Goal: Task Accomplishment & Management: Manage account settings

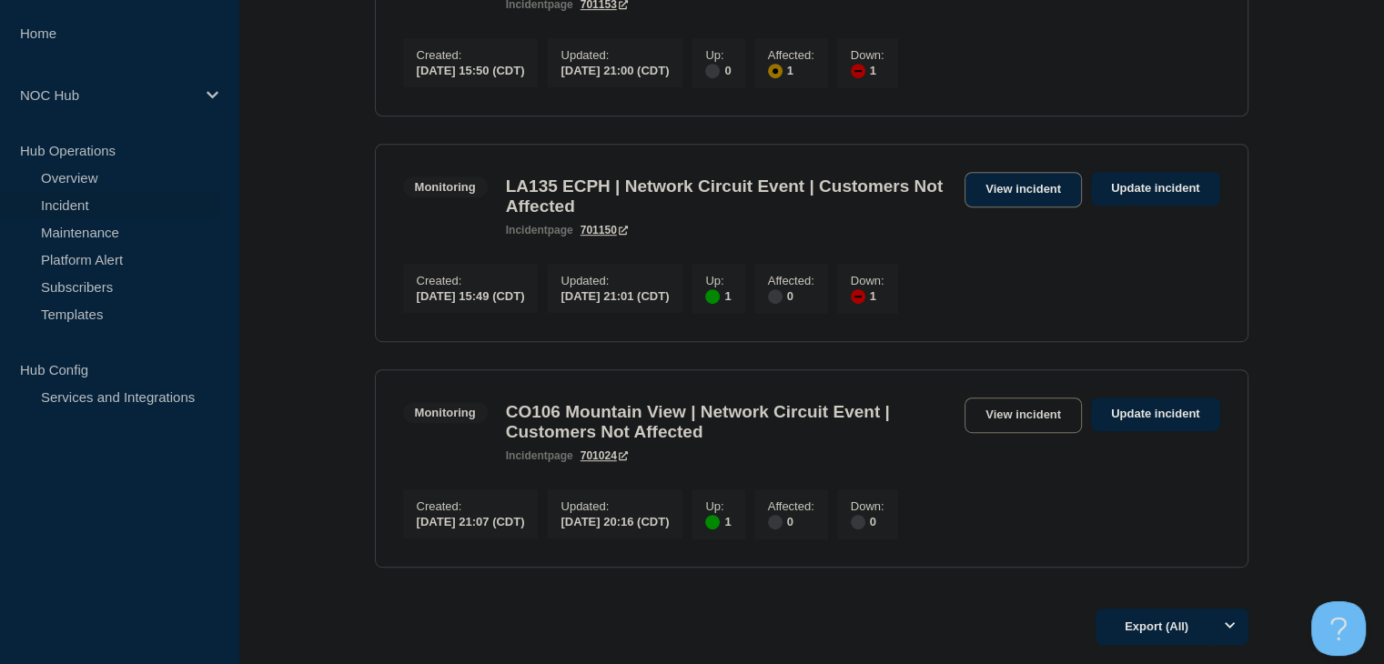
scroll to position [1092, 0]
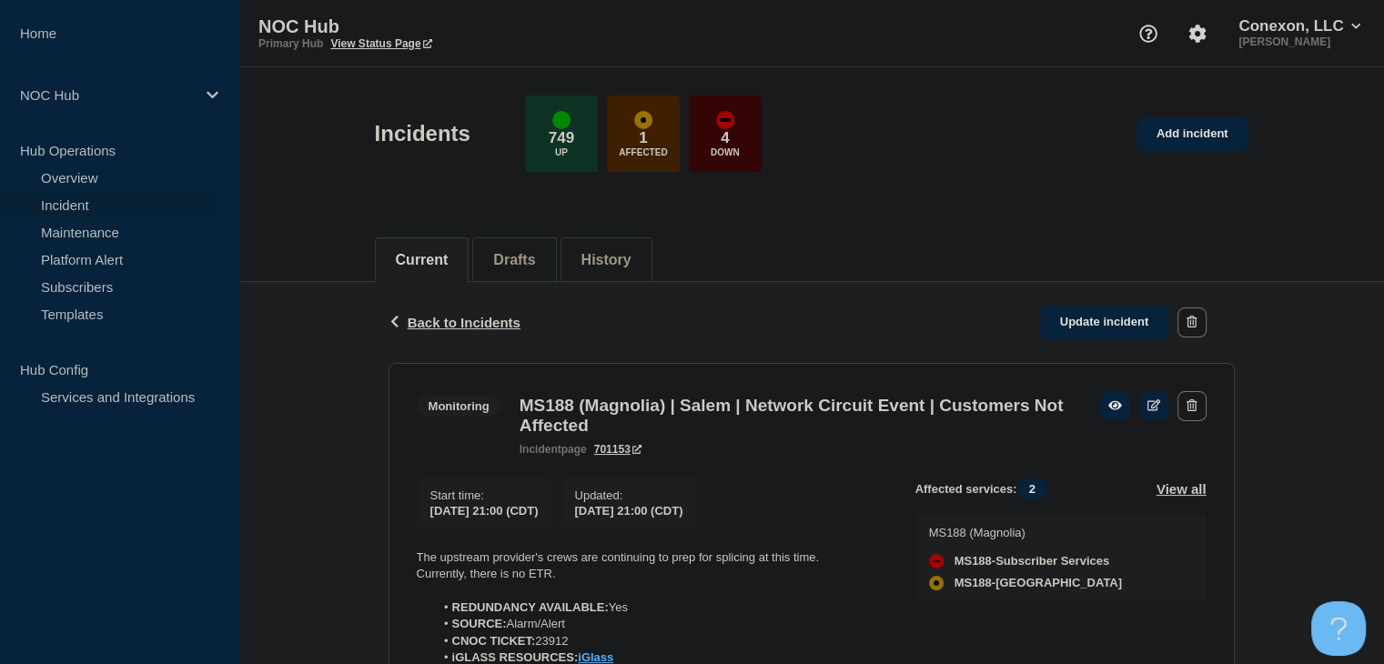
scroll to position [273, 0]
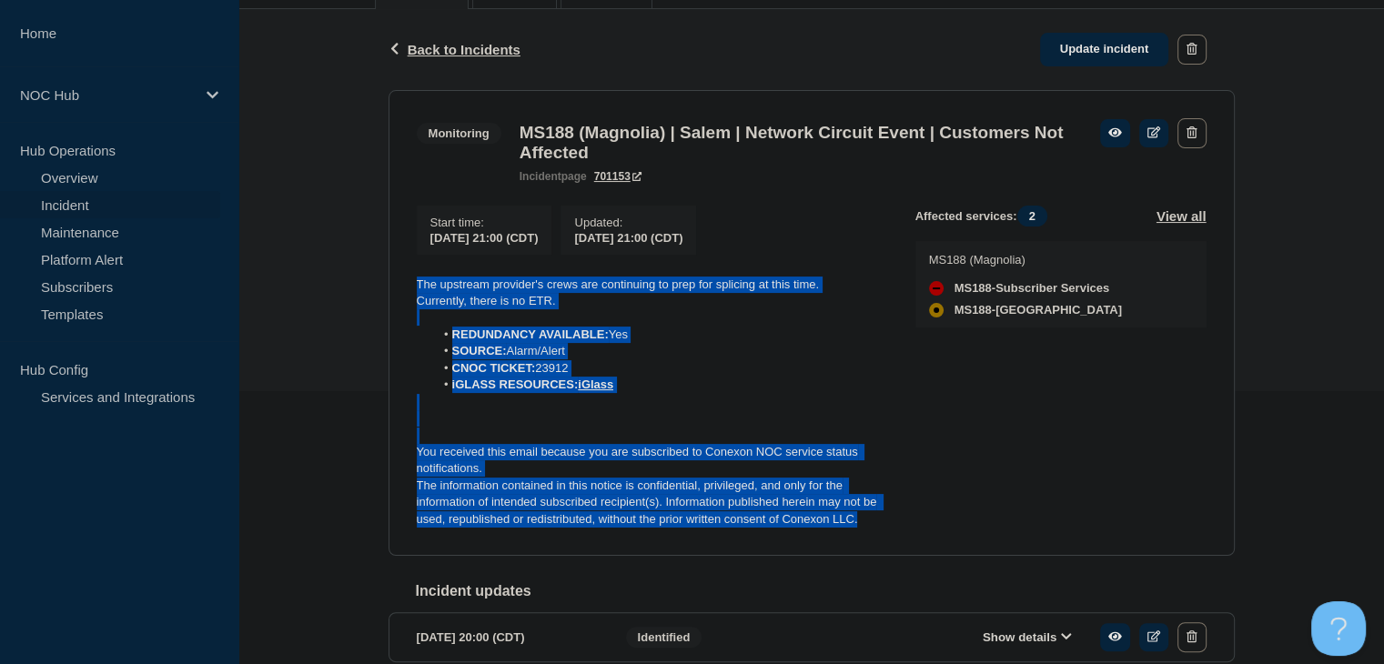
drag, startPoint x: 877, startPoint y: 535, endPoint x: 401, endPoint y: 281, distance: 539.4
click at [401, 281] on section "Monitoring MS188 (Magnolia) | Salem | Network Circuit Event | Customers Not Aff…" at bounding box center [812, 323] width 846 height 467
copy div "The upstream provider's crews are continuing to prep for splicing at this time.…"
click at [1127, 47] on link "Update incident" at bounding box center [1104, 50] width 129 height 34
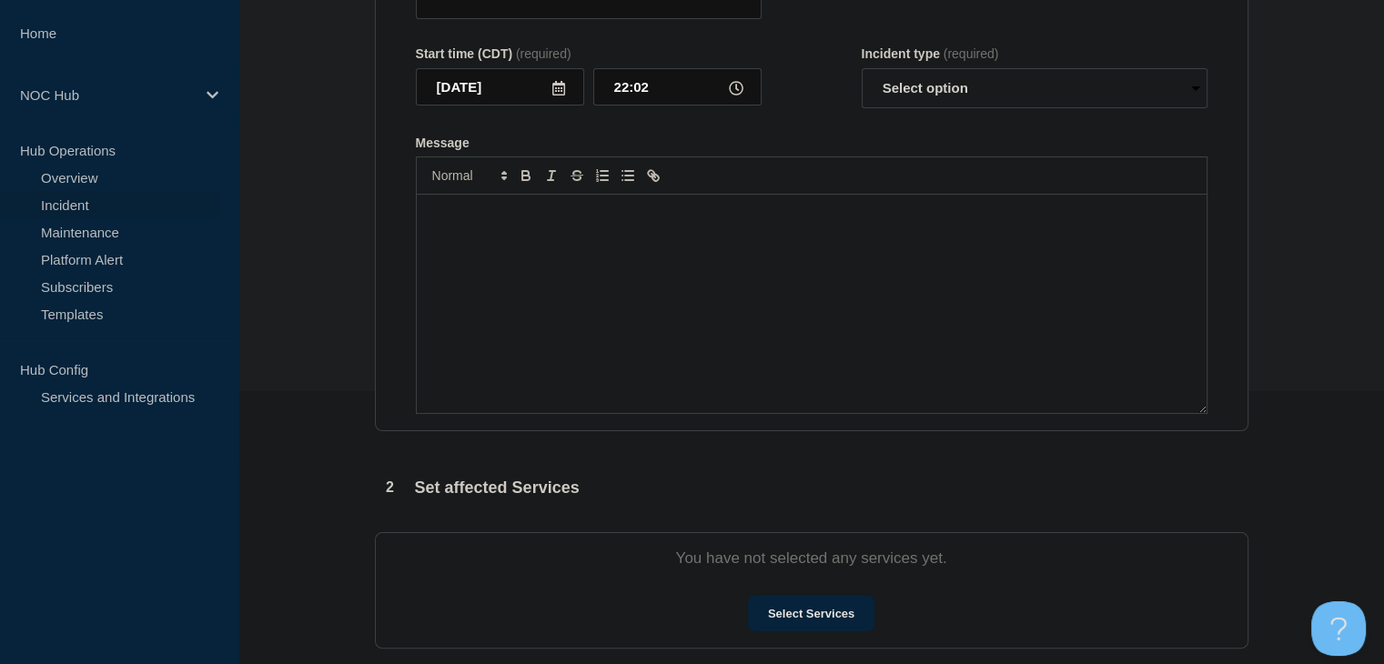
type input "MS188 (Magnolia) | Salem | Network Circuit Event | Customers Not Affected"
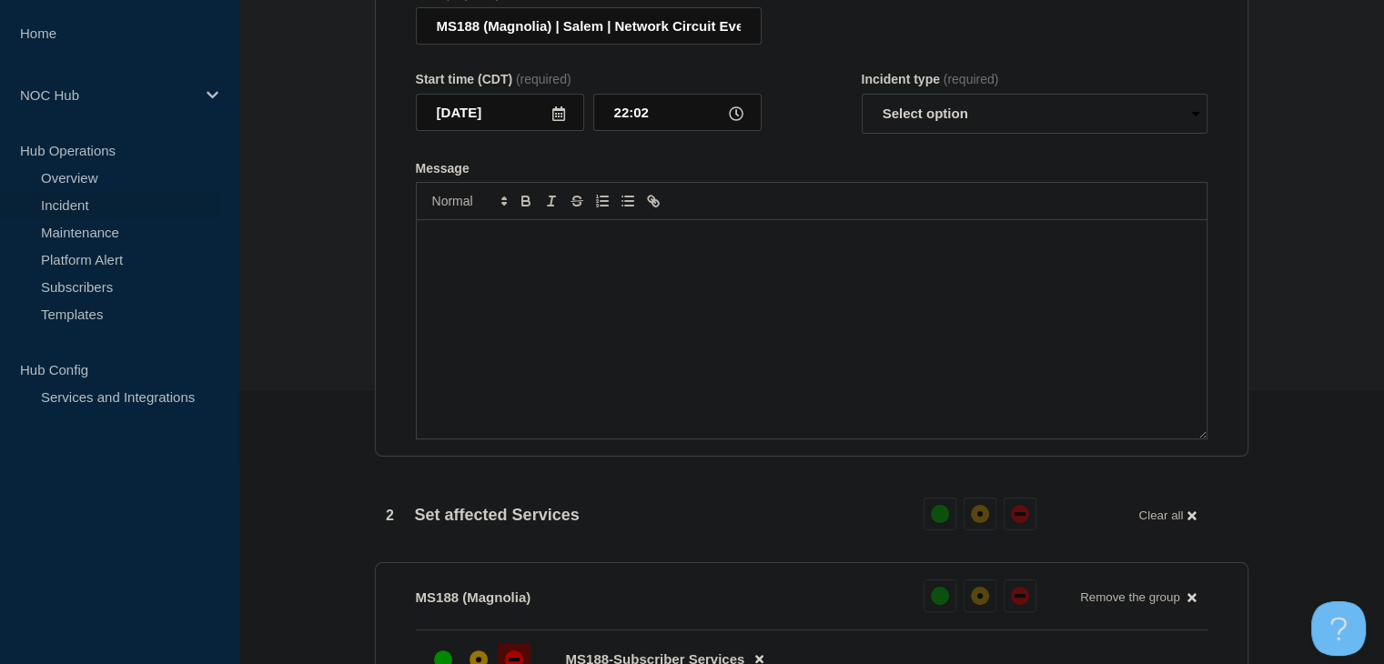
click at [773, 335] on div "Message" at bounding box center [812, 329] width 790 height 218
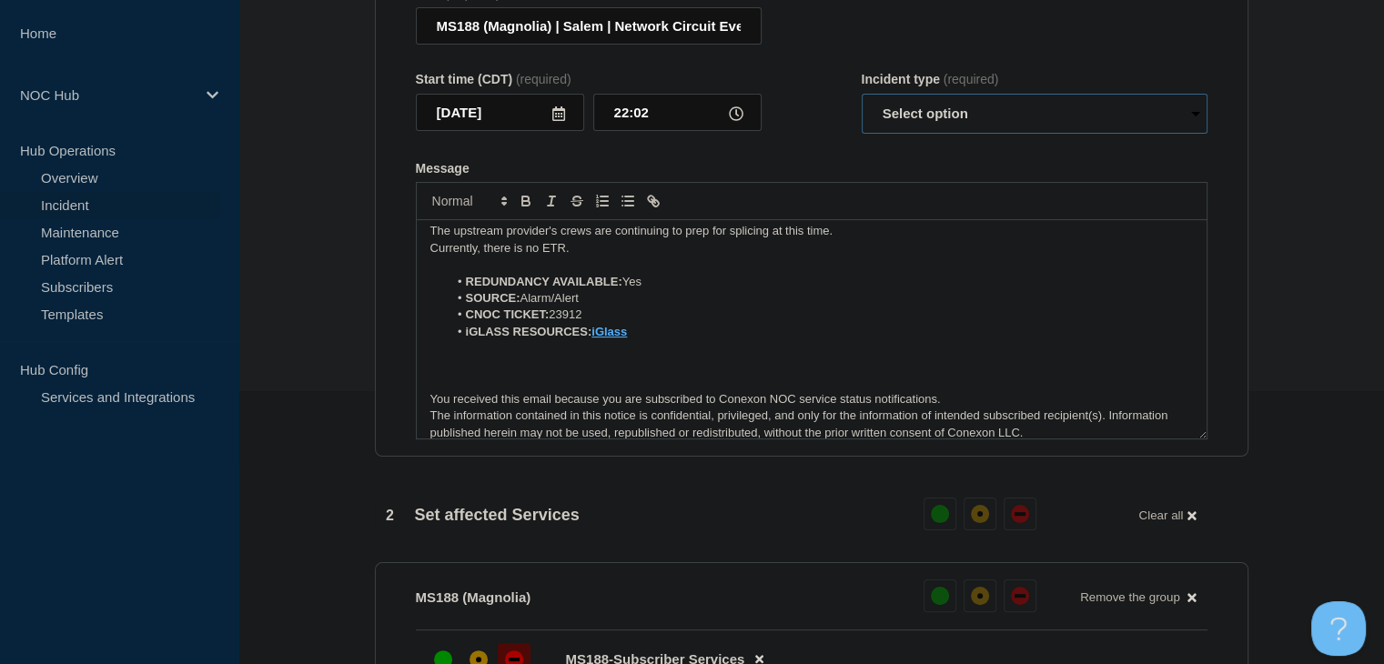
click at [907, 133] on select "Select option Investigating Identified Monitoring Resolved" at bounding box center [1035, 114] width 346 height 40
select select "monitoring"
click at [862, 105] on select "Select option Investigating Identified Monitoring Resolved" at bounding box center [1035, 114] width 346 height 40
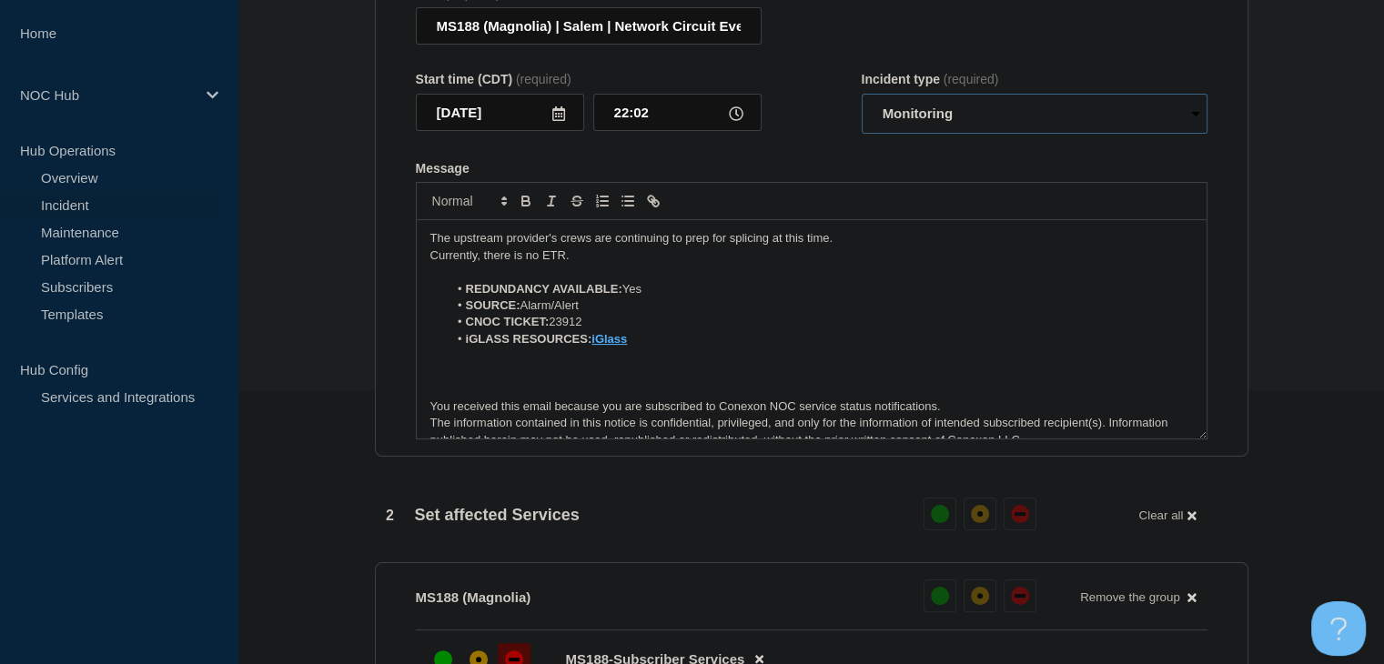
scroll to position [0, 0]
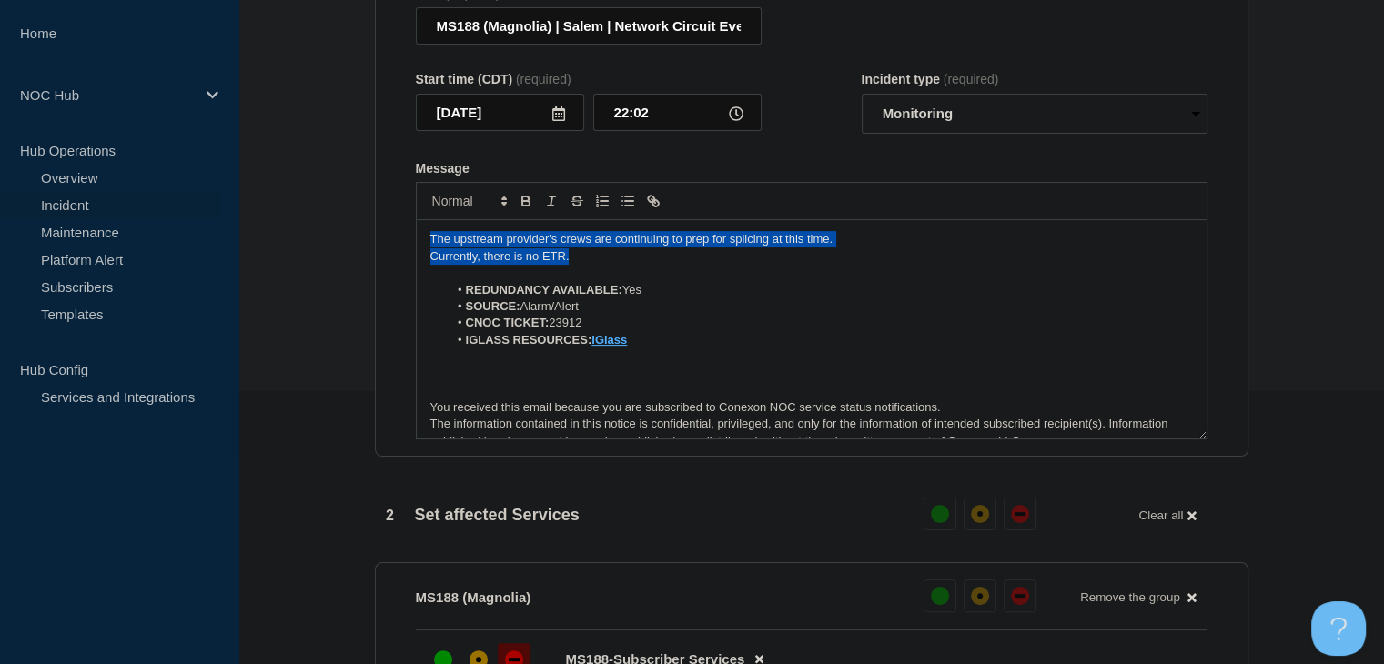
drag, startPoint x: 608, startPoint y: 275, endPoint x: 382, endPoint y: 245, distance: 227.7
click at [382, 245] on section "Title (required) MS188 (Magnolia) | Salem | Network Circuit Event | Customers N…" at bounding box center [812, 213] width 874 height 489
click at [862, 248] on p "The upstream provider's crews are continuing to prep for splicing at this time." at bounding box center [811, 239] width 763 height 16
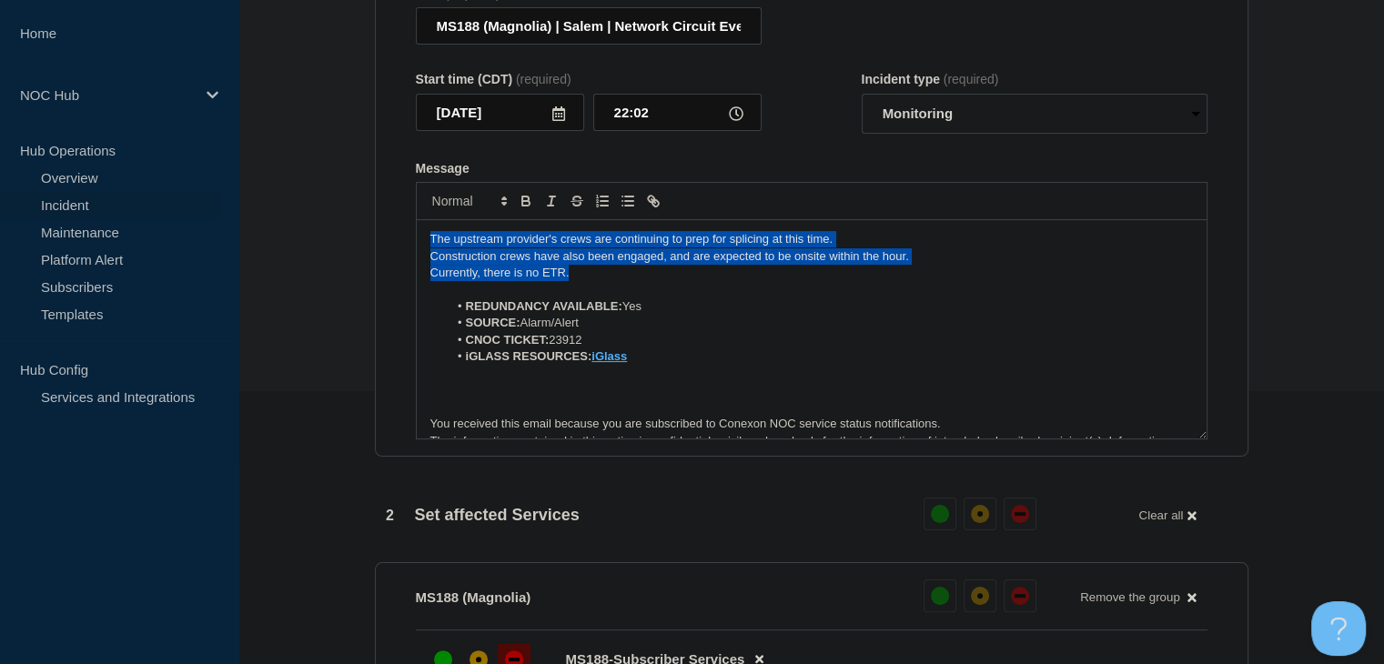
drag, startPoint x: 506, startPoint y: 274, endPoint x: 375, endPoint y: 241, distance: 135.1
click at [375, 241] on section "Title (required) MS188 (Magnolia) | Salem | Network Circuit Event | Customers N…" at bounding box center [812, 213] width 874 height 489
copy div "The upstream provider's crews are continuing to prep for splicing at this time.…"
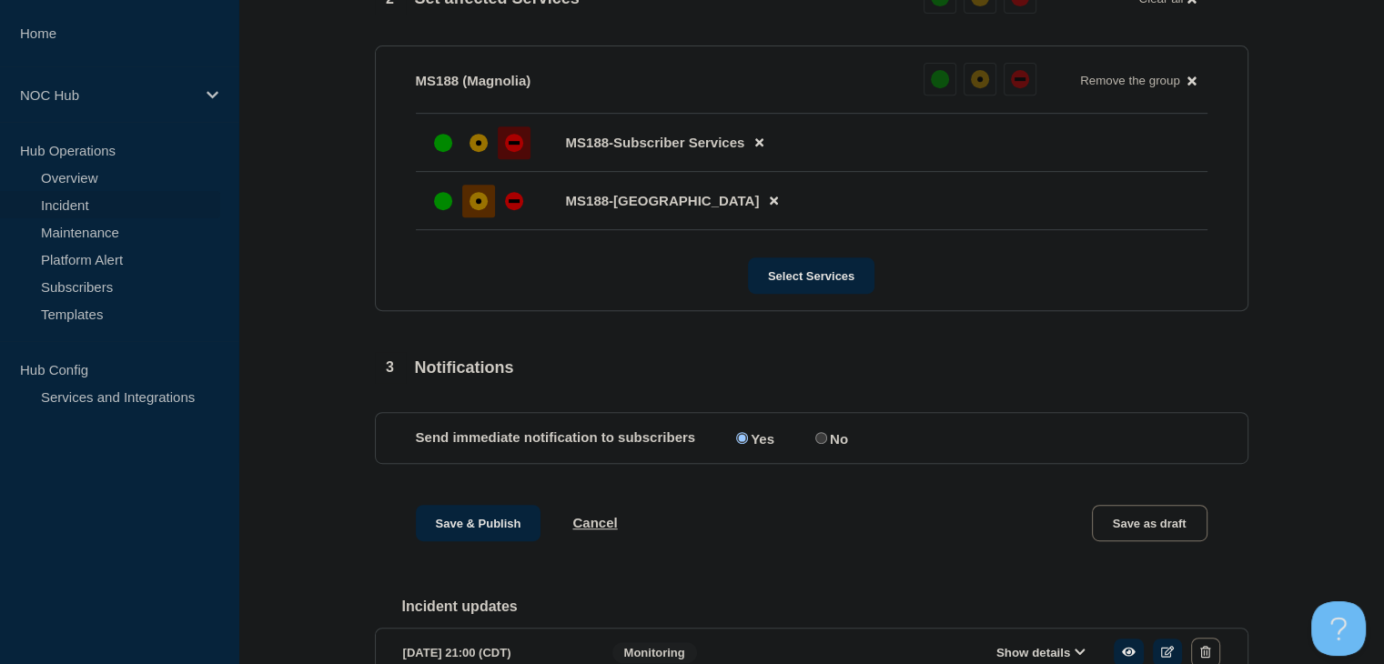
scroll to position [1023, 0]
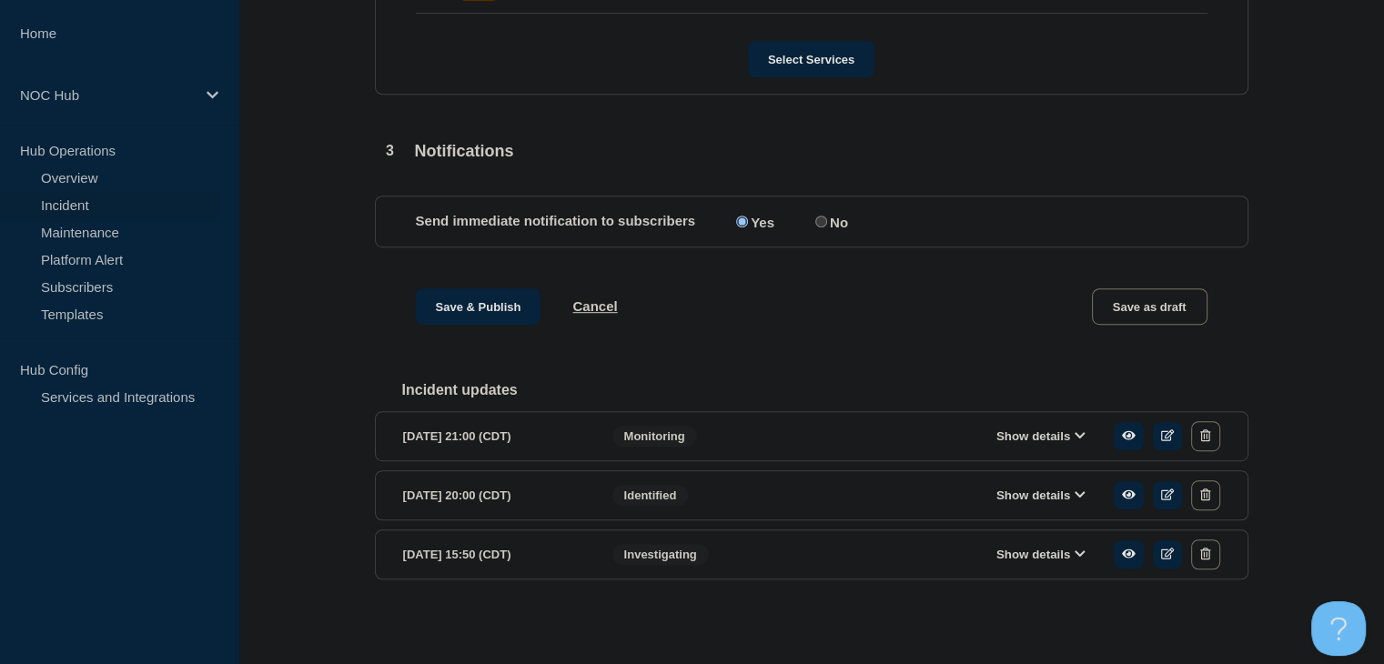
click at [481, 329] on div "Save & Publish Cancel Save as draft" at bounding box center [812, 329] width 874 height 82
click at [481, 310] on button "Save & Publish" at bounding box center [479, 306] width 126 height 36
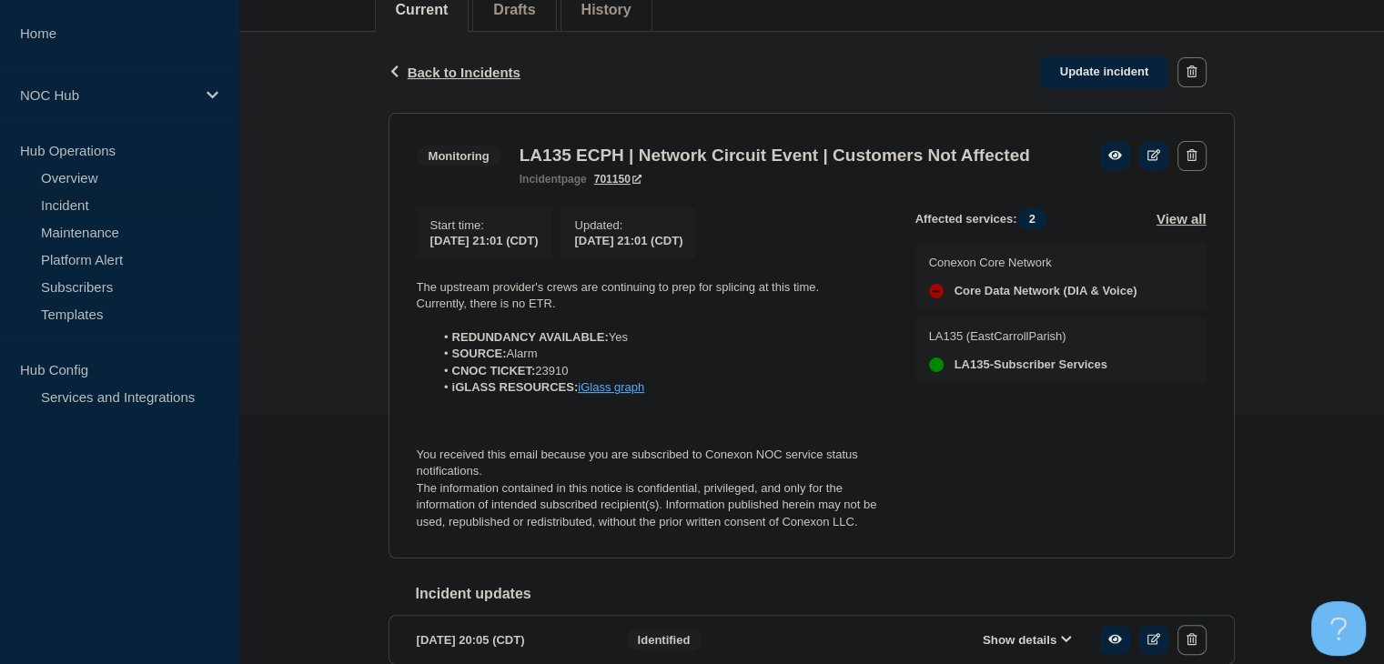
scroll to position [247, 0]
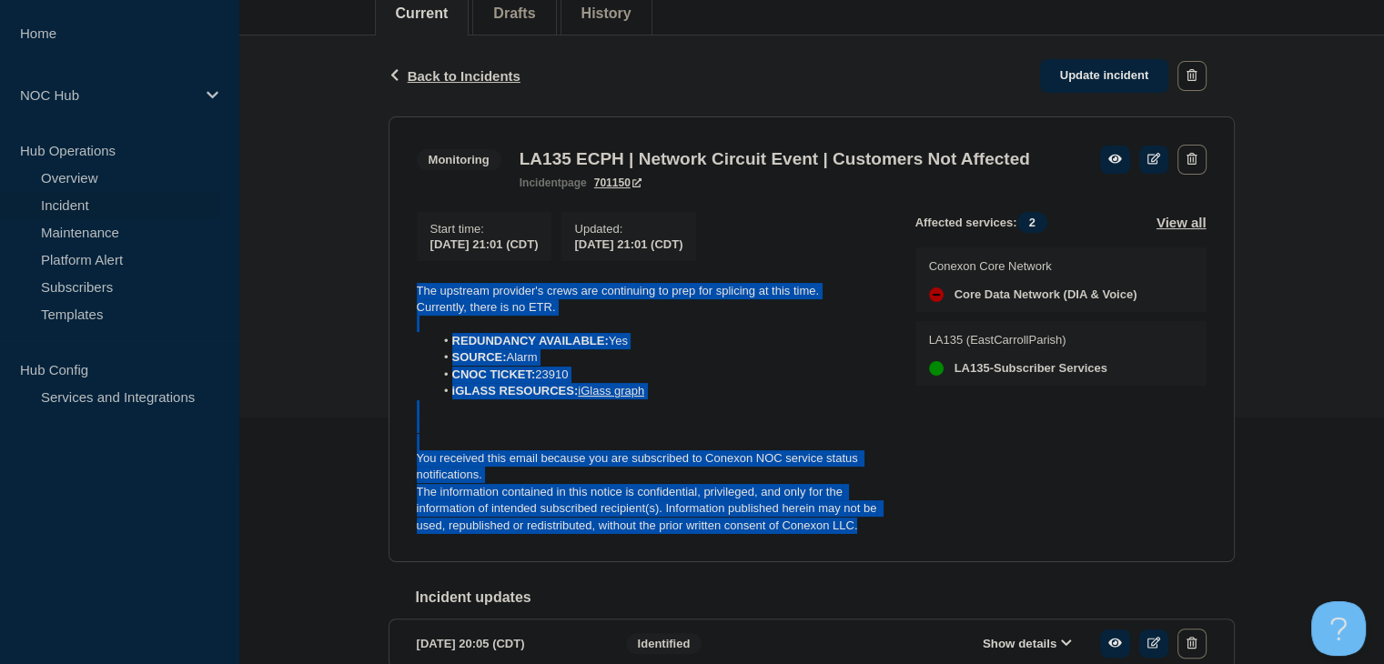
drag, startPoint x: 864, startPoint y: 564, endPoint x: 409, endPoint y: 318, distance: 516.7
click at [409, 318] on section "Monitoring LA135 ECPH | Network Circuit Event | Customers Not Affected incident…" at bounding box center [812, 339] width 846 height 447
copy div "The upstream provider's crews are continuing to prep for splicing at this time.…"
click at [1082, 76] on link "Update incident" at bounding box center [1104, 76] width 129 height 34
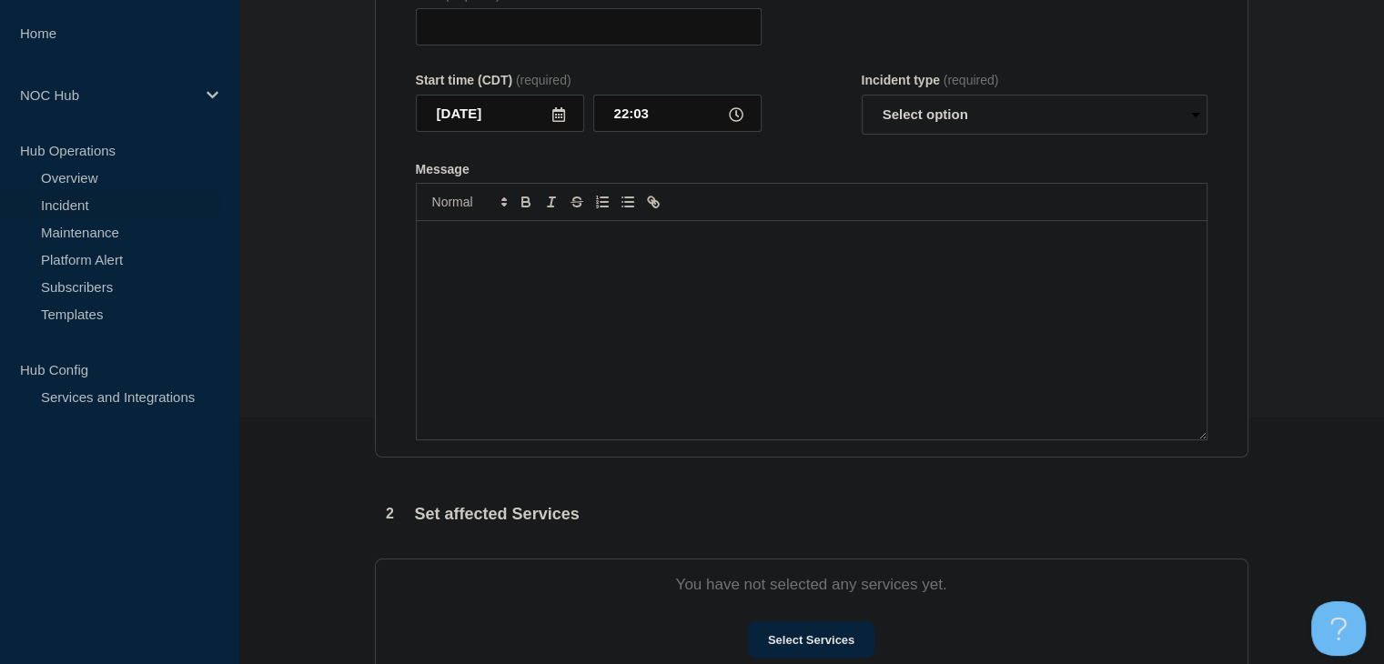
type input "LA135 ECPH | Network Circuit Event | Customers Not Affected"
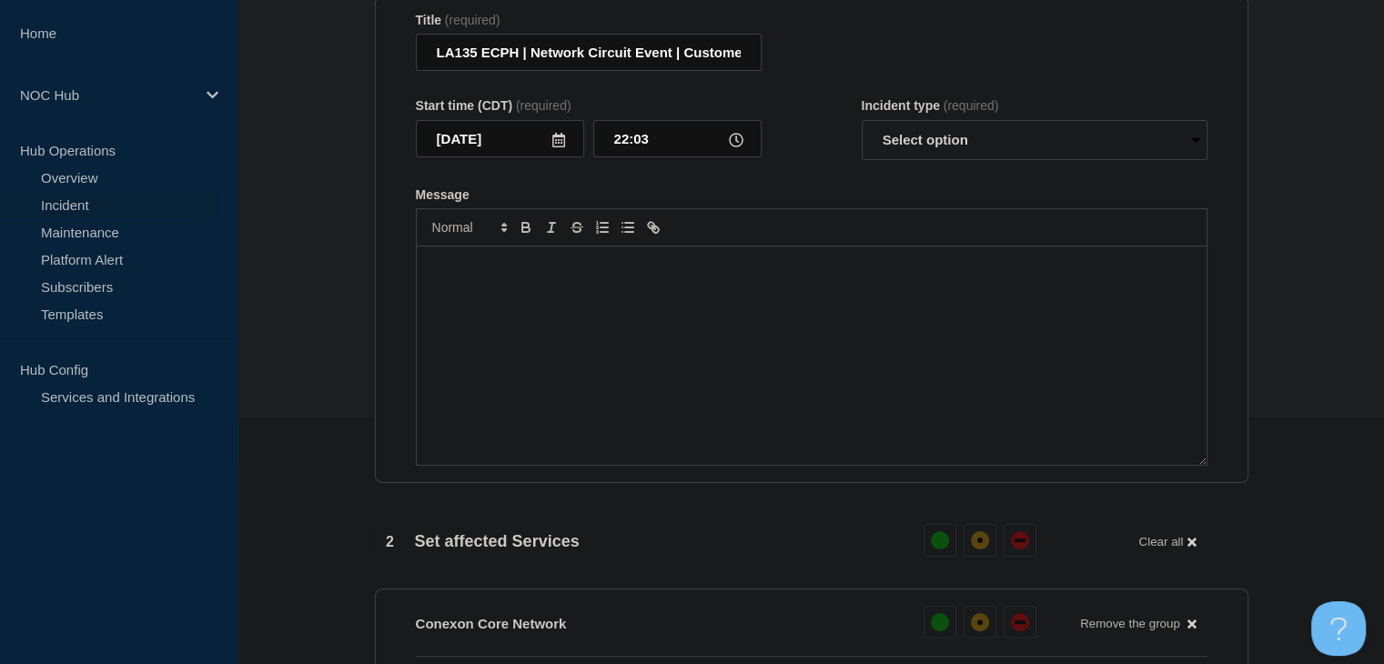
click at [608, 323] on div "Message" at bounding box center [812, 356] width 790 height 218
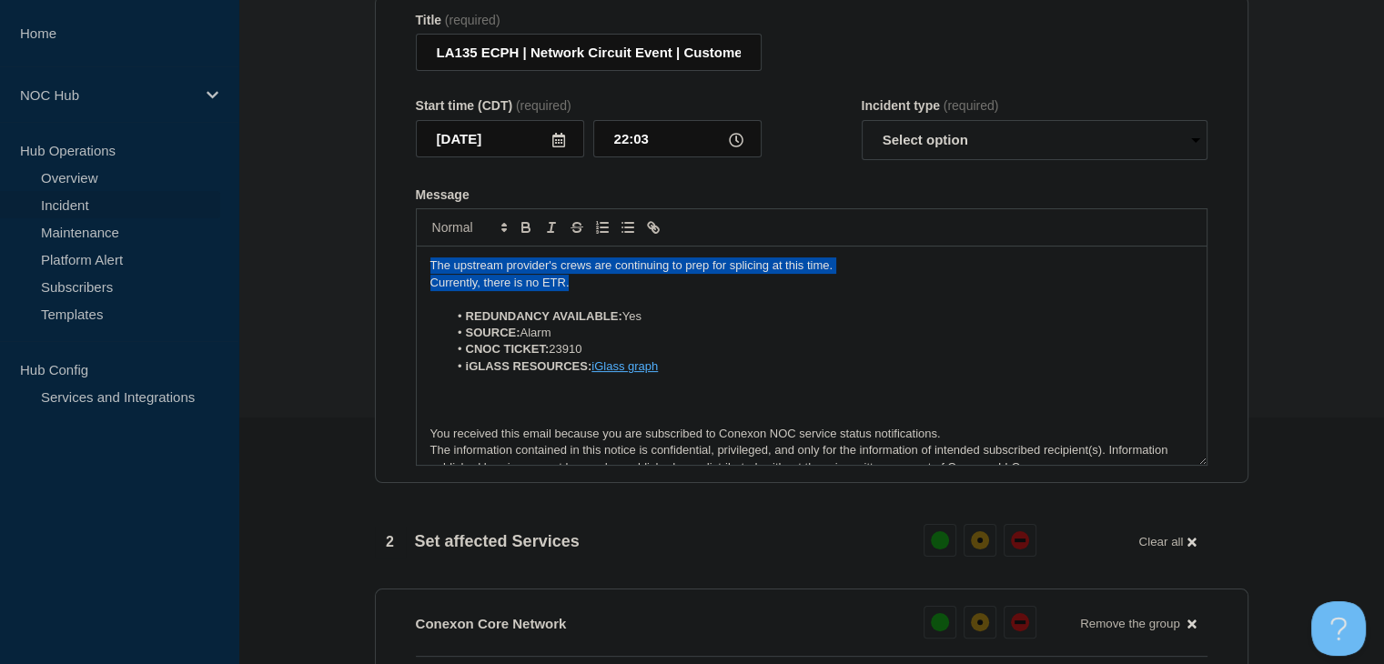
drag, startPoint x: 571, startPoint y: 288, endPoint x: 329, endPoint y: 250, distance: 244.9
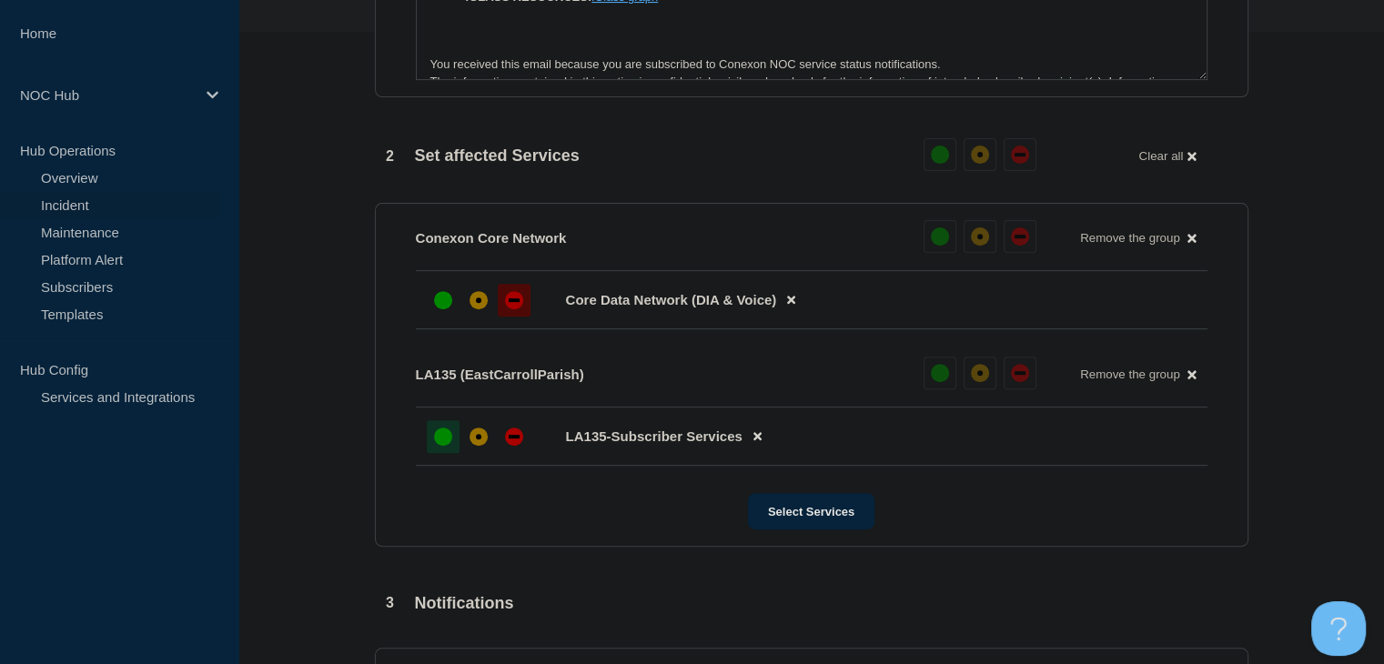
scroll to position [793, 0]
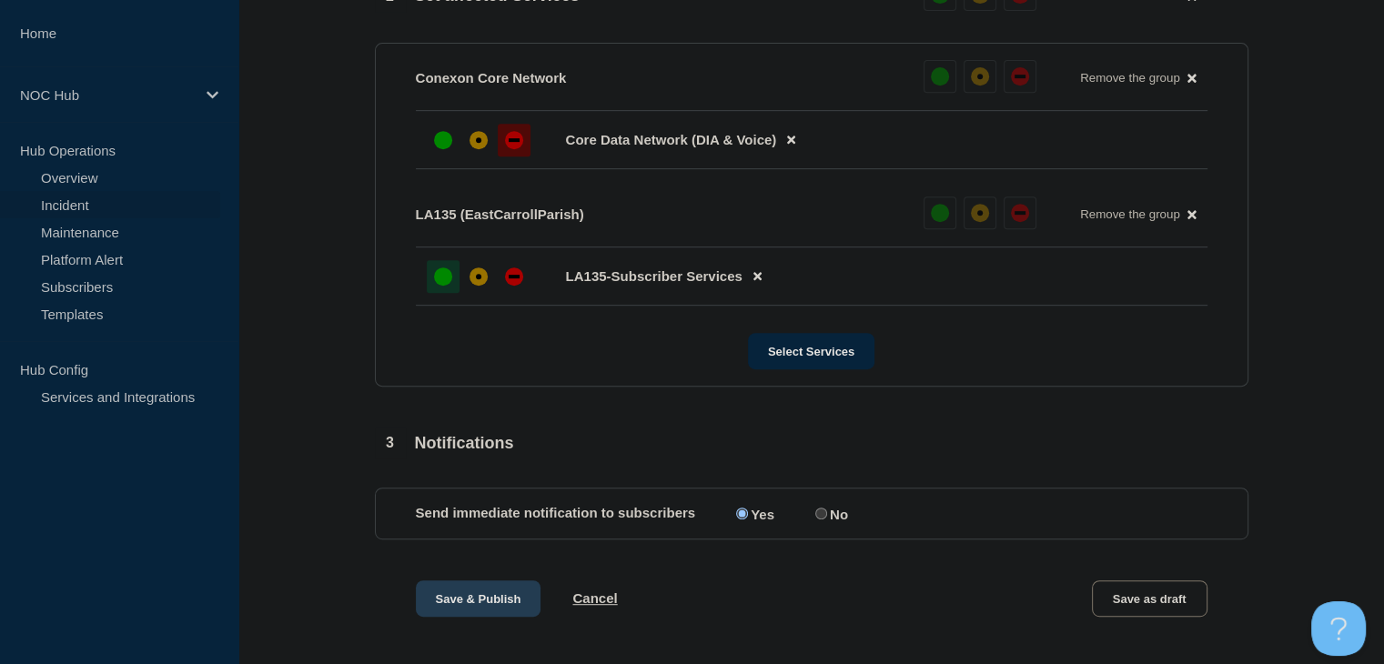
click at [493, 608] on button "Save & Publish" at bounding box center [479, 599] width 126 height 36
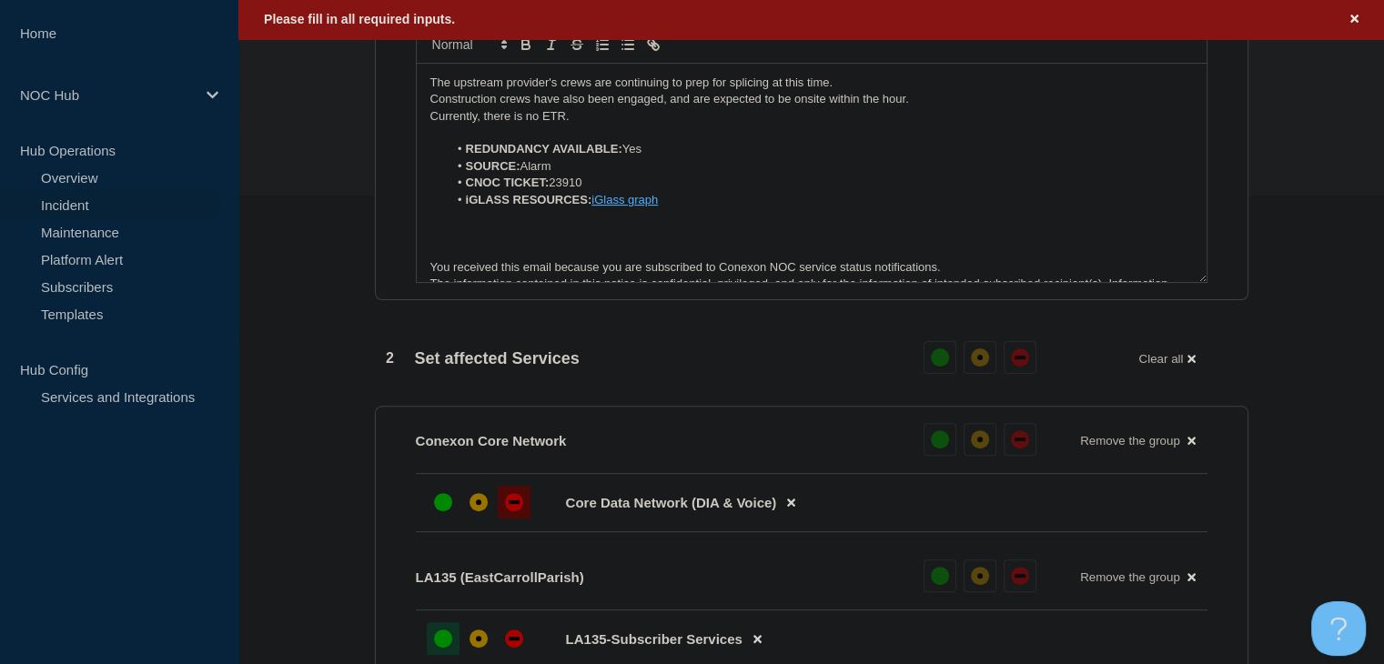
scroll to position [194, 0]
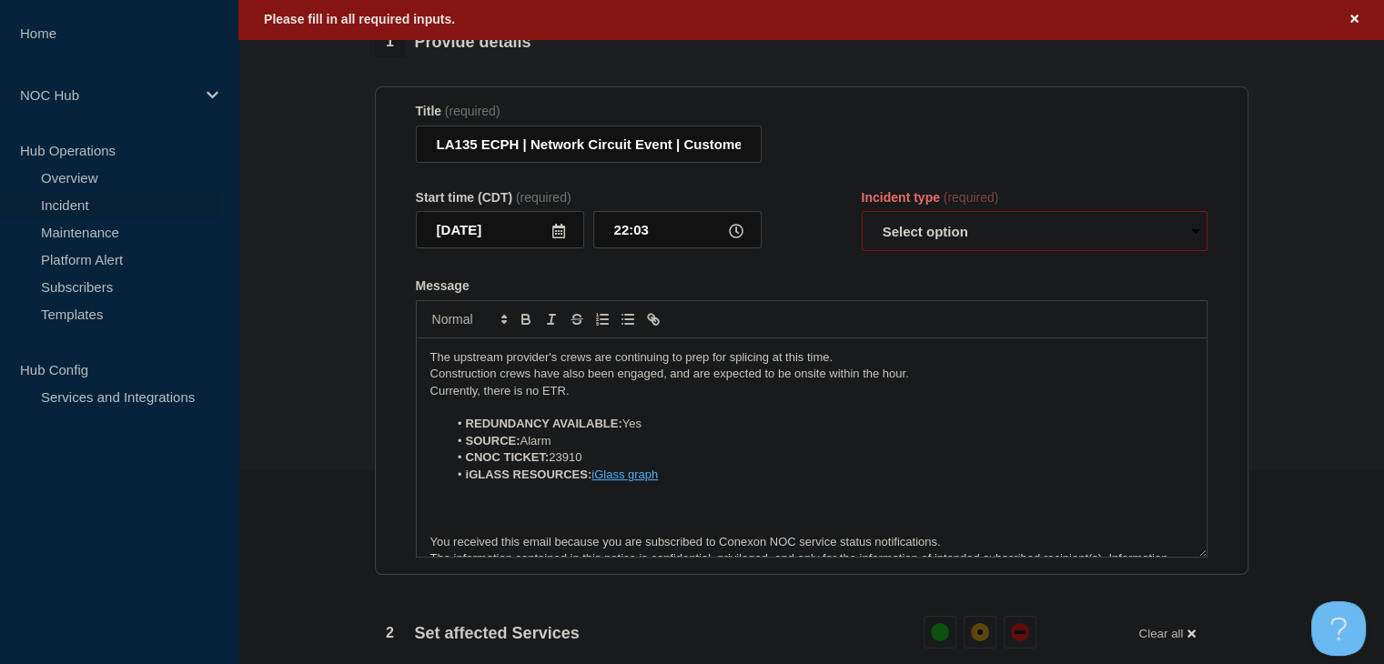
drag, startPoint x: 1026, startPoint y: 232, endPoint x: 1009, endPoint y: 259, distance: 32.3
click at [1026, 232] on select "Select option Investigating Identified Monitoring Resolved" at bounding box center [1035, 231] width 346 height 40
select select "monitoring"
click at [862, 222] on select "Select option Investigating Identified Monitoring Resolved" at bounding box center [1035, 231] width 346 height 40
click at [811, 225] on div "Start time (CDT) (required) 2025-08-14 22:03 Incident type (required) Select op…" at bounding box center [812, 221] width 792 height 62
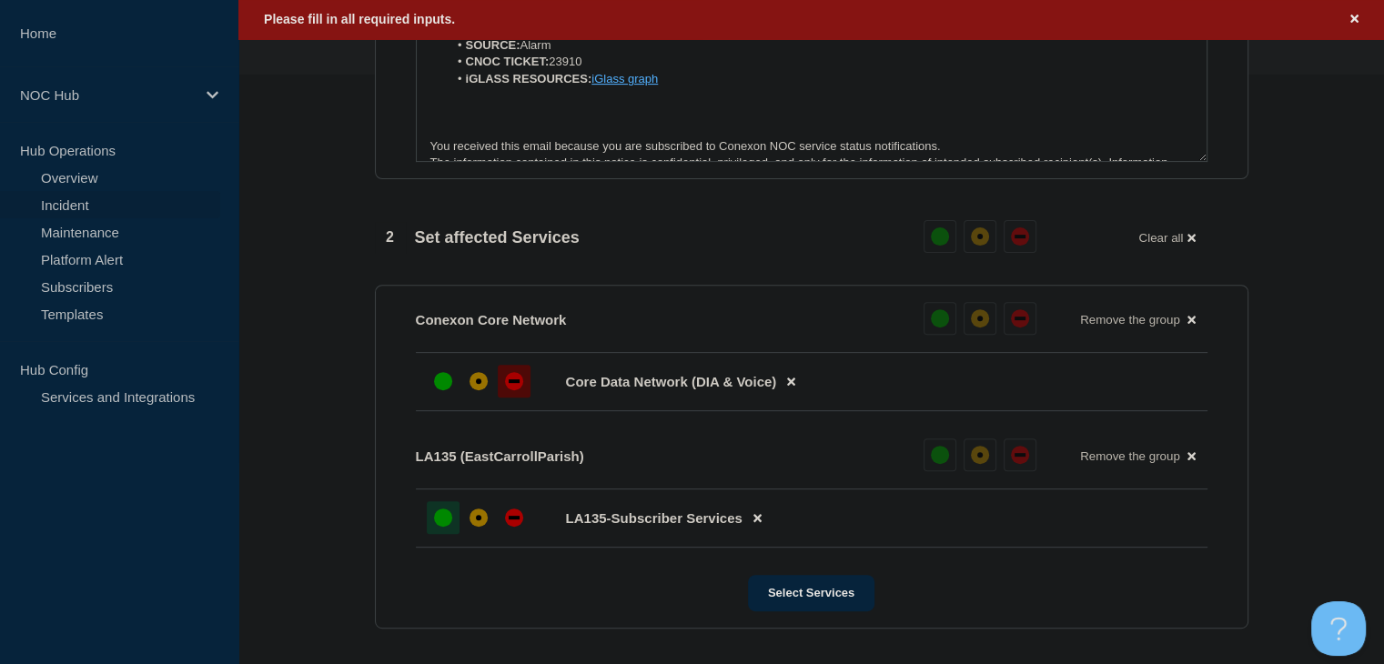
scroll to position [922, 0]
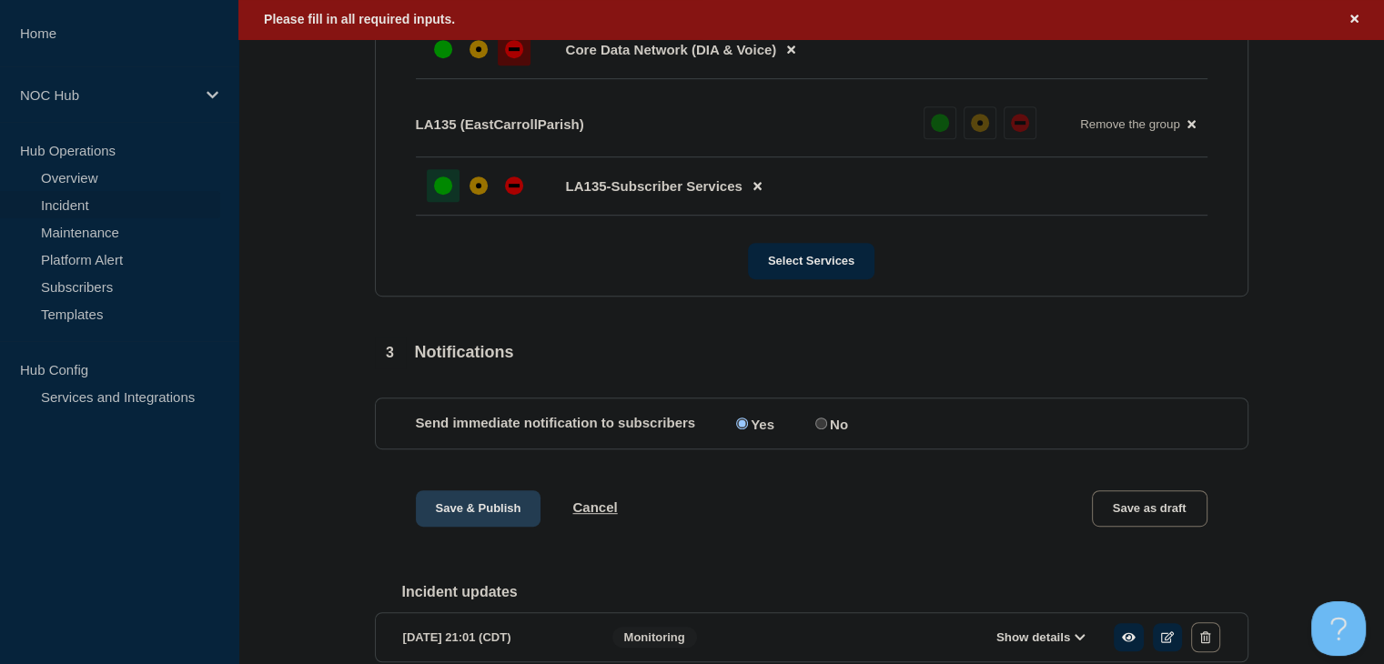
click at [450, 527] on button "Save & Publish" at bounding box center [479, 508] width 126 height 36
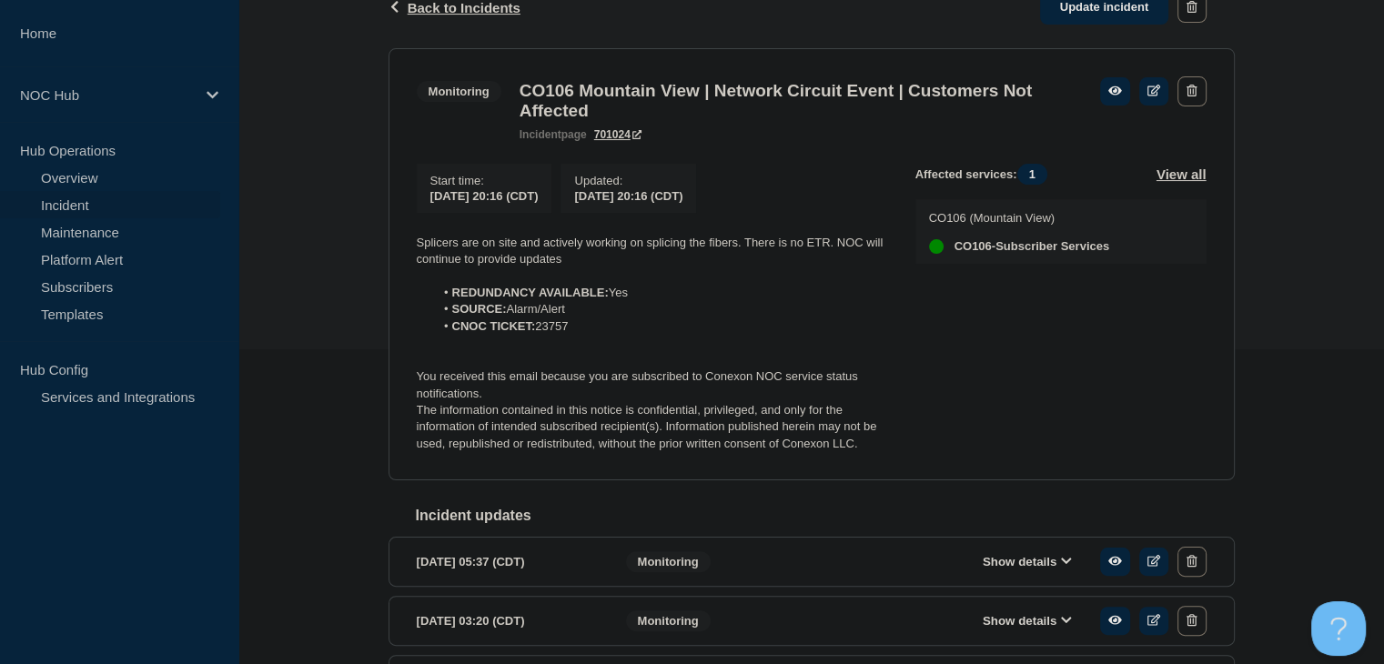
scroll to position [273, 0]
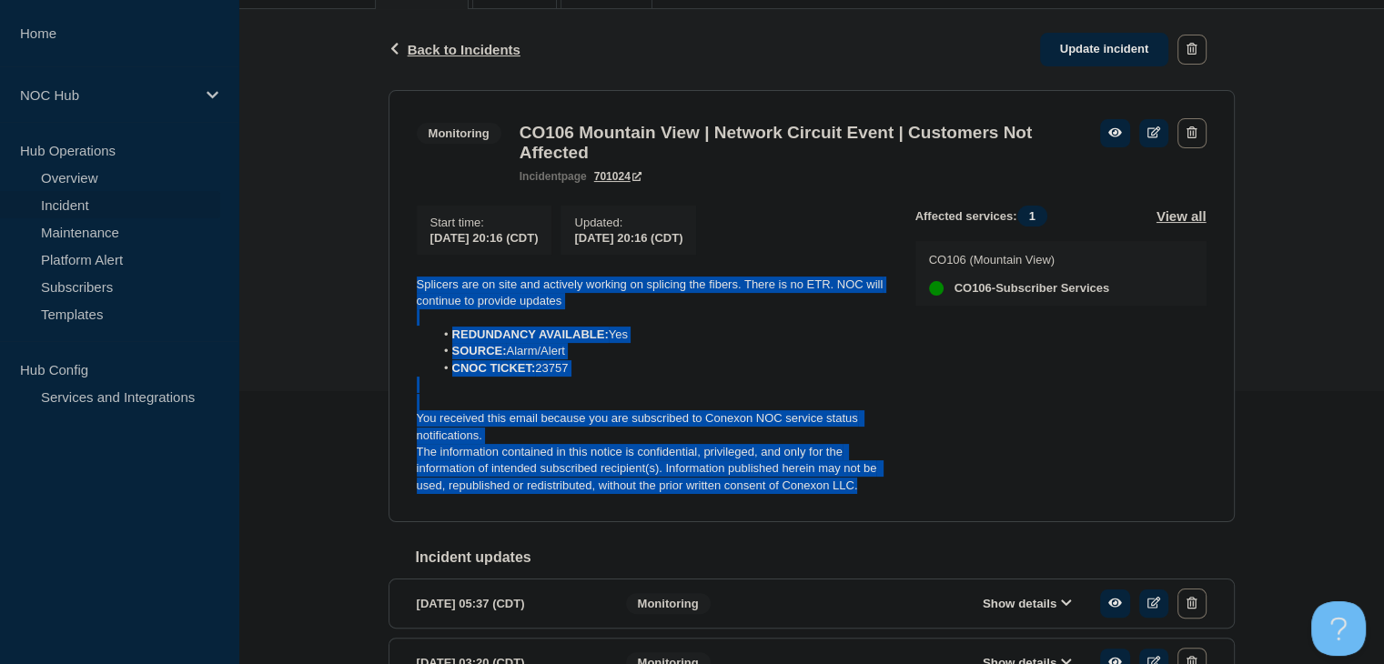
drag, startPoint x: 868, startPoint y: 500, endPoint x: 364, endPoint y: 285, distance: 548.3
click at [363, 285] on div "Back Back to Incidents Update incident Monitoring CO106 Mountain View | Network…" at bounding box center [811, 495] width 1146 height 973
copy div "Splicers are on site and actively working on splicing the fibers. There is no E…"
click at [1066, 56] on link "Update incident" at bounding box center [1104, 50] width 129 height 34
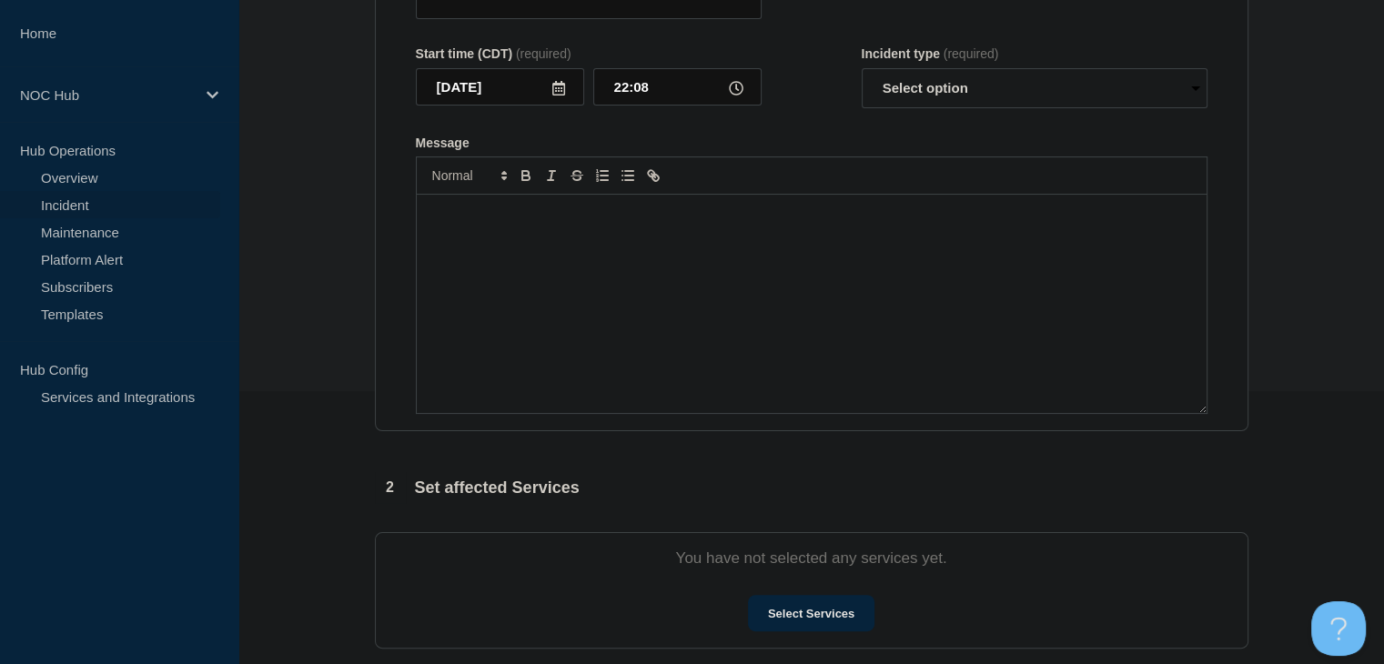
type input "CO106 Mountain View | Network Circuit Event | Customers Not Affected"
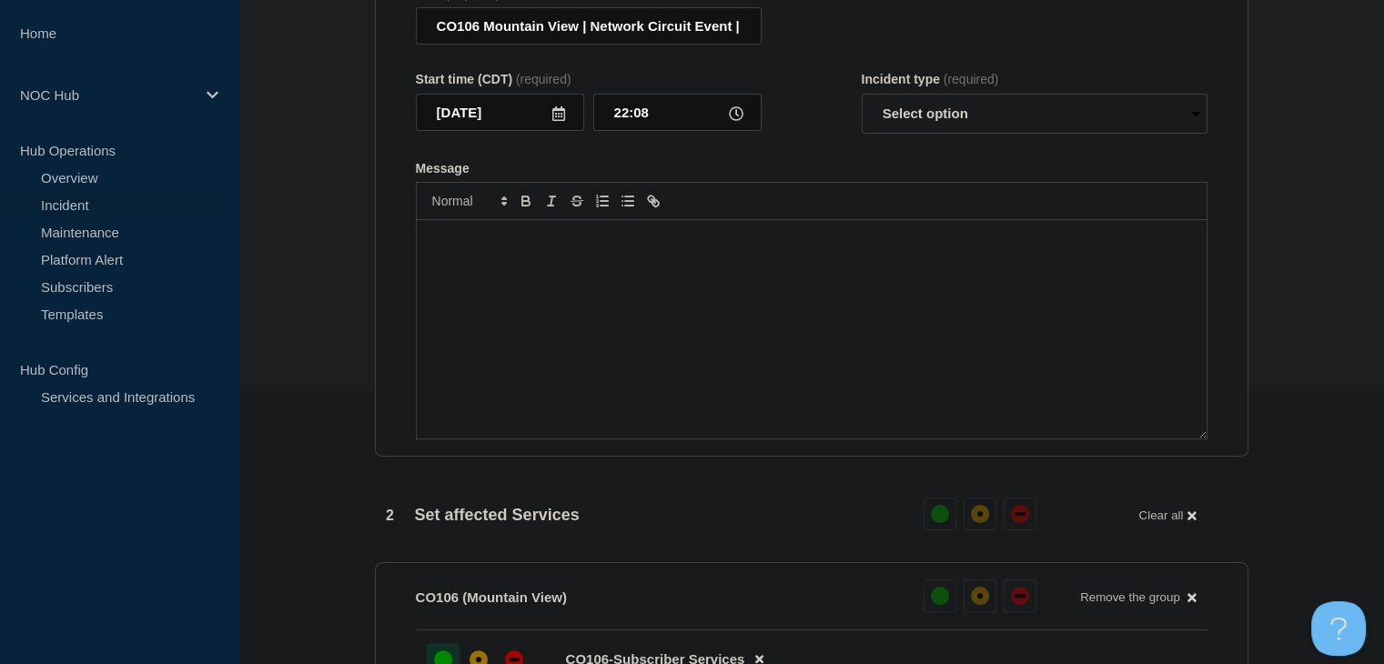
click at [651, 328] on div "Message" at bounding box center [812, 329] width 790 height 218
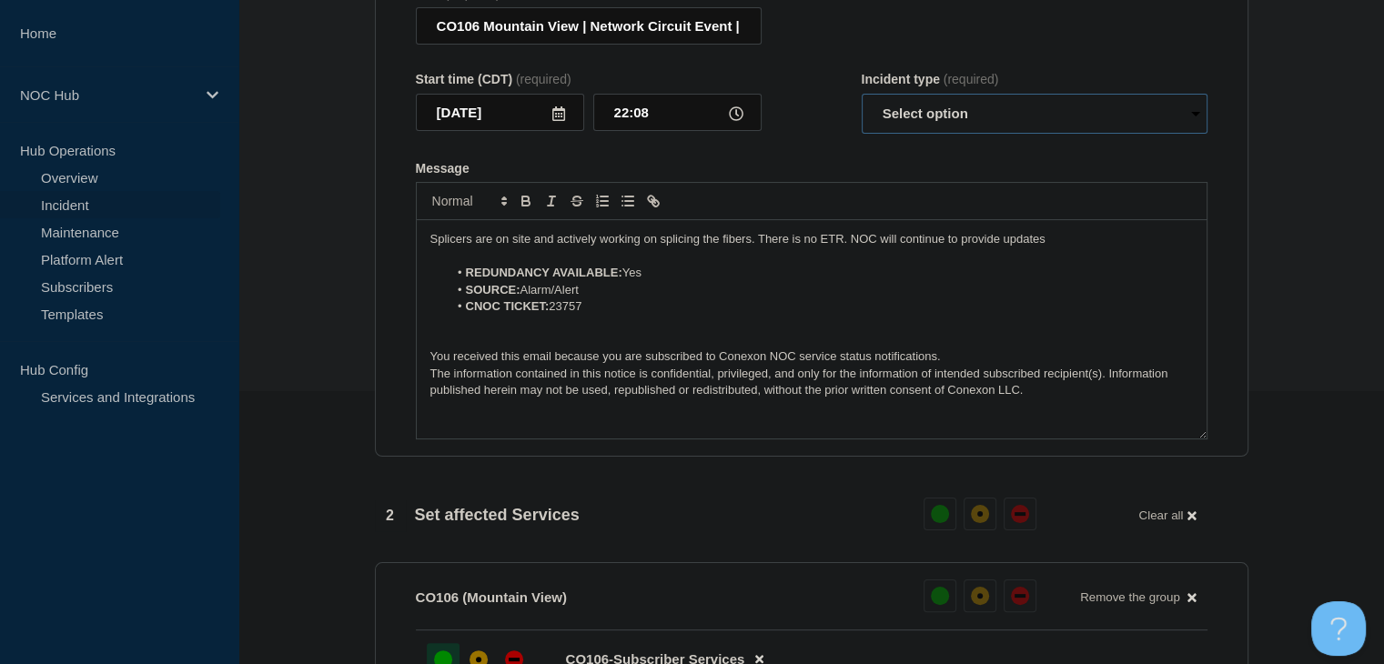
click at [895, 125] on select "Select option Investigating Identified Monitoring Resolved" at bounding box center [1035, 114] width 346 height 40
select select "monitoring"
click at [862, 105] on select "Select option Investigating Identified Monitoring Resolved" at bounding box center [1035, 114] width 346 height 40
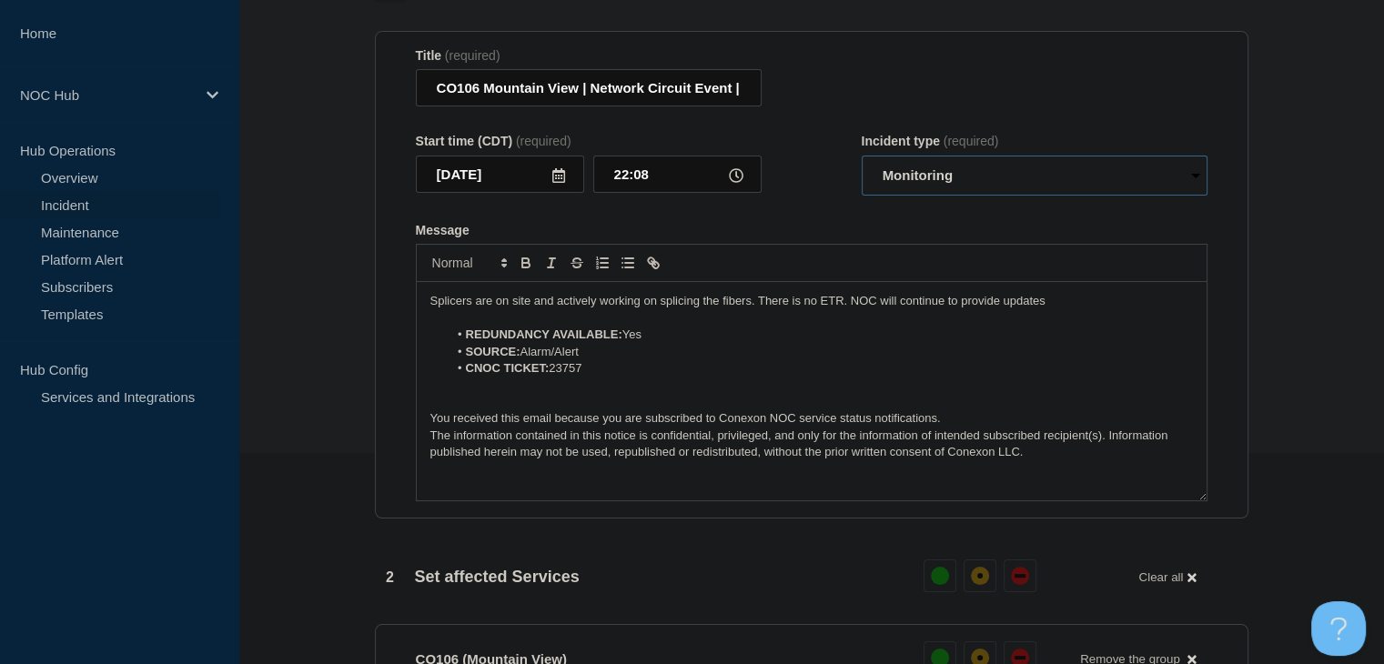
scroll to position [182, 0]
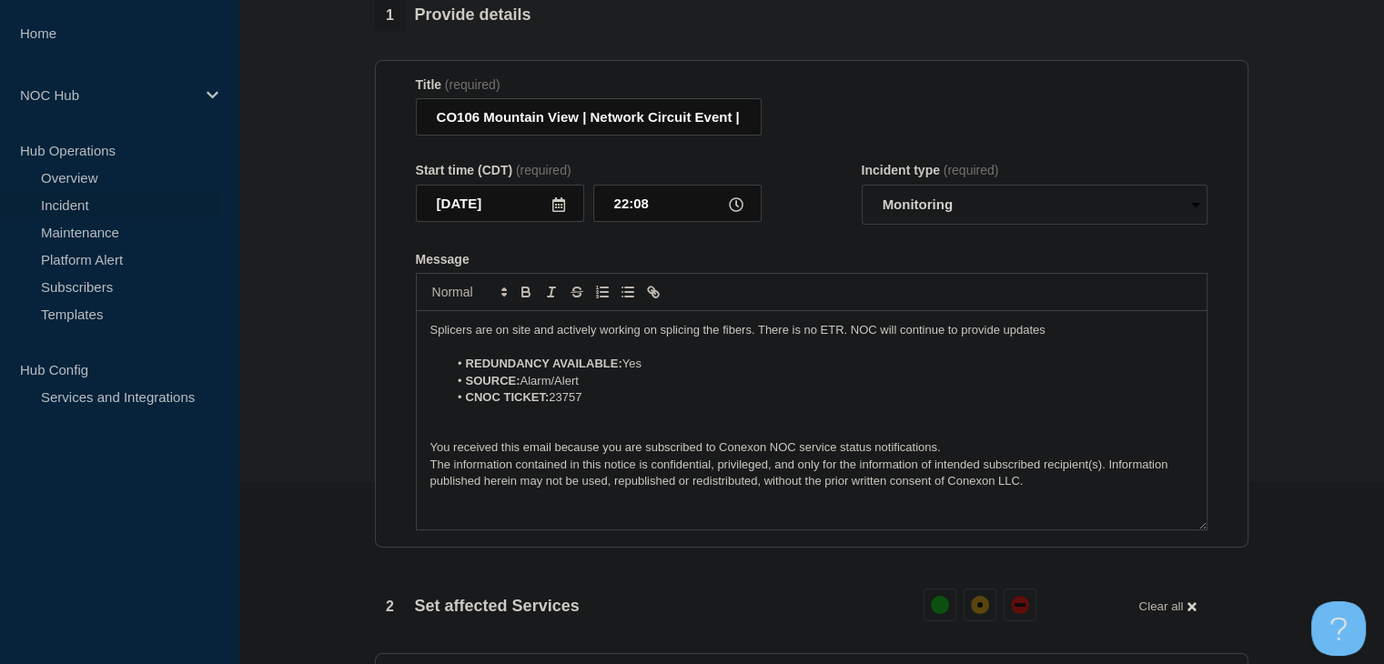
click at [603, 336] on p "Splicers are on site and actively working on splicing the fibers. There is no E…" at bounding box center [811, 330] width 763 height 16
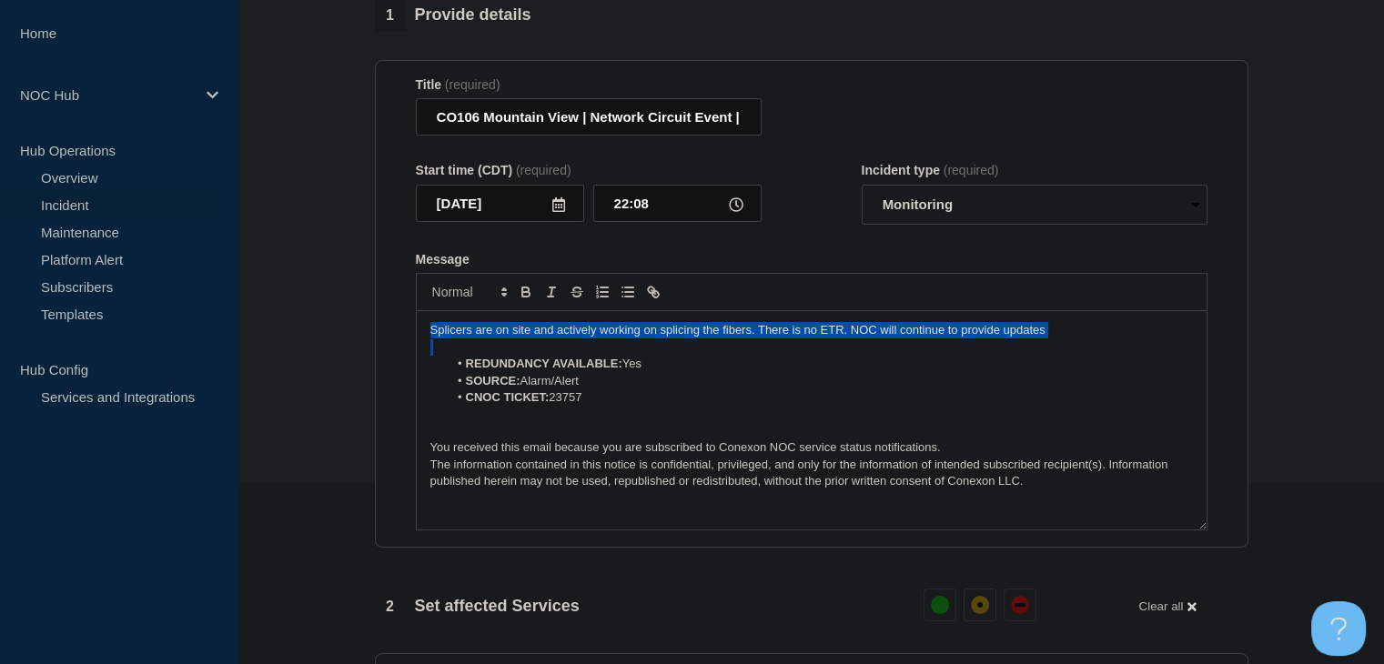
click at [603, 336] on p "Splicers are on site and actively working on splicing the fibers. There is no E…" at bounding box center [811, 330] width 763 height 16
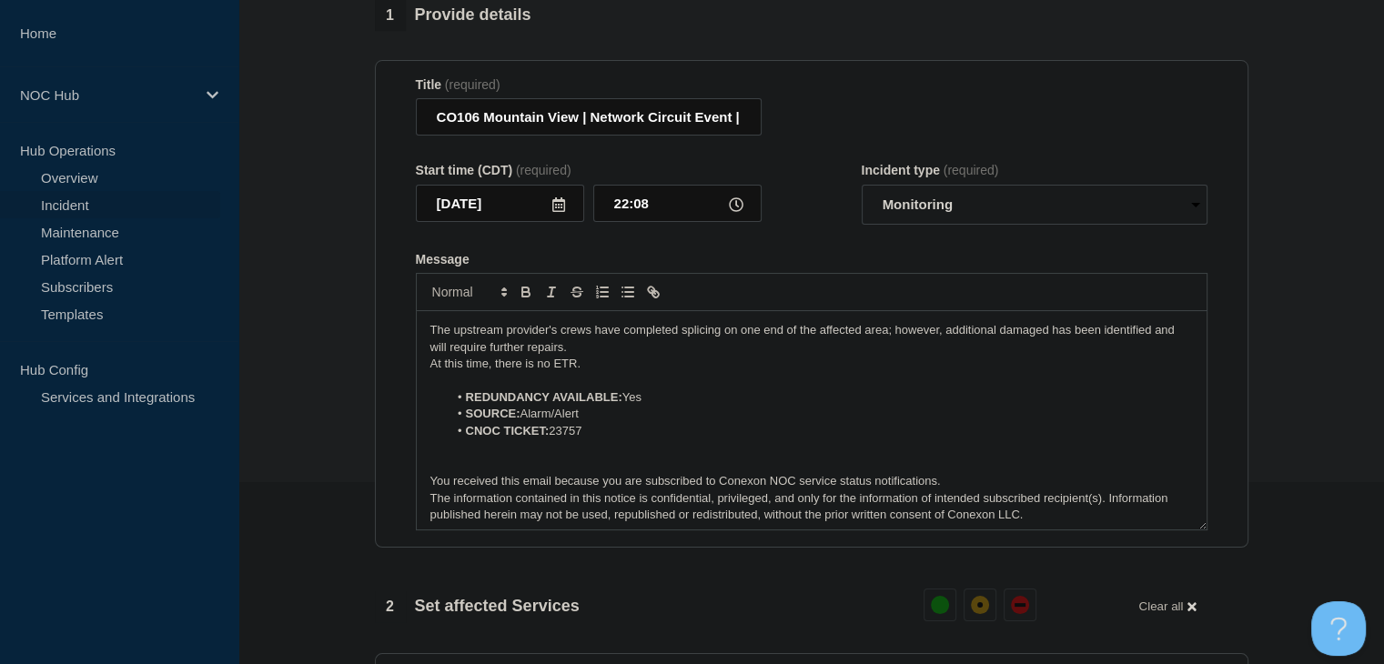
click at [814, 440] on li "CNOC TICKET: 23757" at bounding box center [820, 431] width 745 height 16
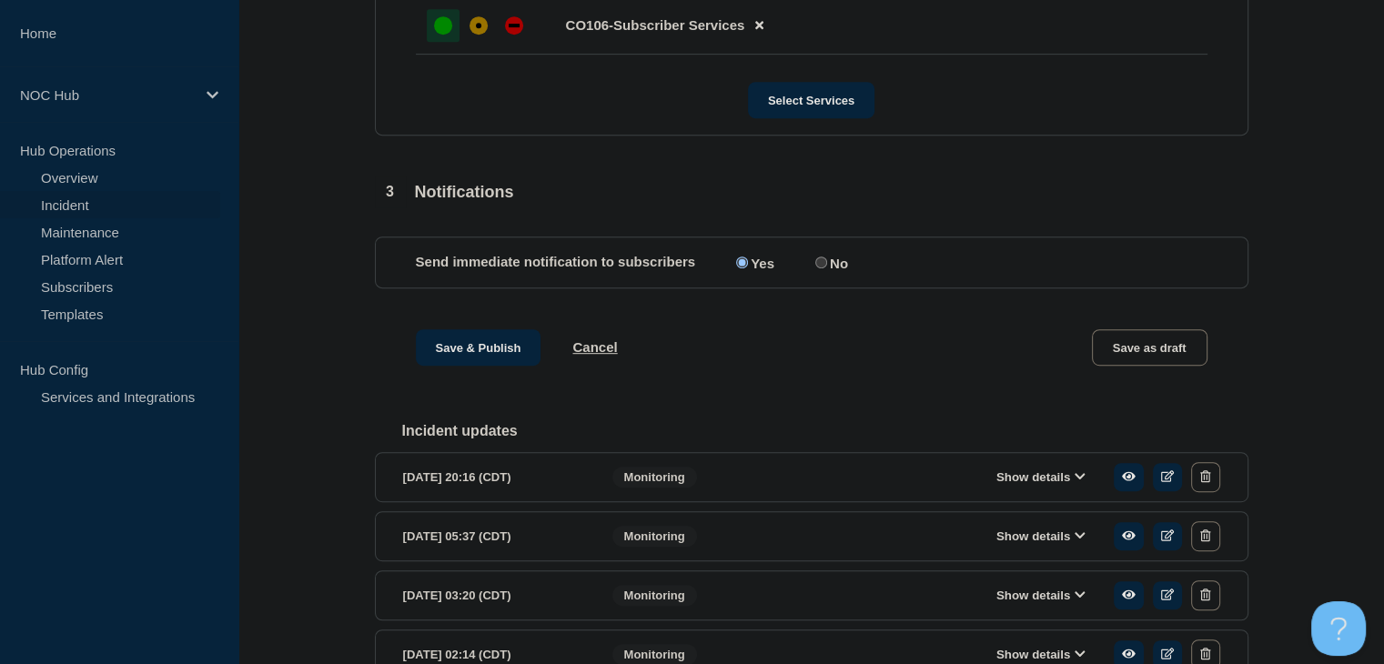
scroll to position [910, 0]
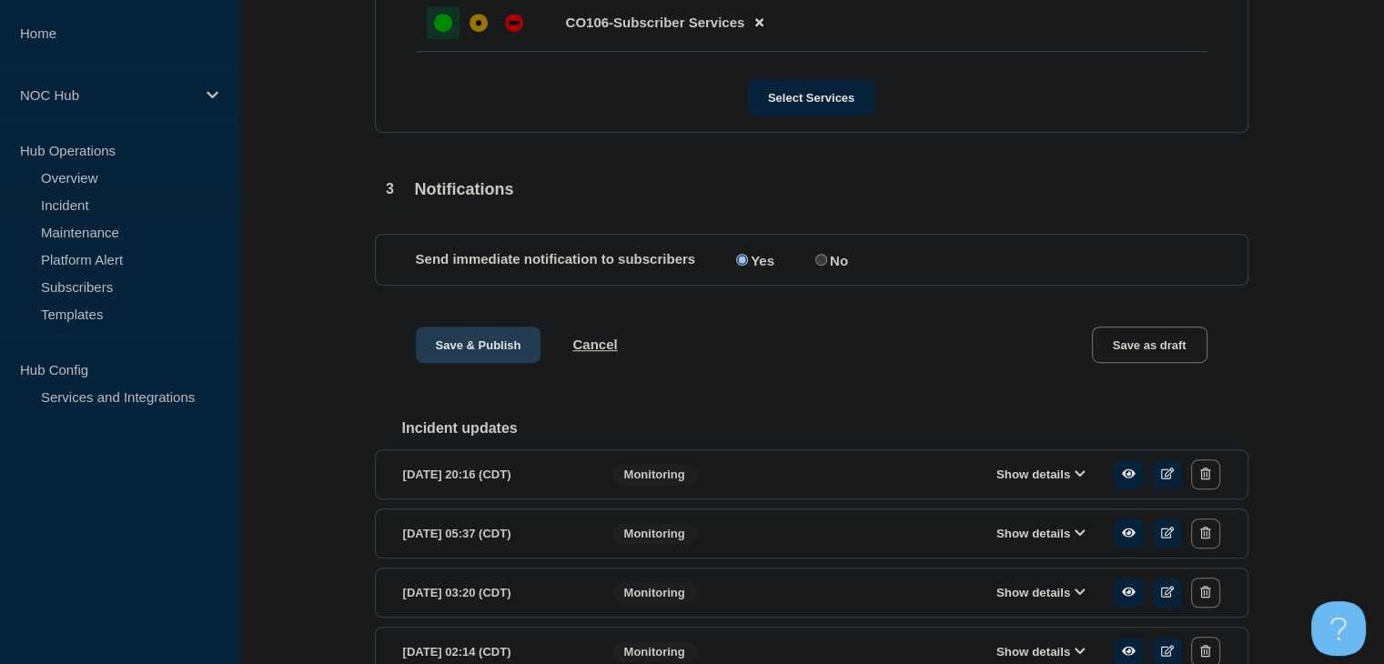
click at [483, 363] on button "Save & Publish" at bounding box center [479, 345] width 126 height 36
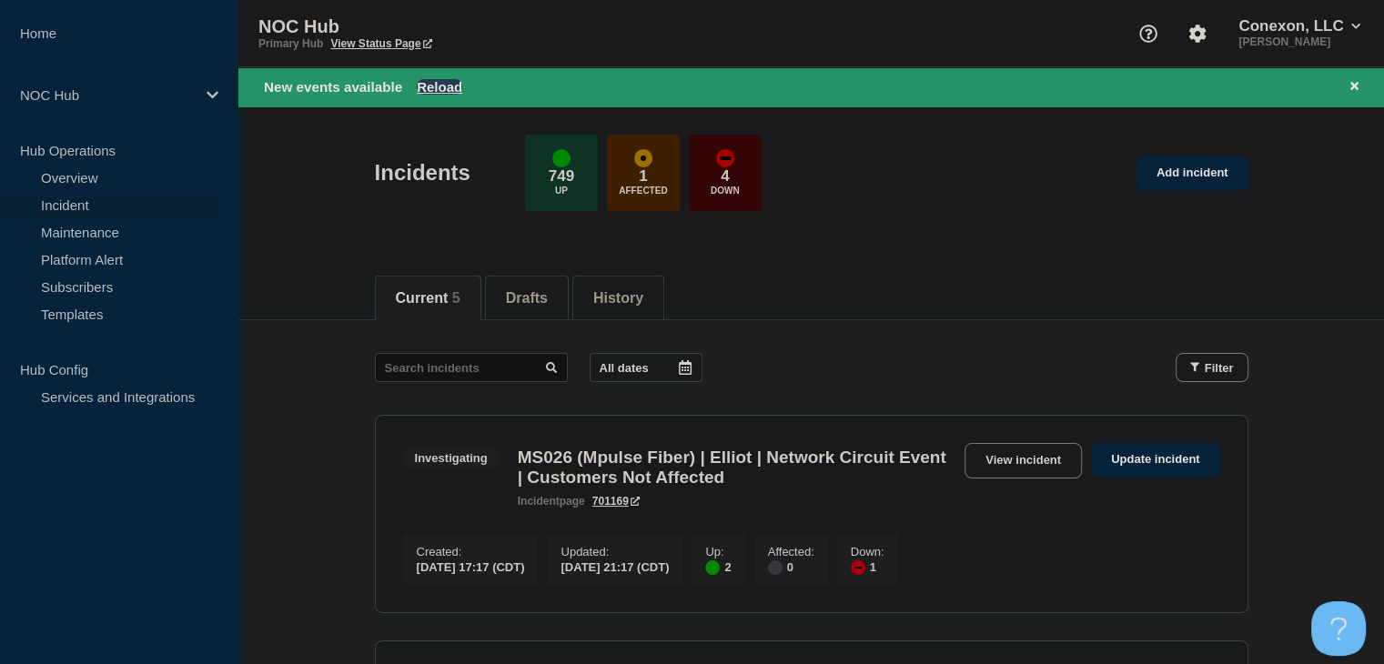
click at [455, 97] on div "New events available Reload" at bounding box center [811, 86] width 1146 height 39
click at [445, 86] on button "Reload" at bounding box center [439, 86] width 45 height 15
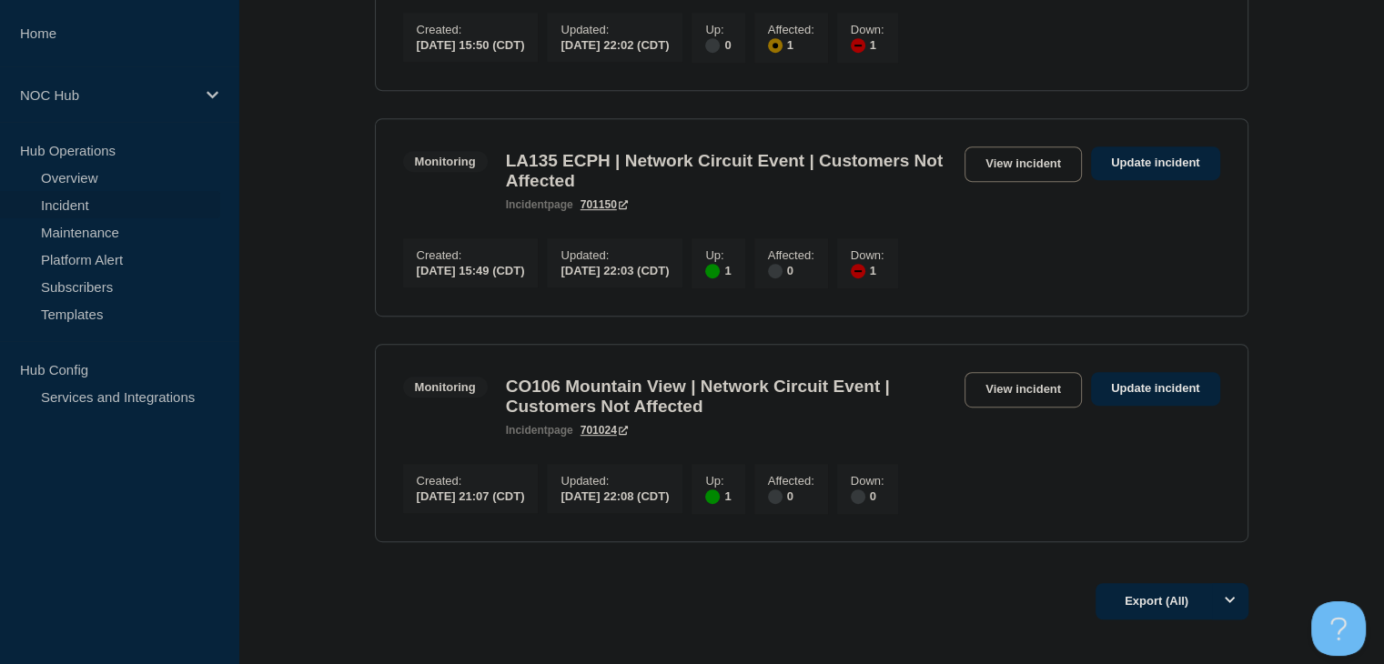
scroll to position [1001, 0]
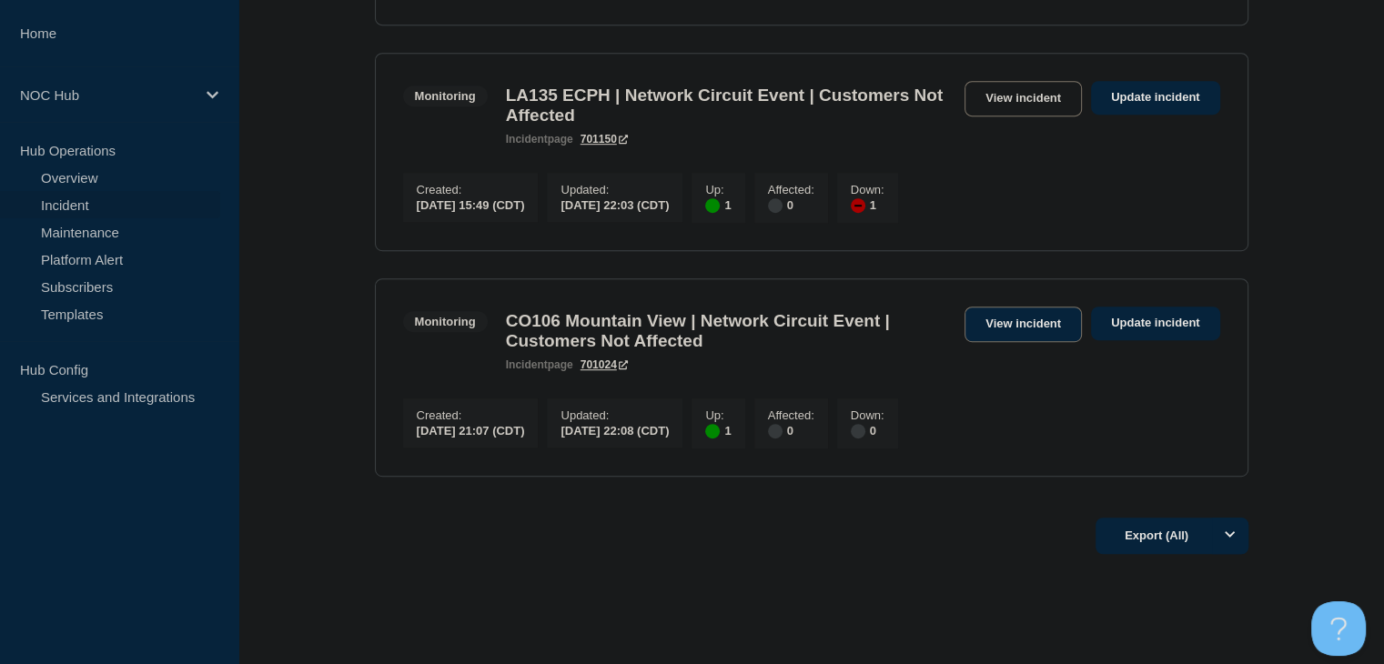
click at [1026, 342] on link "View incident" at bounding box center [1023, 324] width 117 height 35
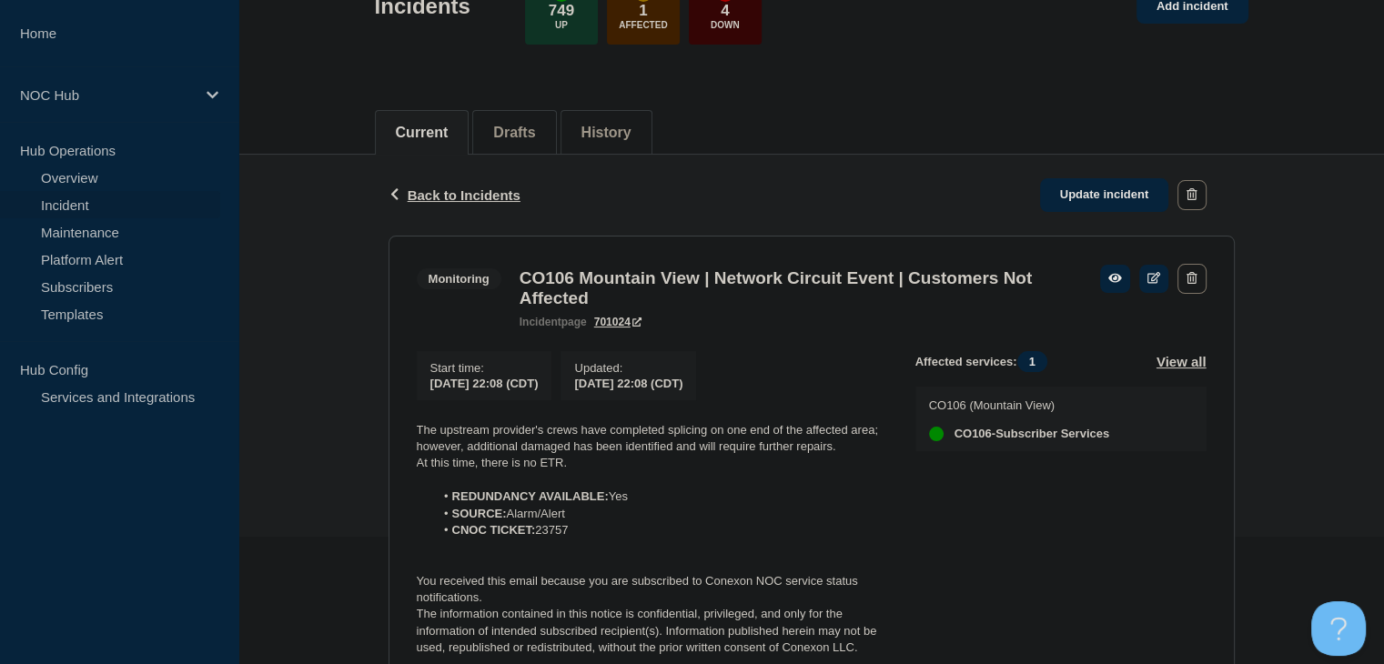
scroll to position [182, 0]
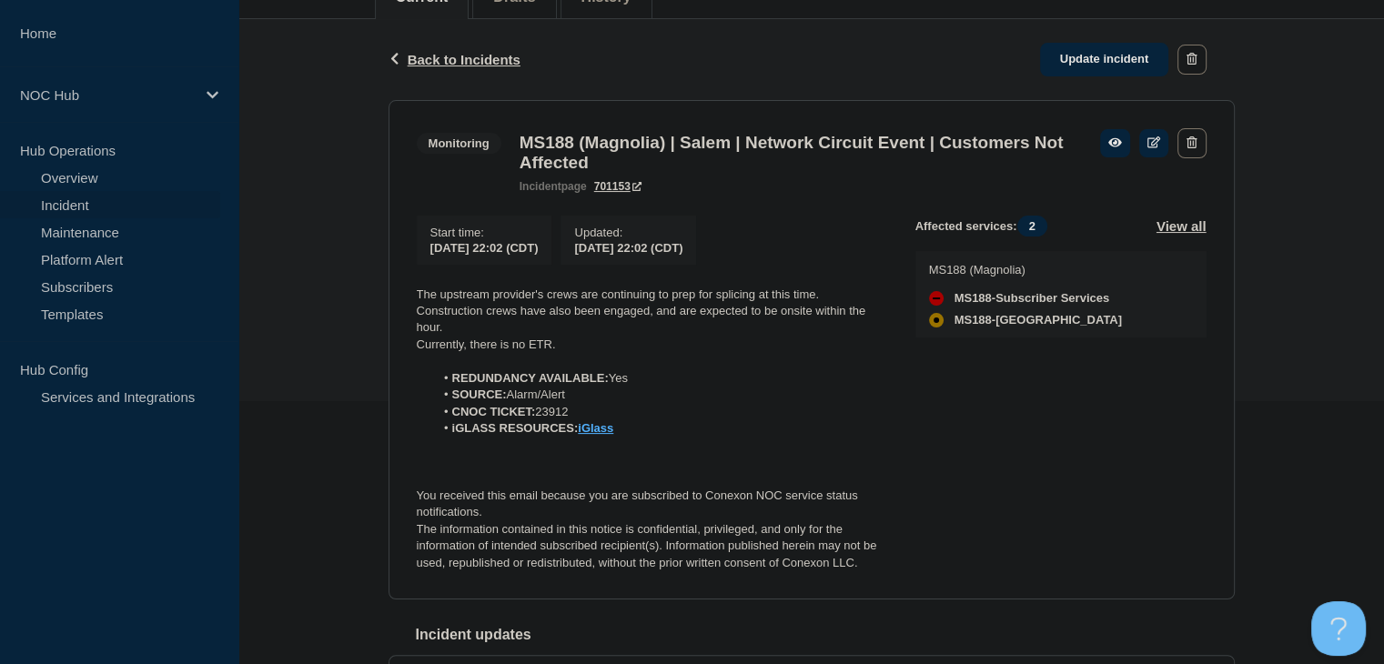
scroll to position [273, 0]
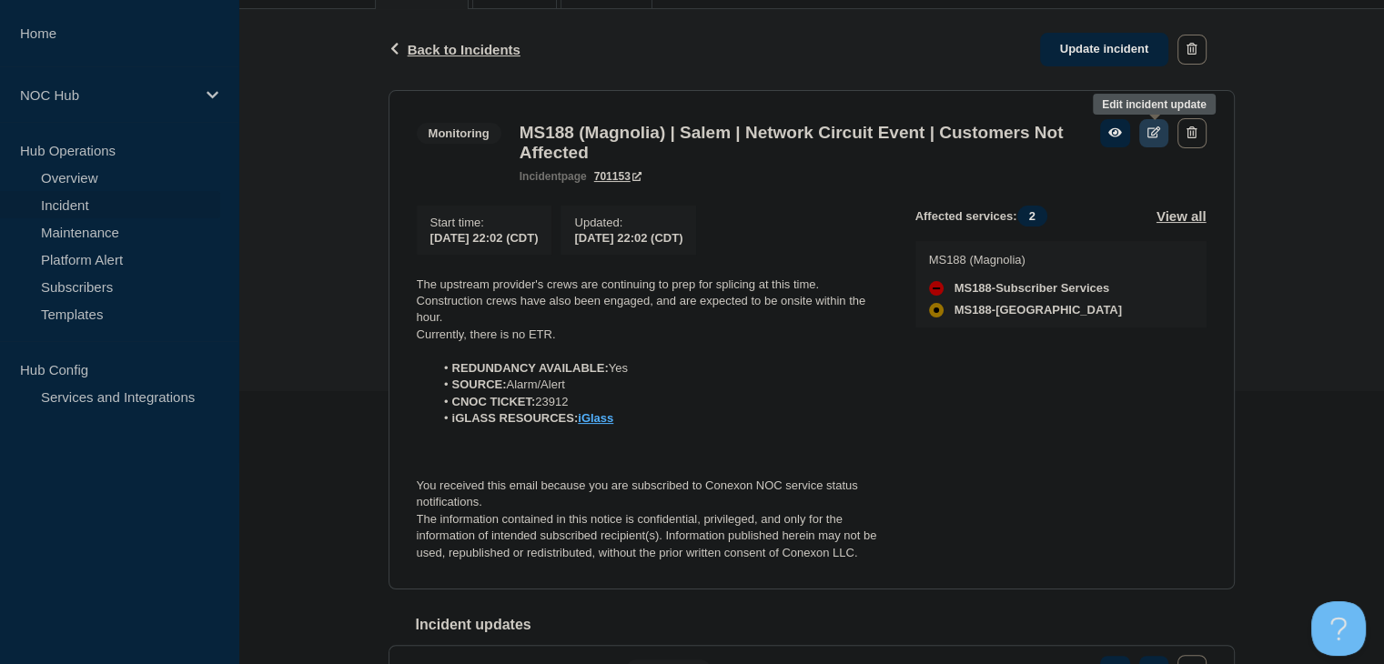
click at [1156, 128] on icon at bounding box center [1154, 132] width 14 height 12
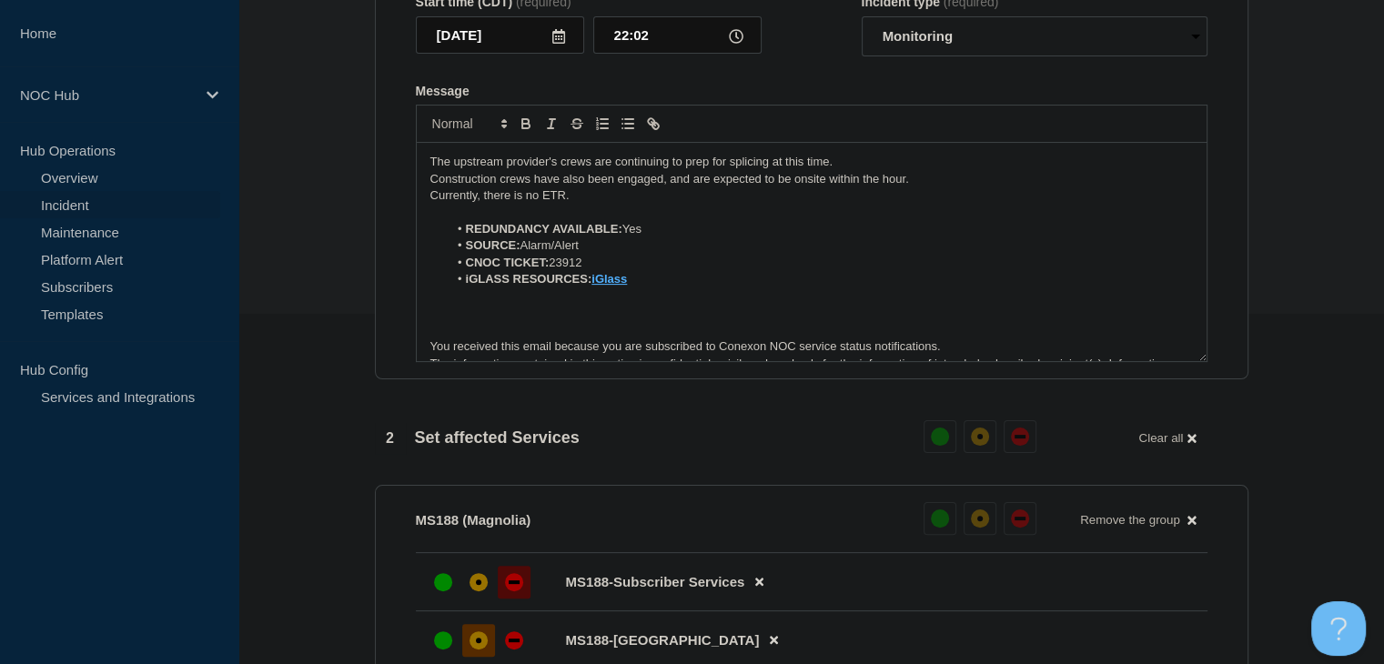
scroll to position [546, 0]
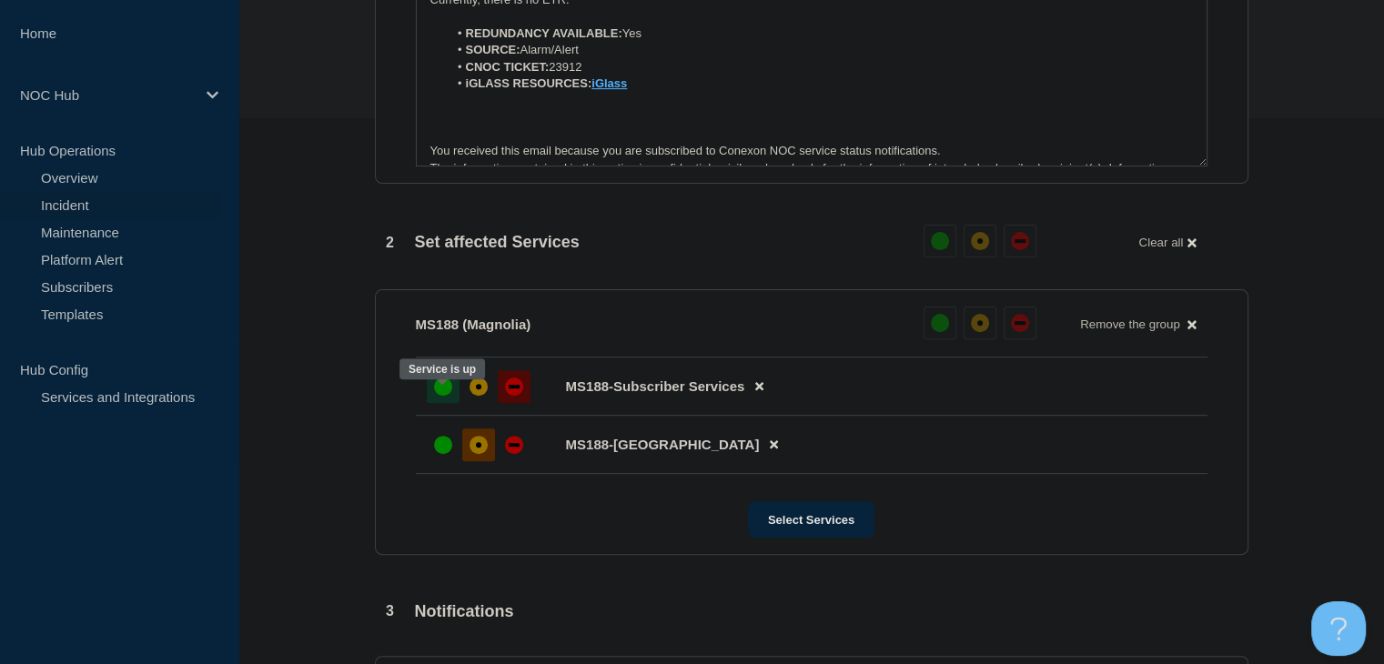
click at [446, 396] on div "up" at bounding box center [443, 387] width 18 height 18
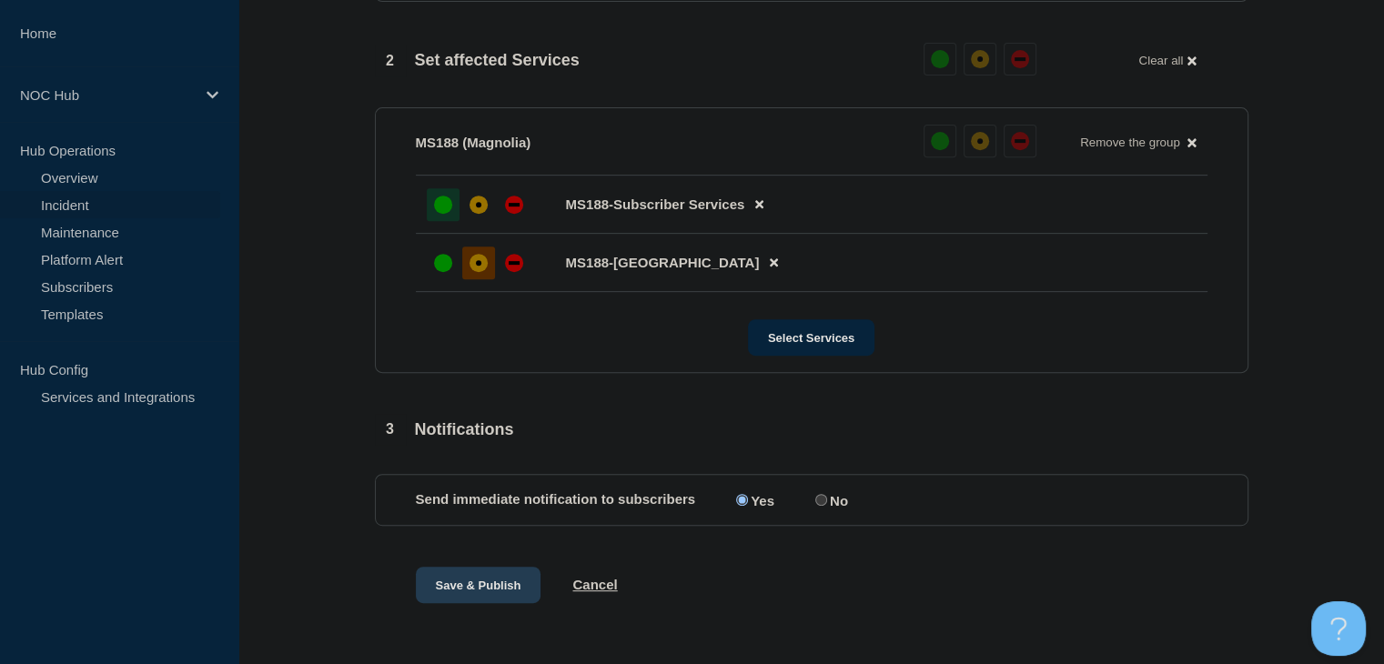
click at [459, 603] on button "Save & Publish" at bounding box center [479, 585] width 126 height 36
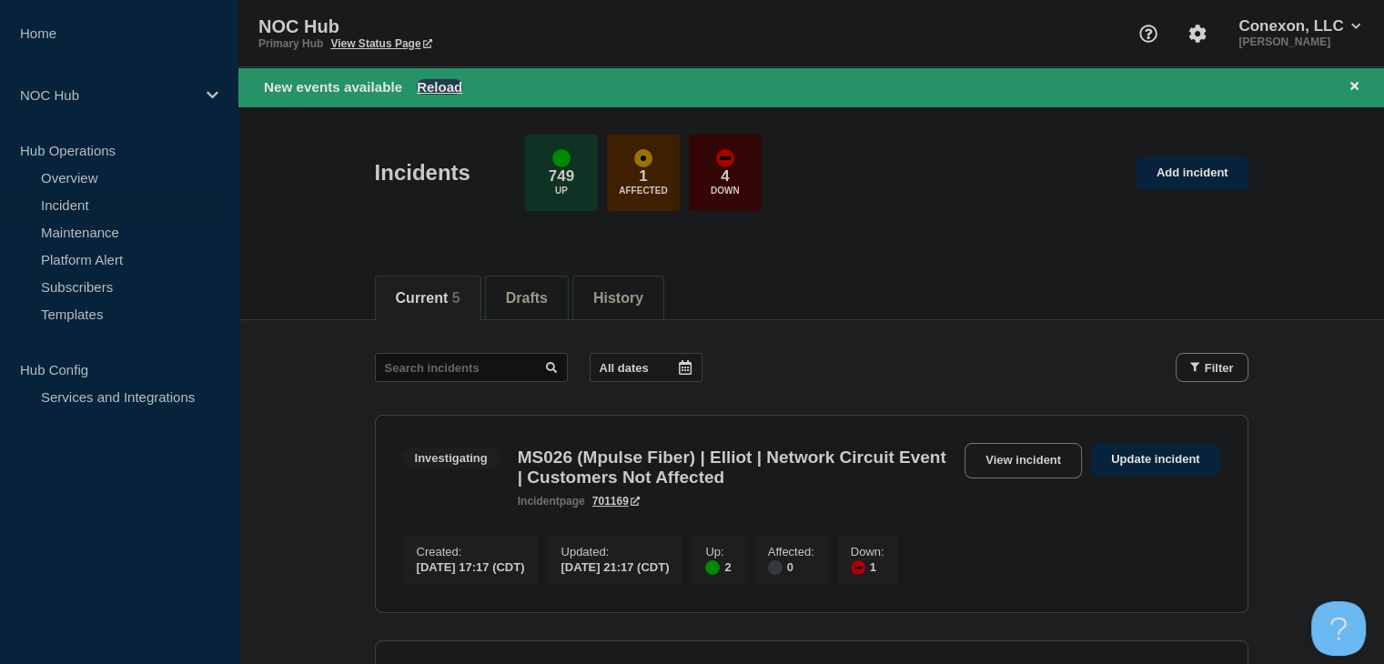
click at [436, 86] on button "Reload" at bounding box center [439, 86] width 45 height 15
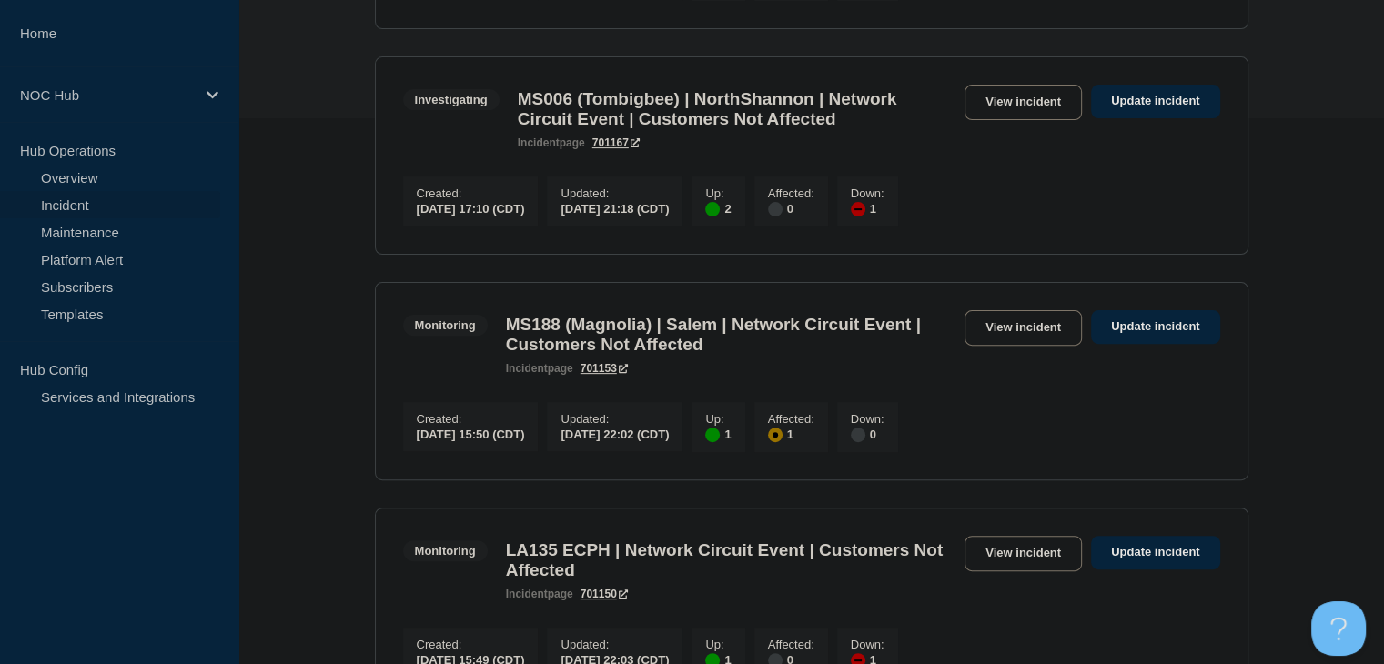
scroll to position [728, 0]
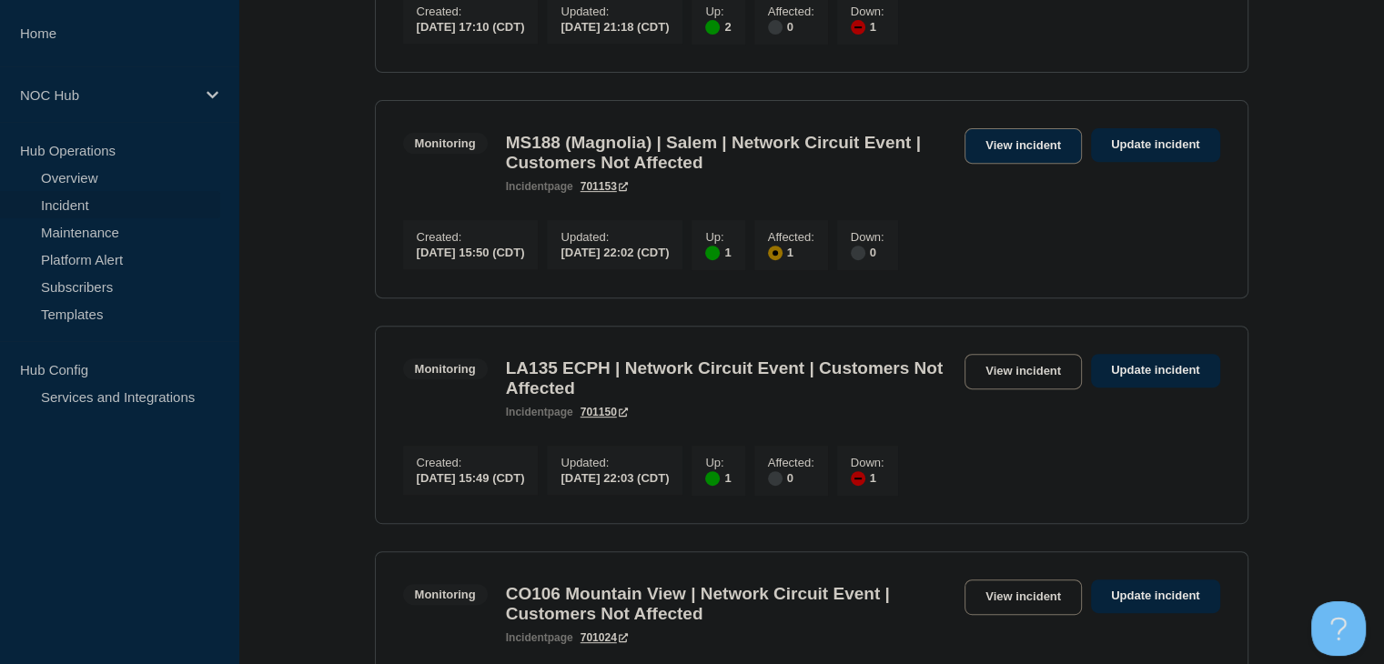
click at [1045, 164] on link "View incident" at bounding box center [1023, 145] width 117 height 35
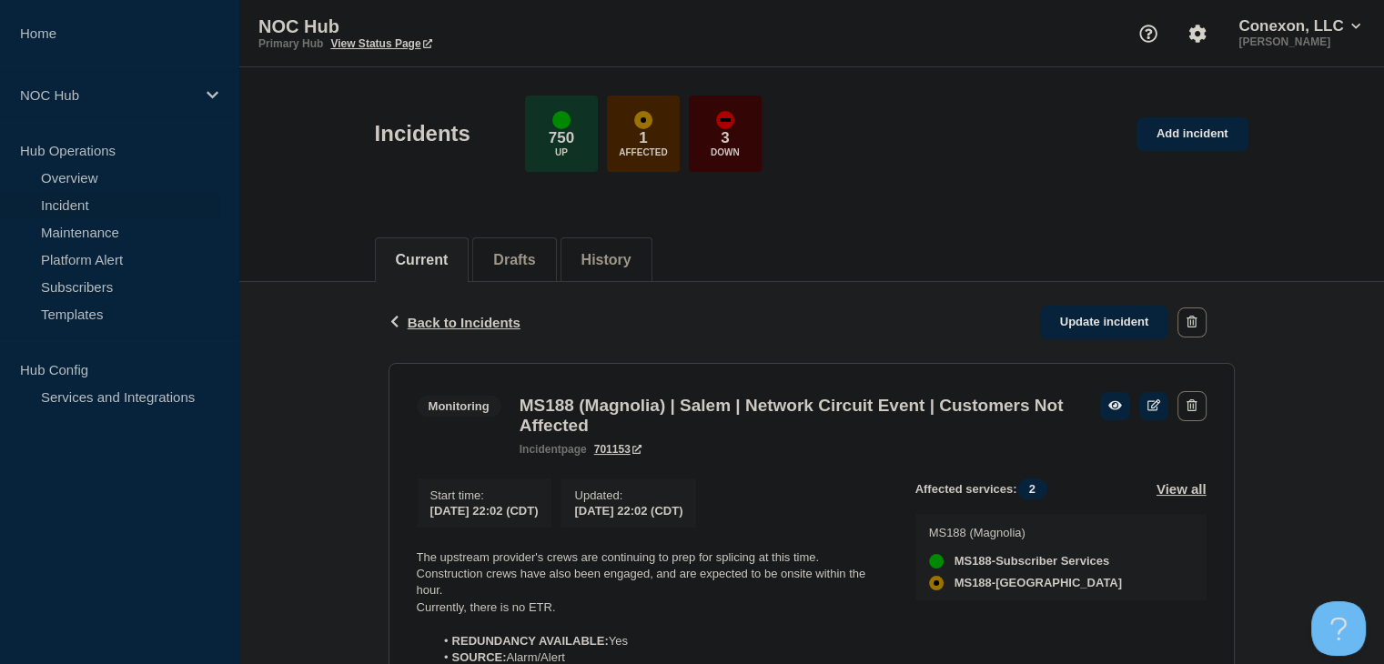
scroll to position [273, 0]
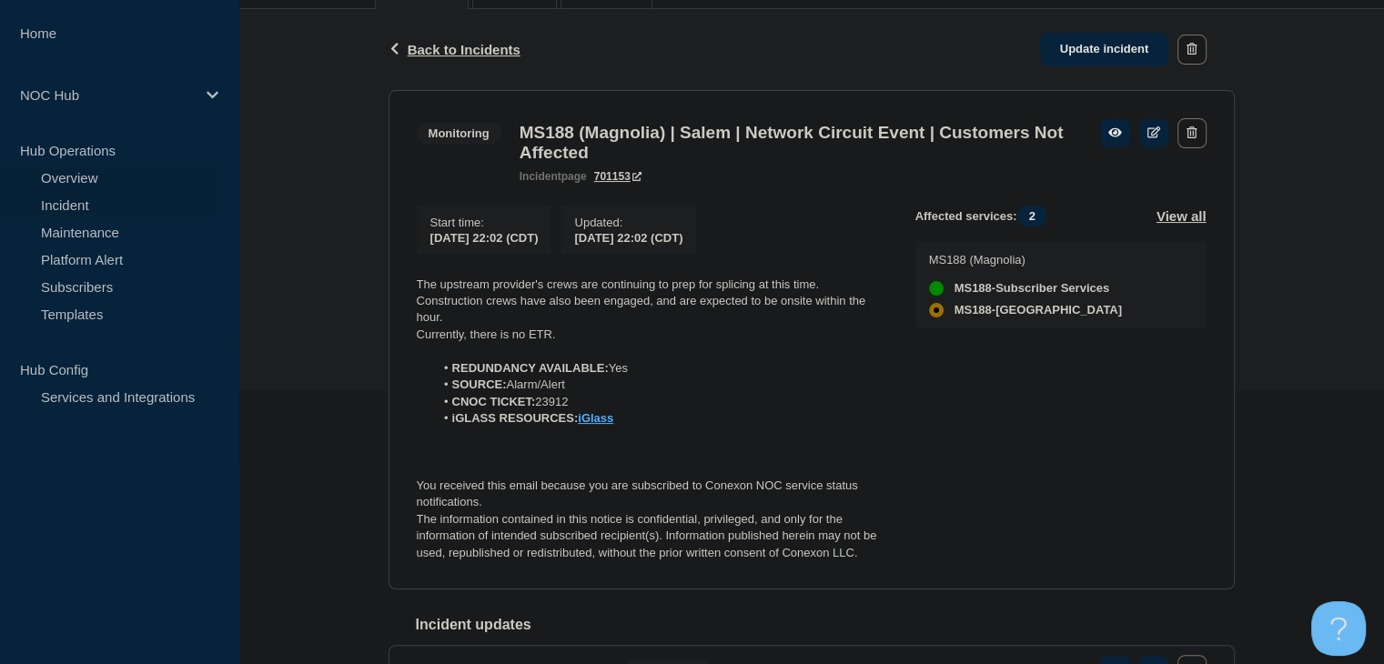
click at [41, 178] on link "Overview" at bounding box center [110, 177] width 220 height 27
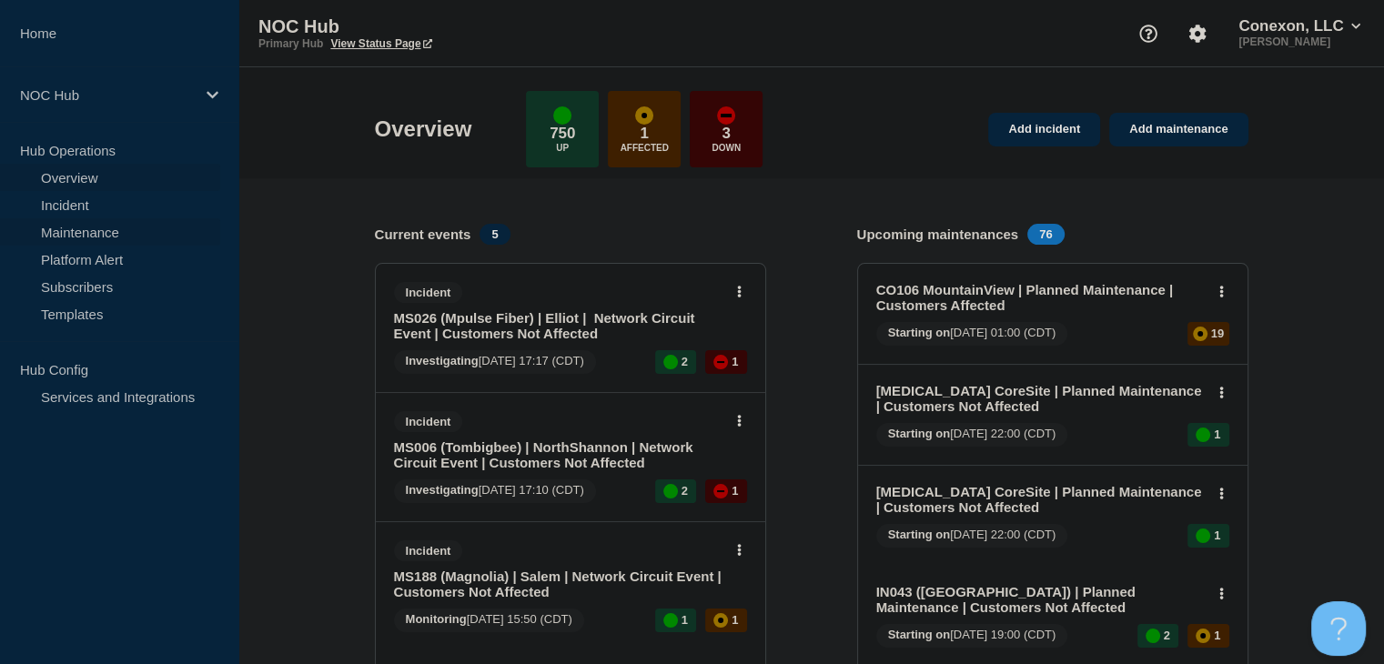
click at [69, 238] on link "Maintenance" at bounding box center [110, 231] width 220 height 27
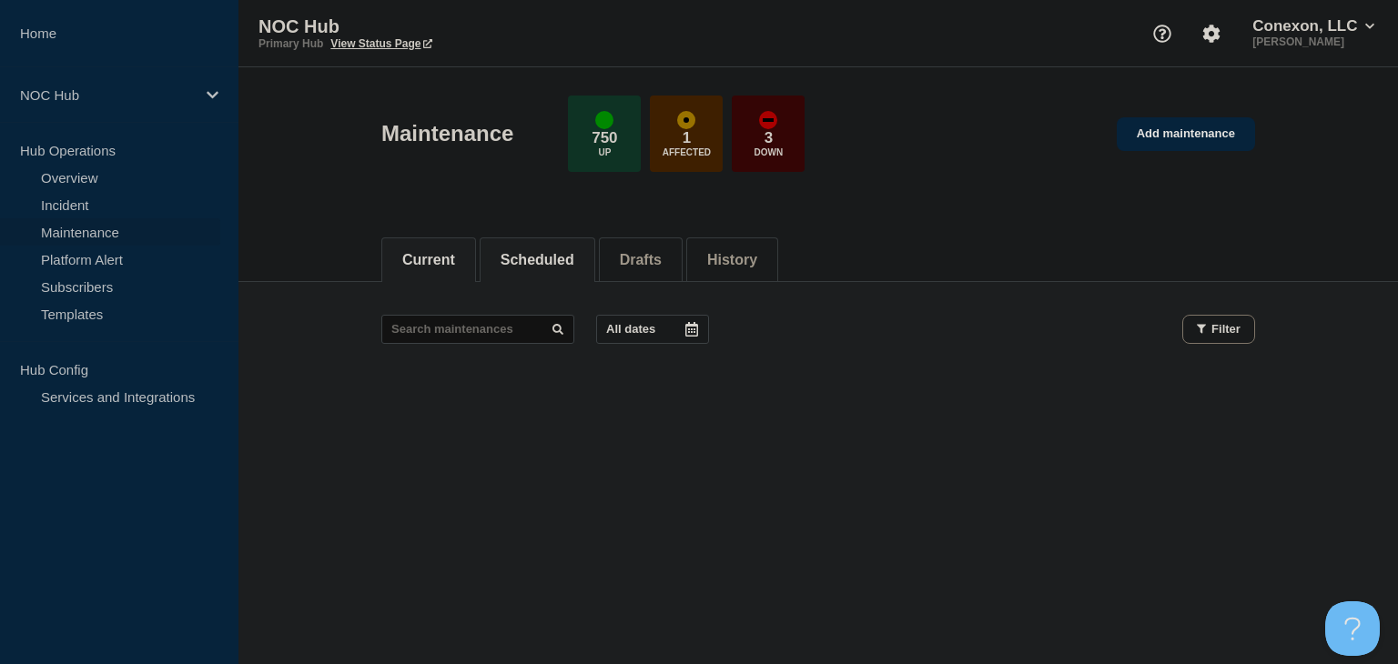
click at [508, 260] on button "Scheduled" at bounding box center [537, 260] width 74 height 16
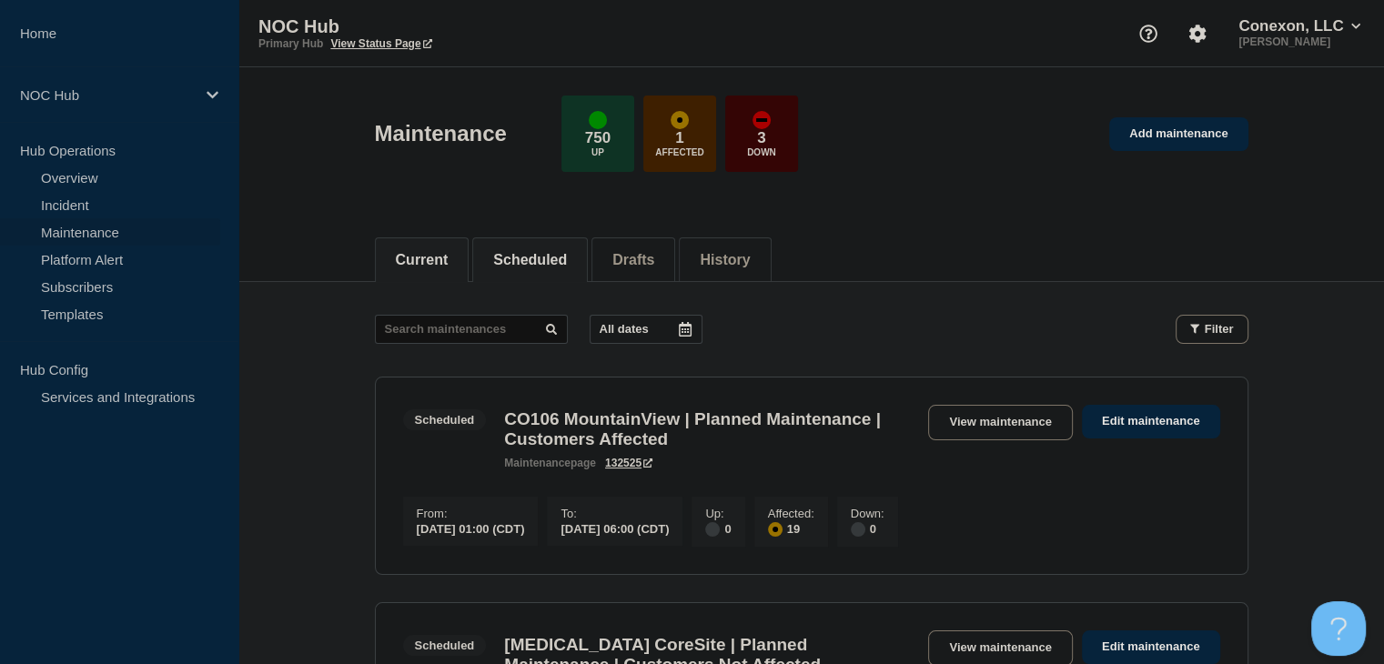
click at [440, 262] on button "Current" at bounding box center [422, 260] width 53 height 16
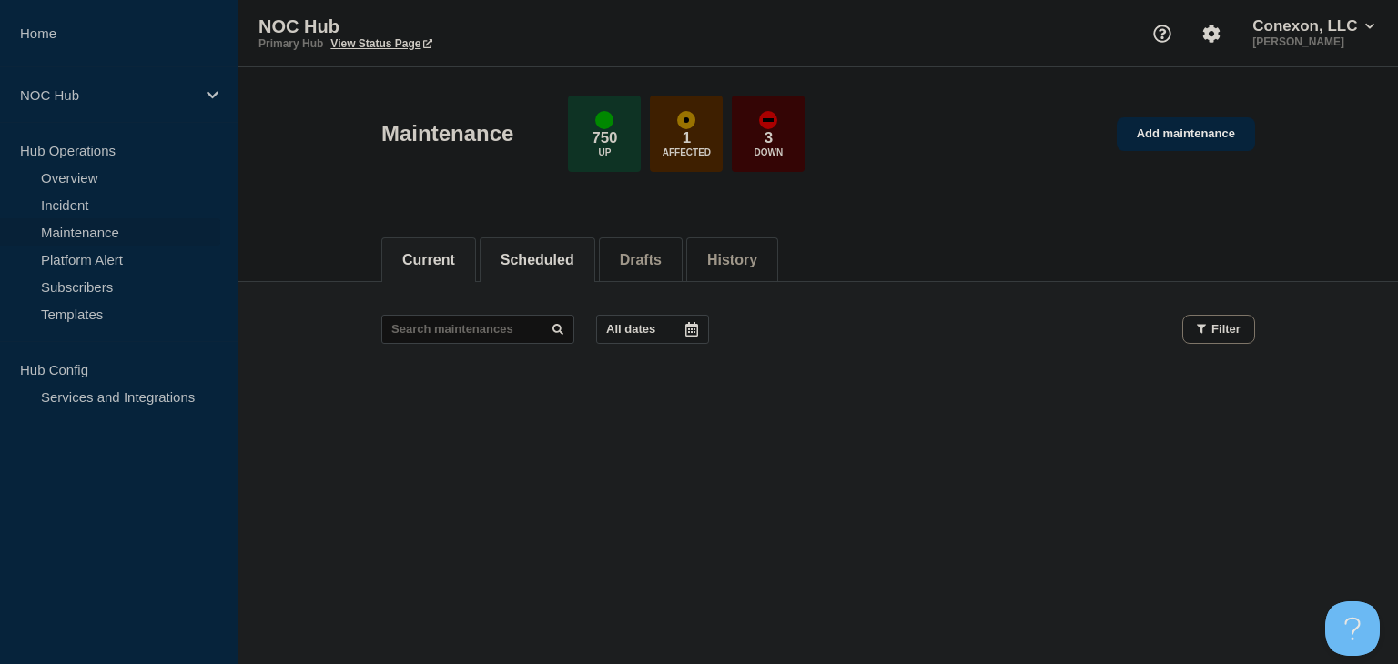
click at [548, 269] on li "Scheduled" at bounding box center [538, 260] width 116 height 45
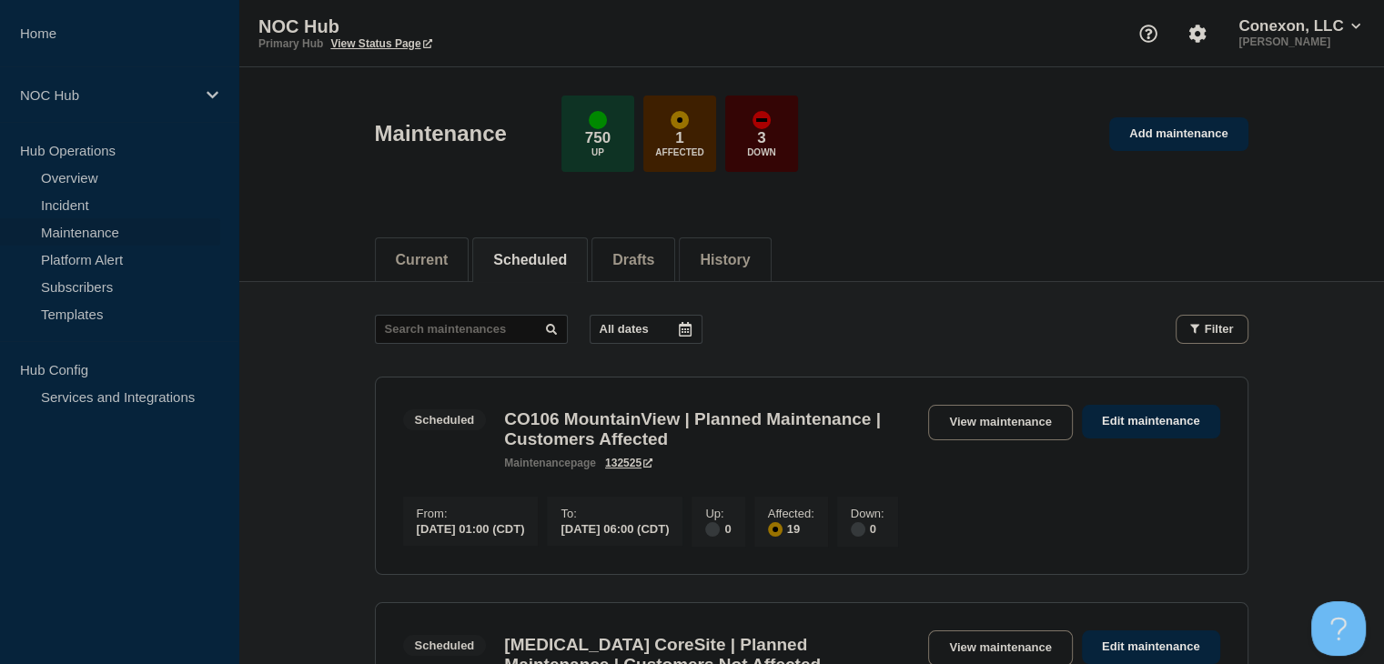
scroll to position [91, 0]
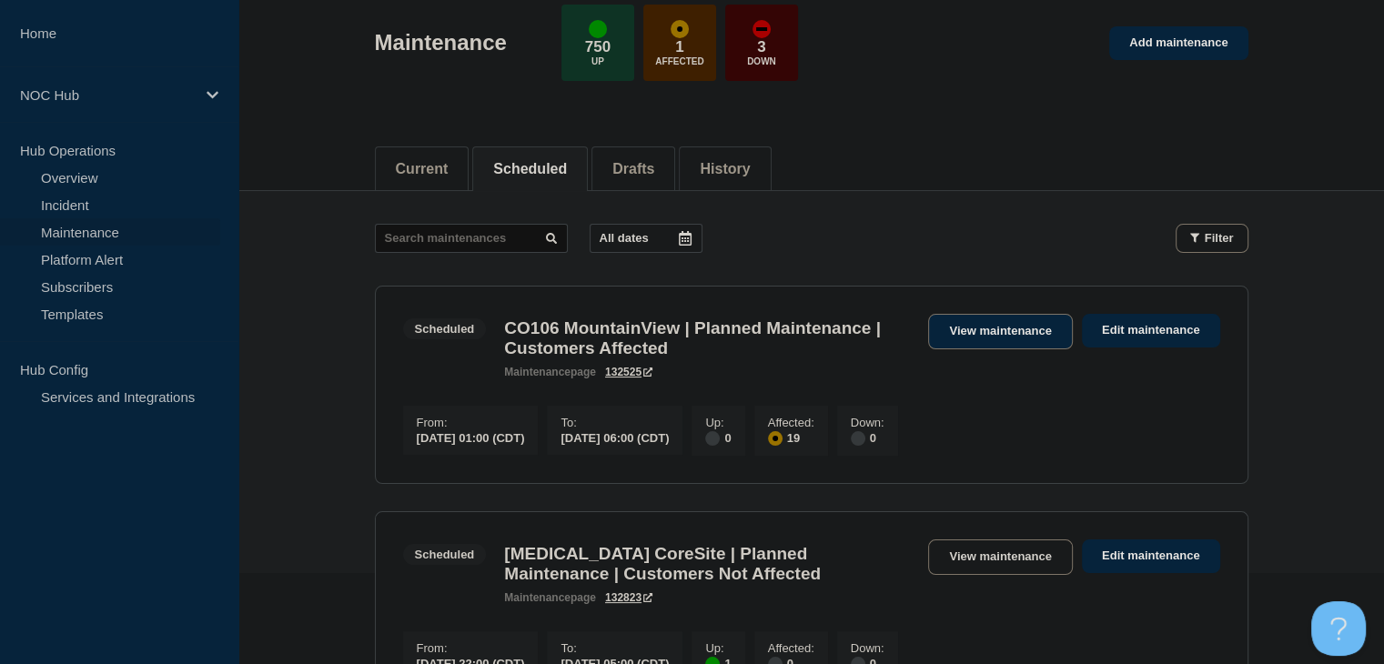
click at [981, 329] on link "View maintenance" at bounding box center [1000, 331] width 144 height 35
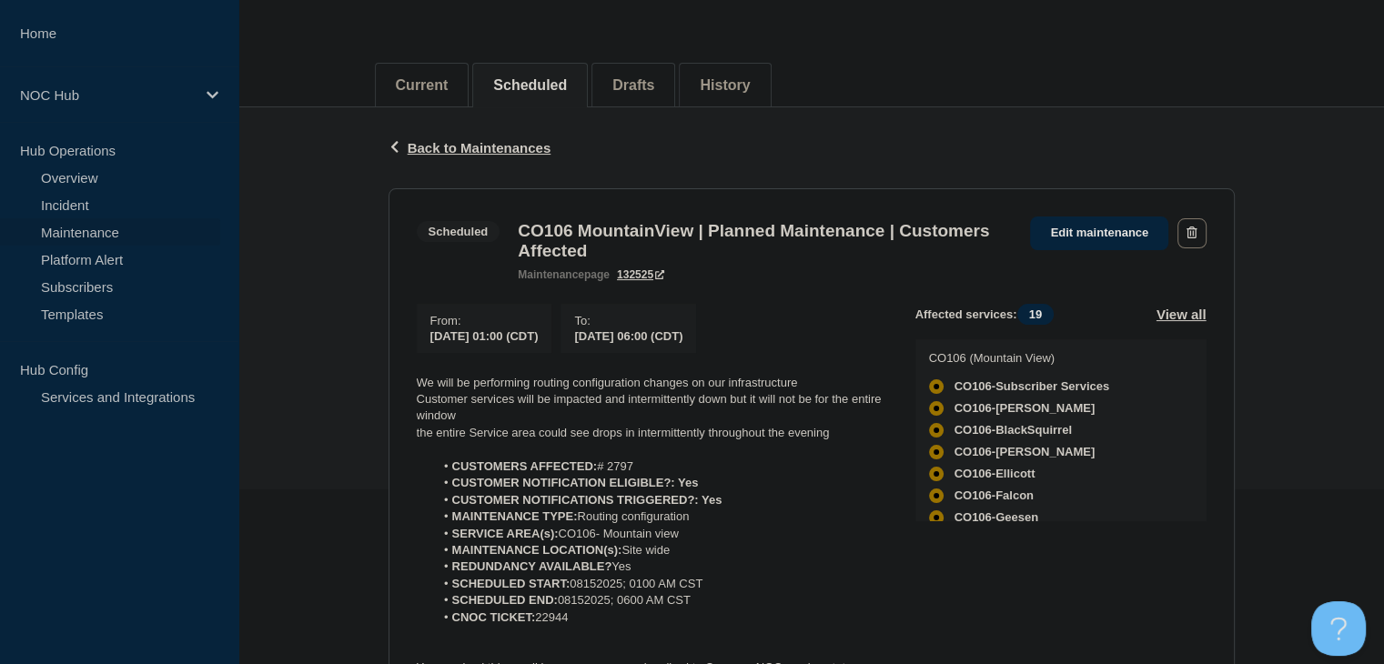
scroll to position [182, 0]
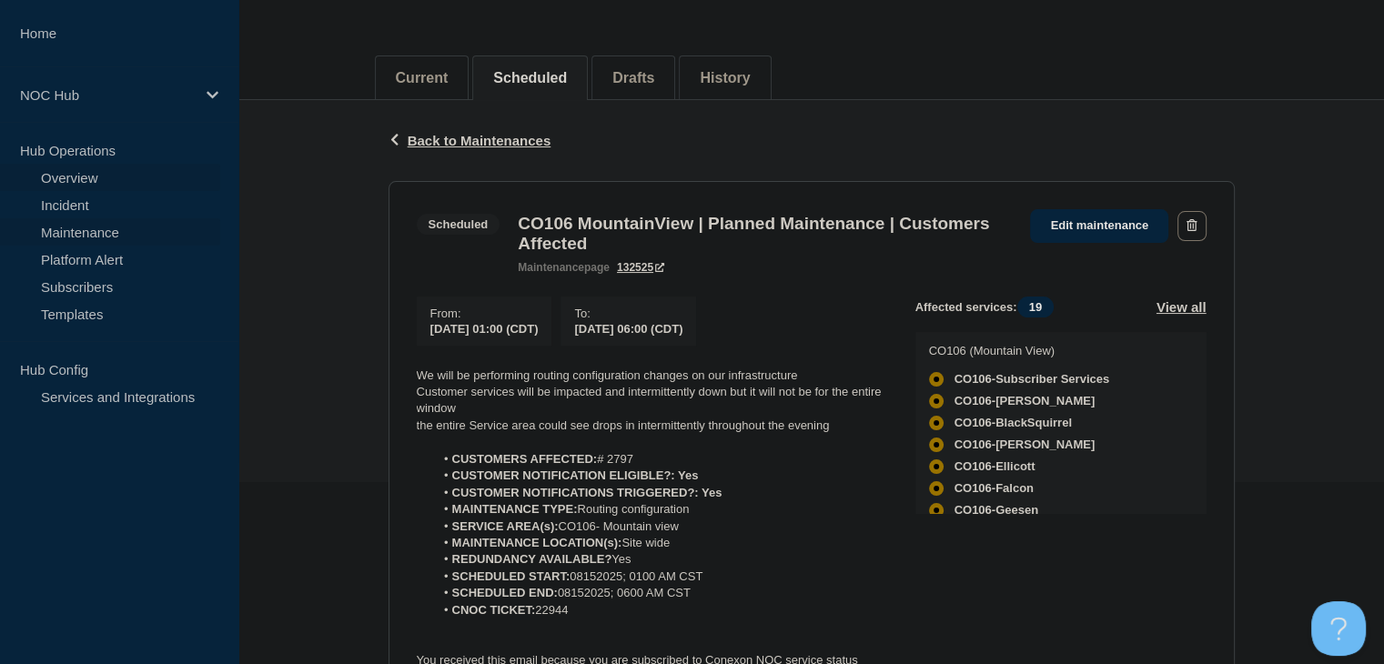
click at [73, 179] on link "Overview" at bounding box center [110, 177] width 220 height 27
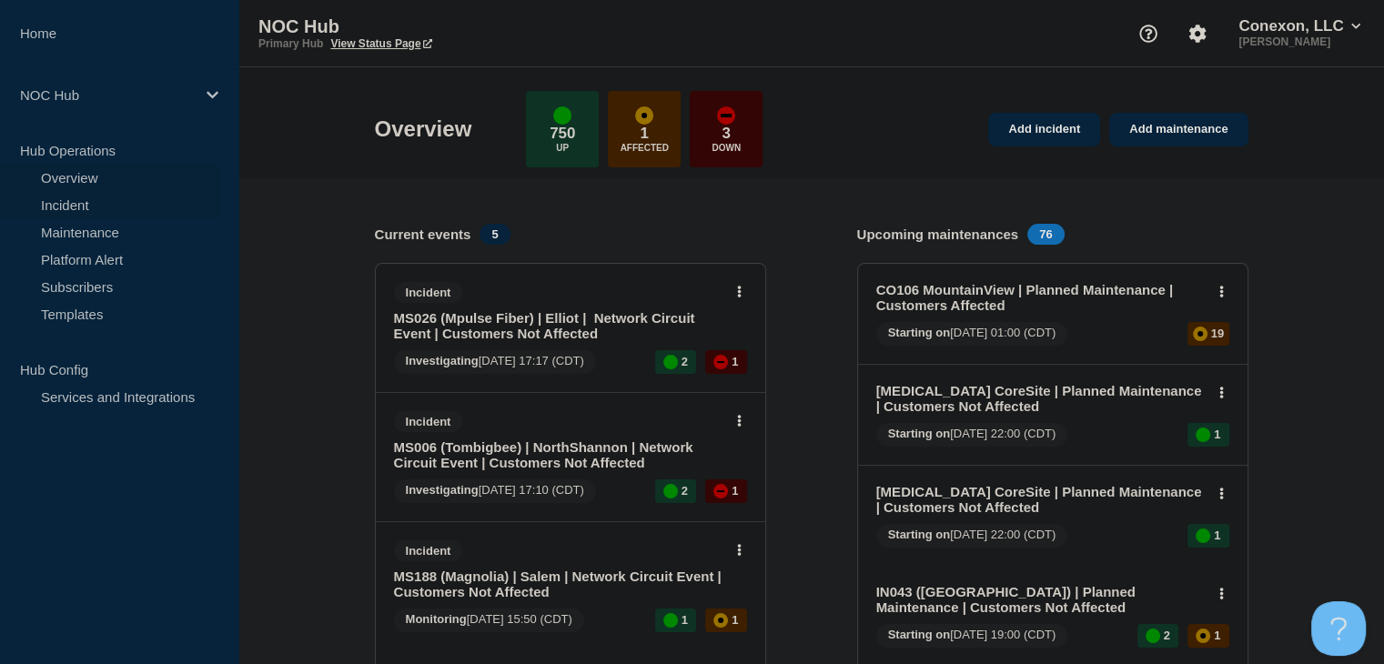
click at [64, 203] on link "Incident" at bounding box center [110, 204] width 220 height 27
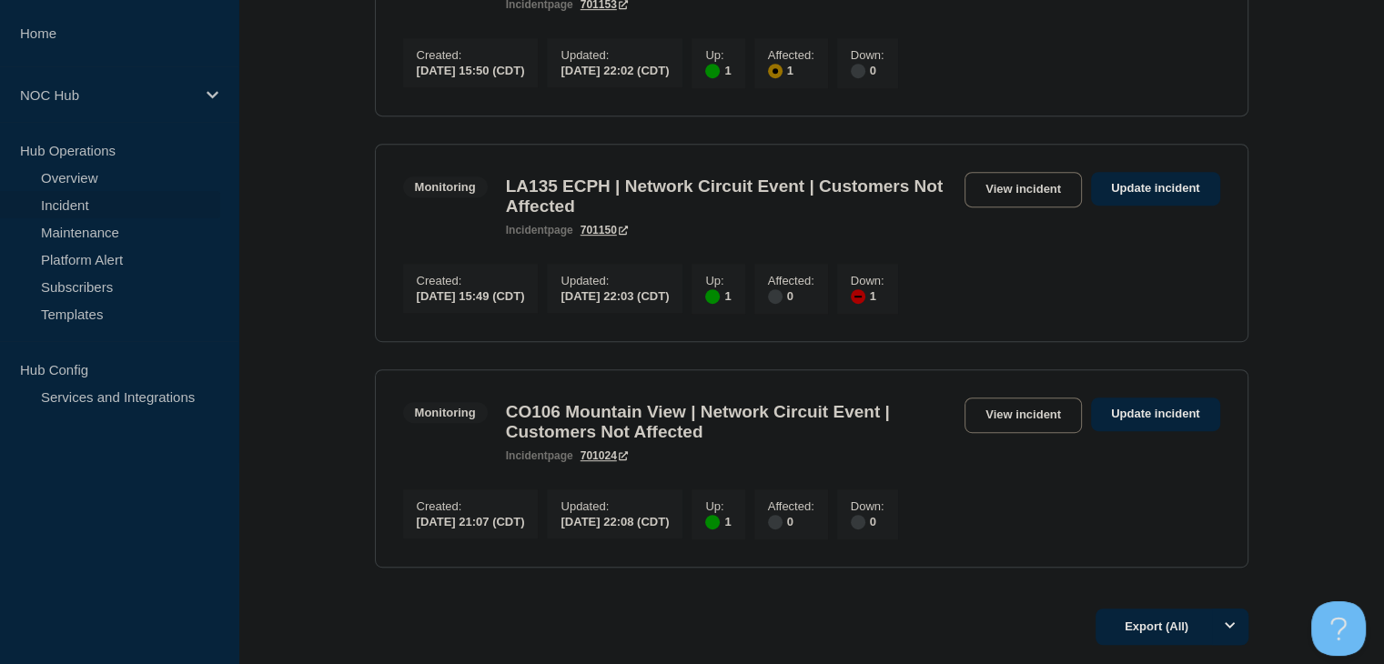
scroll to position [273, 0]
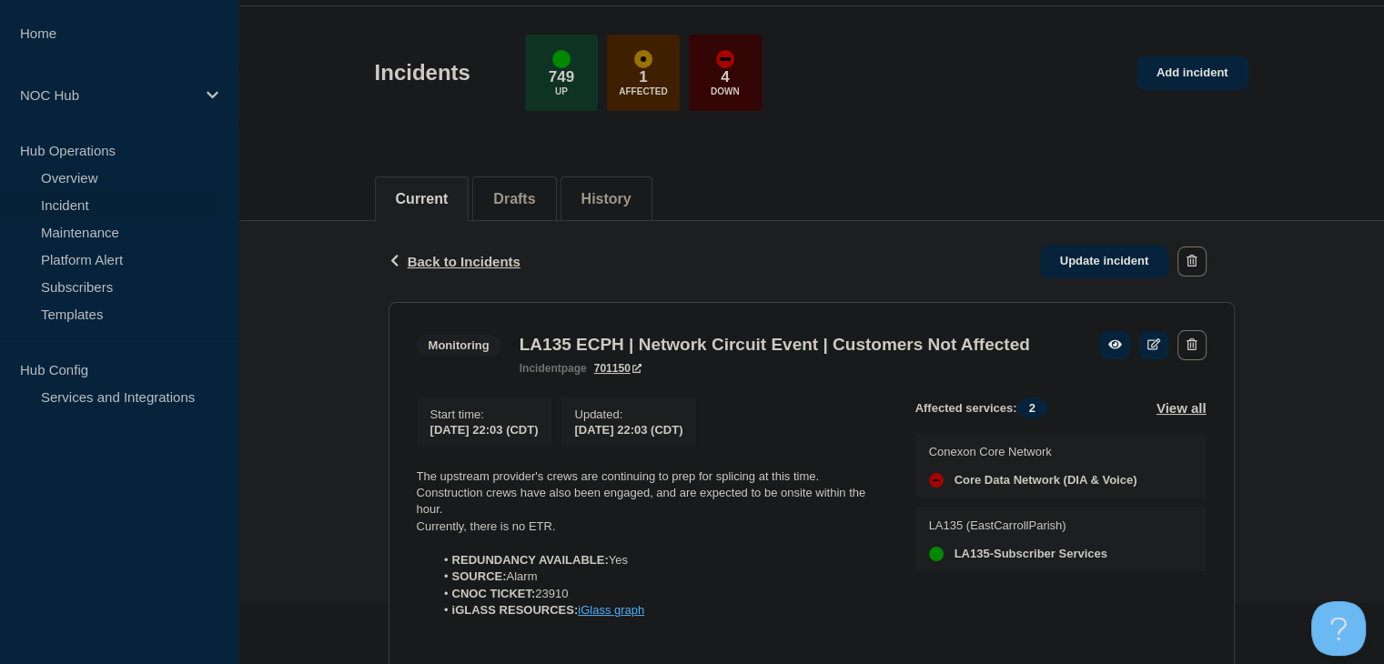
scroll to position [182, 0]
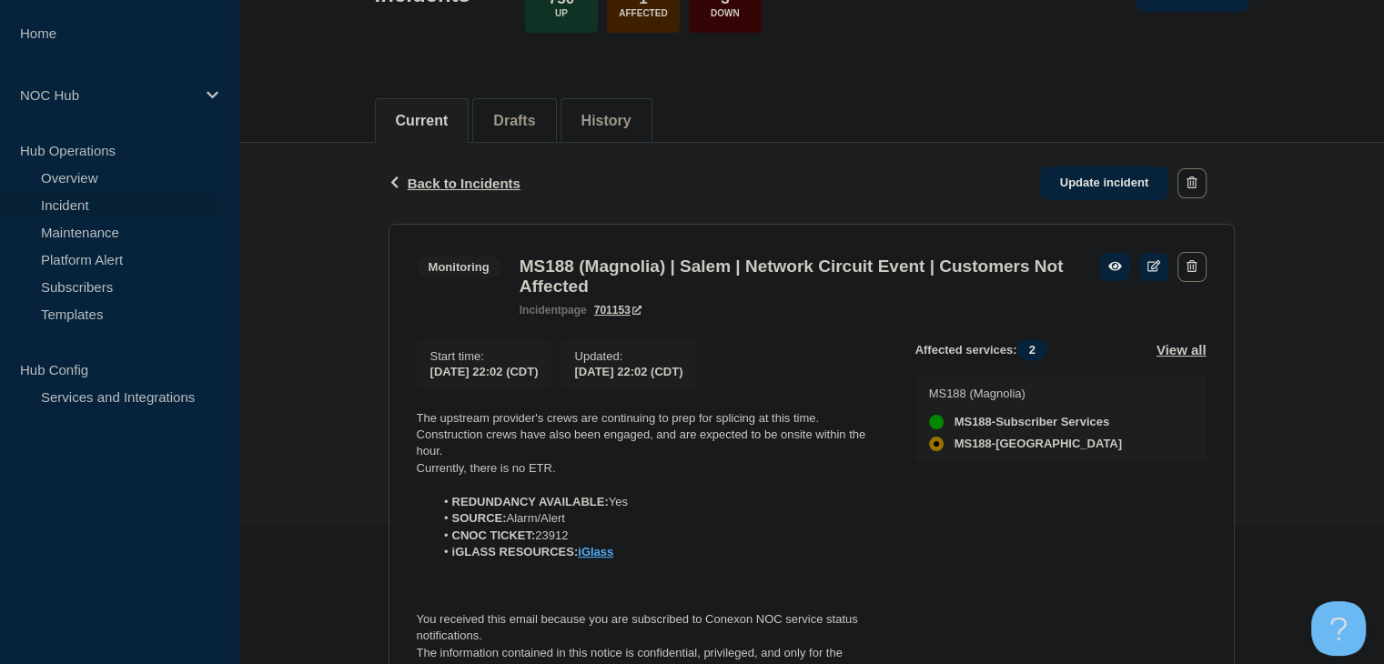
scroll to position [273, 0]
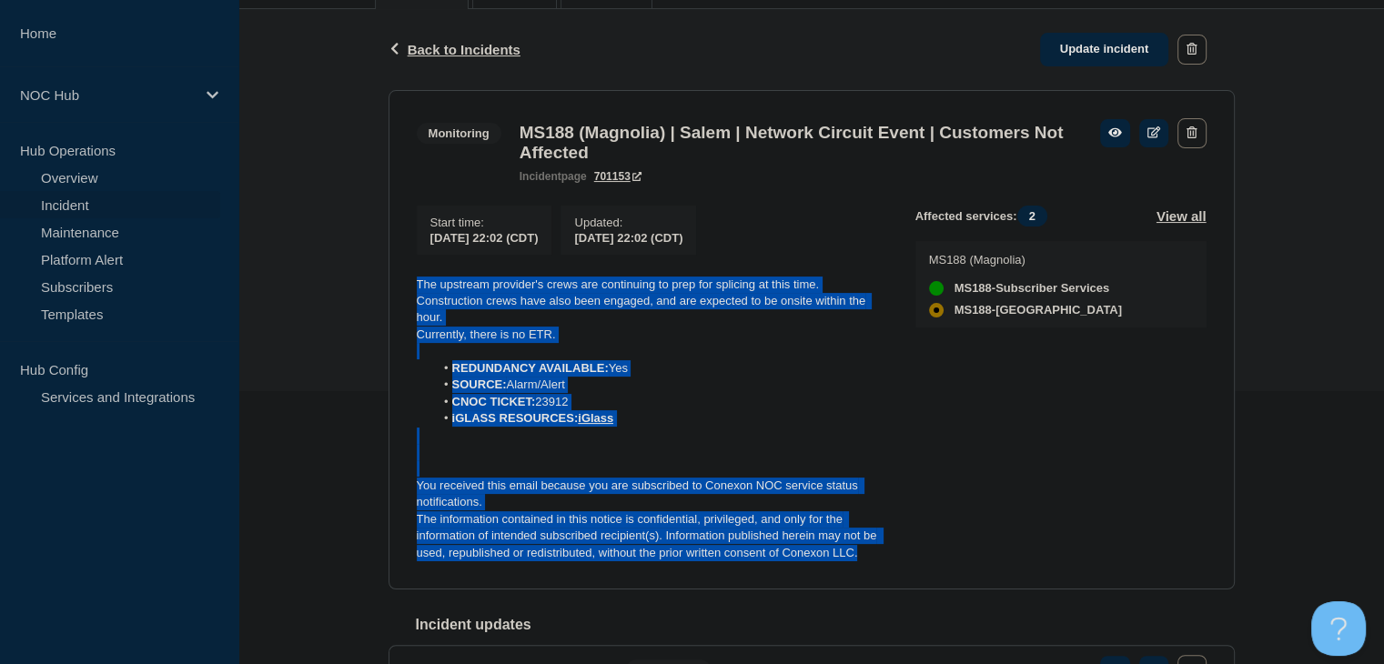
drag, startPoint x: 871, startPoint y: 567, endPoint x: 404, endPoint y: 284, distance: 545.9
click at [404, 284] on section "Monitoring MS188 (Magnolia) | Salem | Network Circuit Event | Customers Not Aff…" at bounding box center [812, 340] width 846 height 500
copy div "The upstream provider's crews are continuing to prep for splicing at this time.…"
click at [1110, 37] on link "Update incident" at bounding box center [1104, 50] width 129 height 34
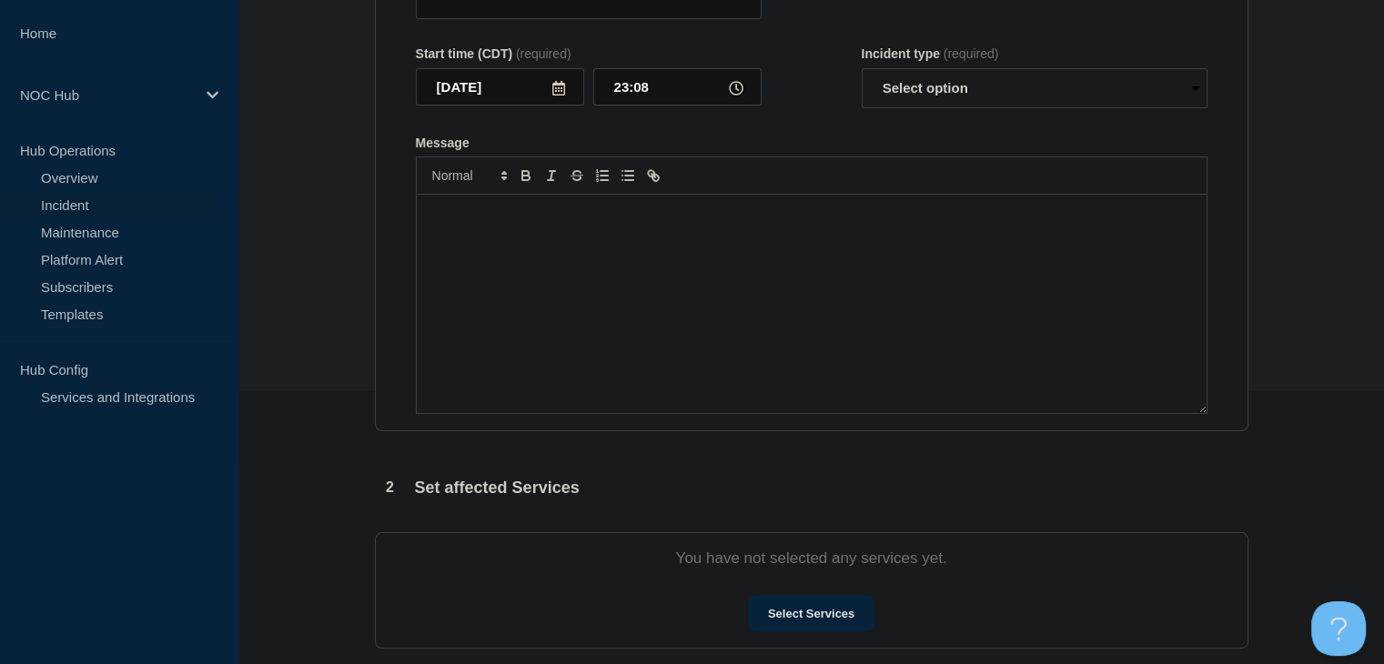
type input "MS188 (Magnolia) | Salem | Network Circuit Event | Customers Not Affected"
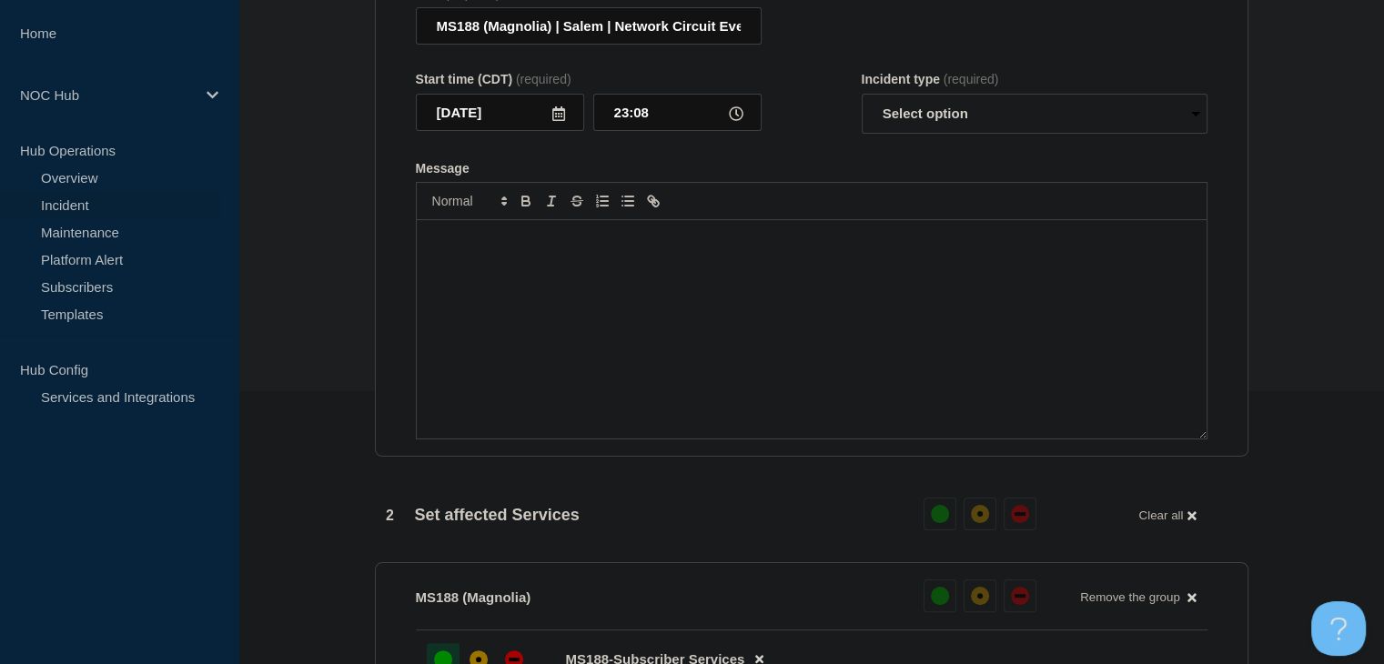
click at [702, 346] on div "Message" at bounding box center [812, 329] width 790 height 218
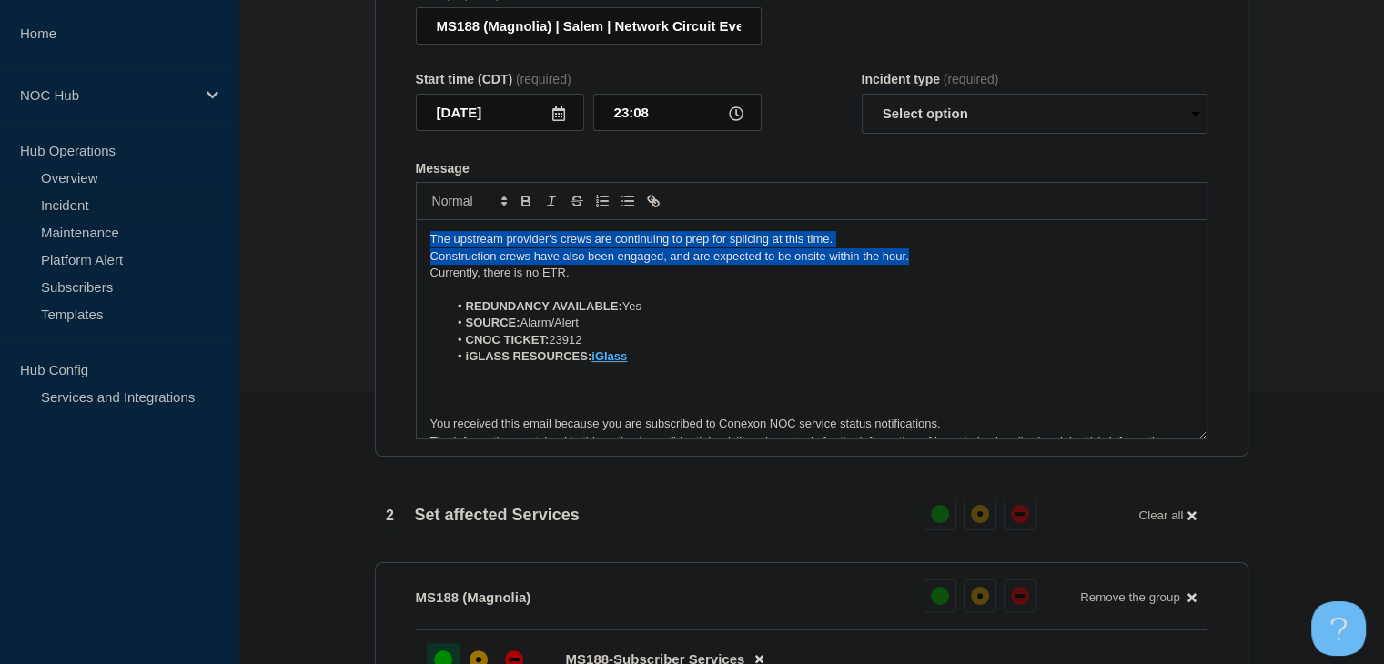
drag, startPoint x: 972, startPoint y: 273, endPoint x: 402, endPoint y: 251, distance: 570.1
click at [402, 251] on section "Title (required) MS188 (Magnolia) | Salem | Network Circuit Event | Customers N…" at bounding box center [812, 213] width 874 height 489
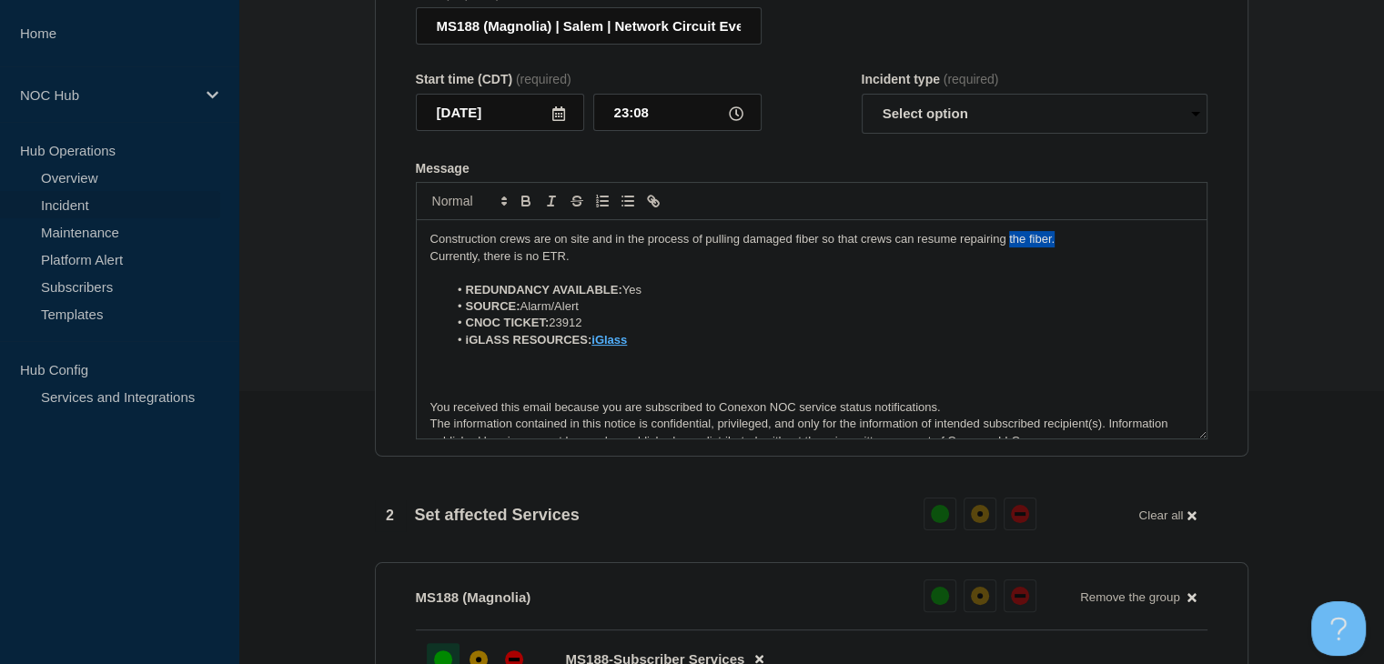
drag, startPoint x: 1071, startPoint y: 252, endPoint x: 1008, endPoint y: 257, distance: 63.0
click at [1008, 248] on p "Construction crews are on site and in the process of pulling damaged fiber so t…" at bounding box center [811, 239] width 763 height 16
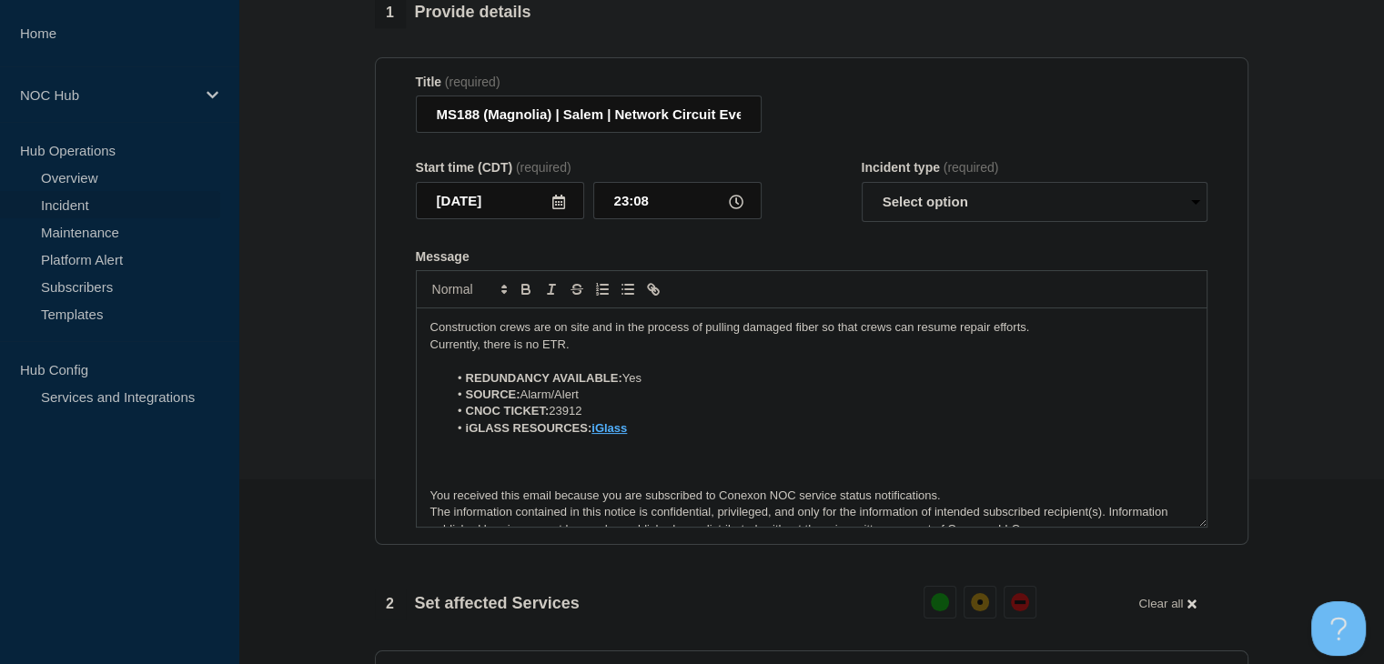
scroll to position [182, 0]
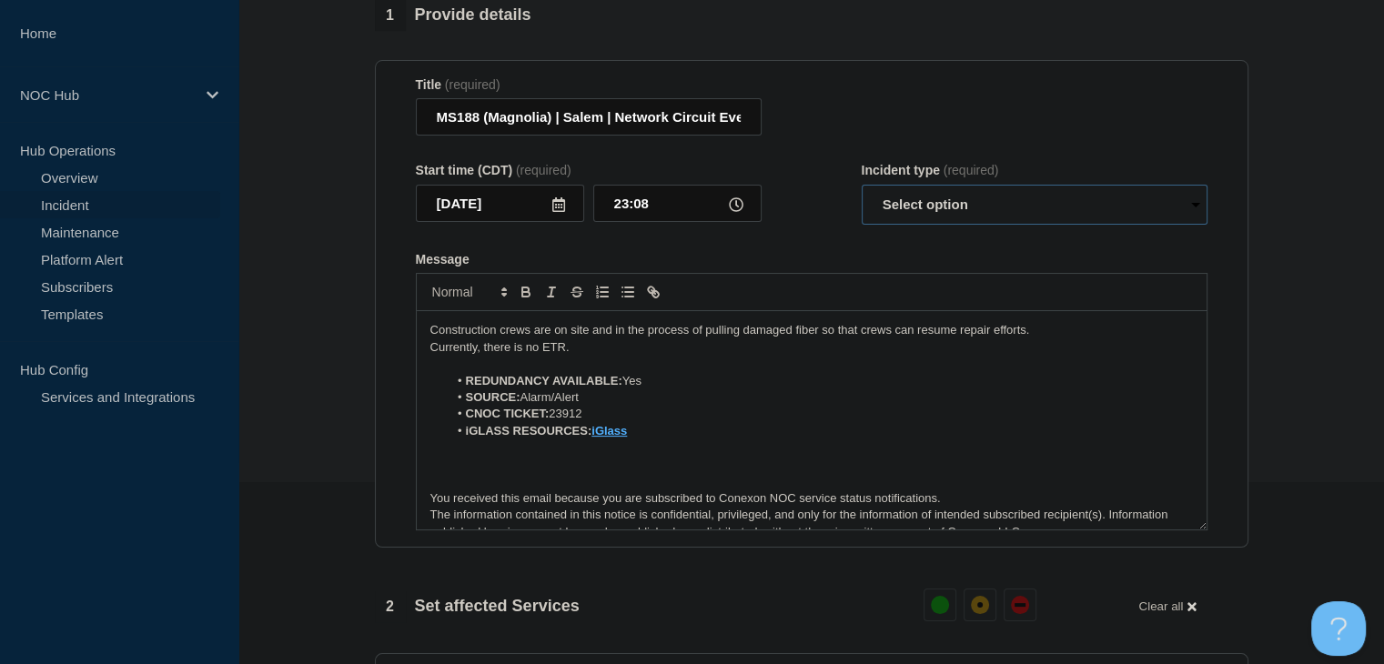
drag, startPoint x: 927, startPoint y: 216, endPoint x: 928, endPoint y: 234, distance: 18.2
click at [927, 216] on select "Select option Investigating Identified Monitoring Resolved" at bounding box center [1035, 205] width 346 height 40
select select "monitoring"
click at [862, 196] on select "Select option Investigating Identified Monitoring Resolved" at bounding box center [1035, 205] width 346 height 40
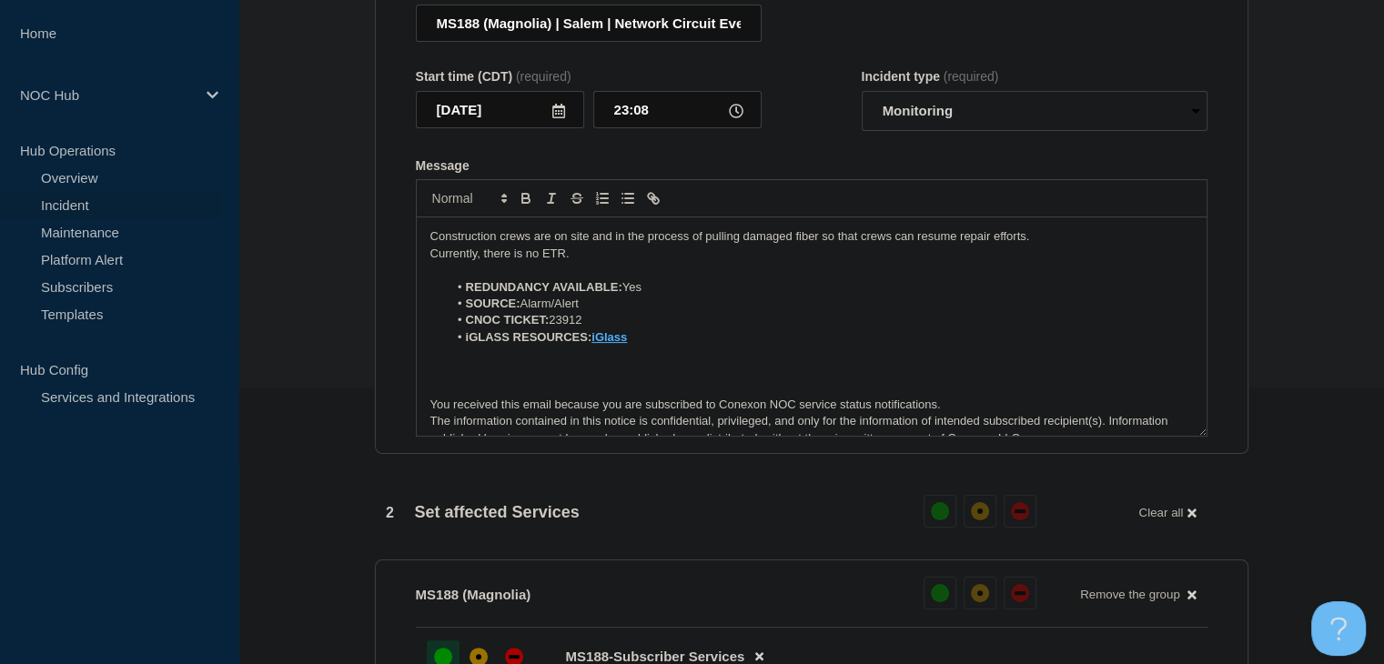
scroll to position [273, 0]
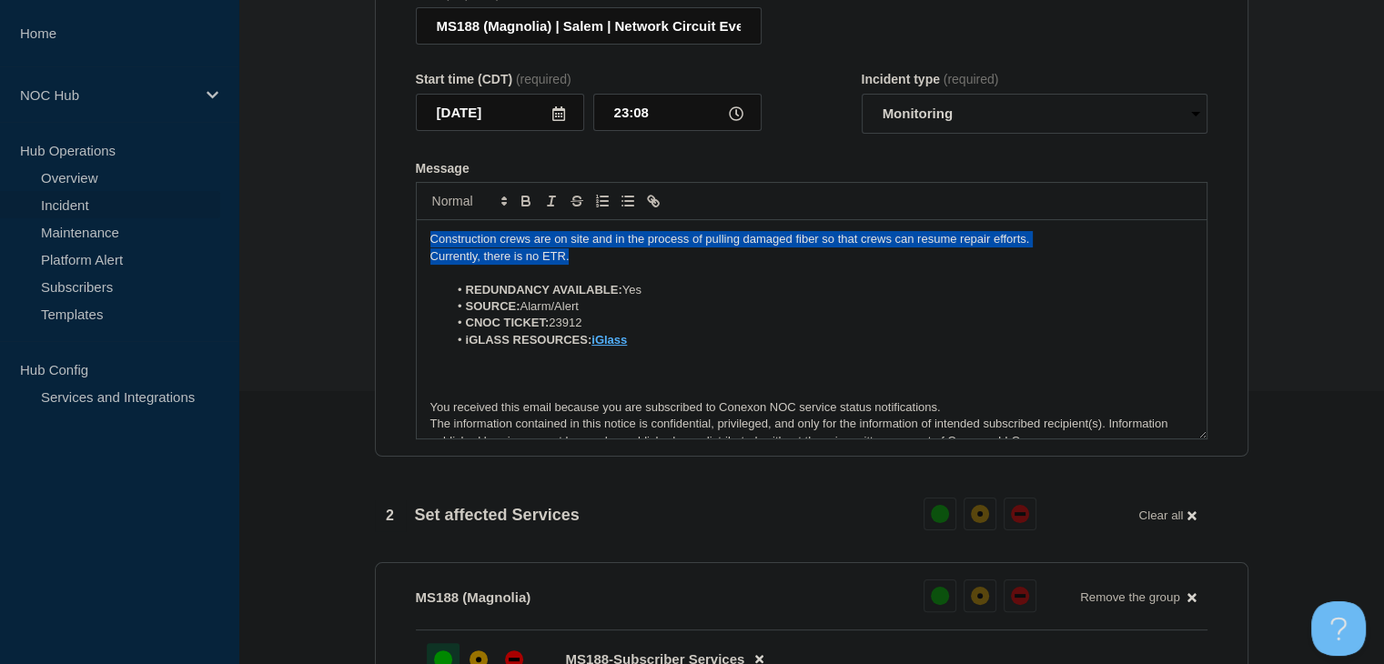
drag, startPoint x: 584, startPoint y: 264, endPoint x: 401, endPoint y: 248, distance: 183.6
click at [401, 248] on section "Title (required) MS188 (Magnolia) | Salem | Network Circuit Event | Customers N…" at bounding box center [812, 213] width 874 height 489
copy div "Construction crews are on site and in the process of pulling damaged fiber so t…"
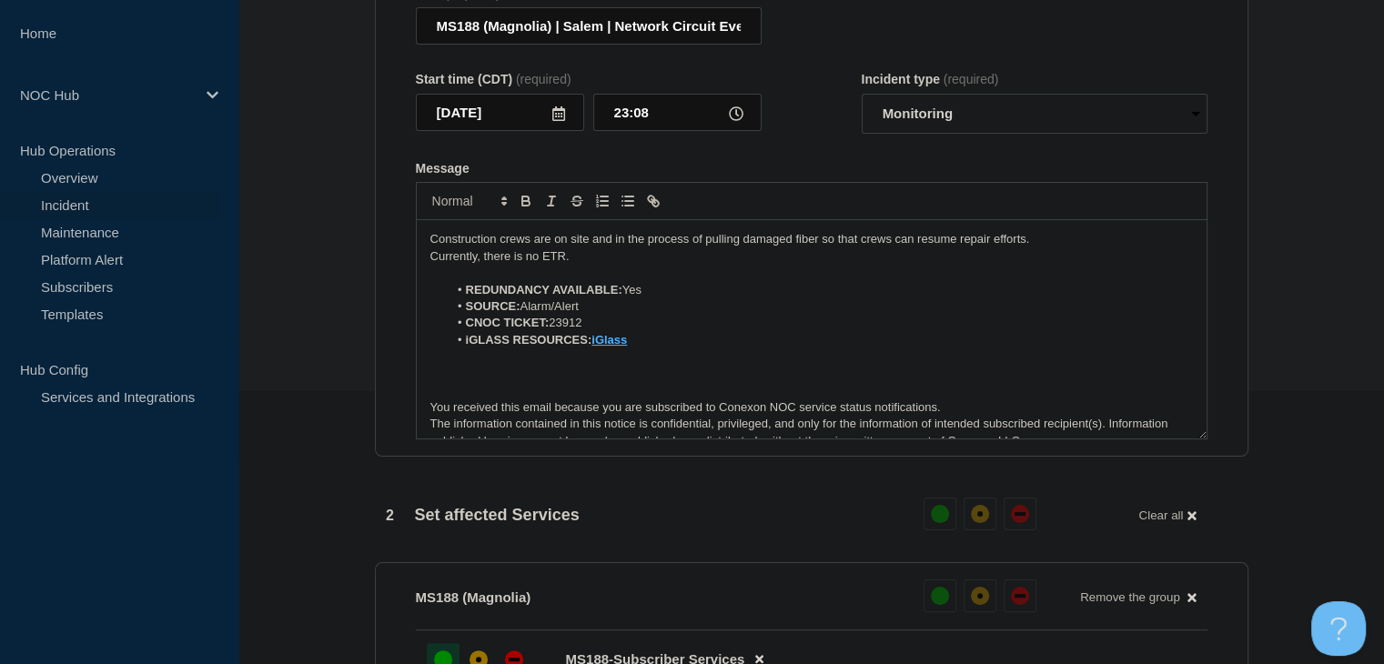
click at [280, 328] on section "1 Provide details Title (required) MS188 (Magnolia) | Salem | Network Circuit E…" at bounding box center [811, 669] width 1146 height 1521
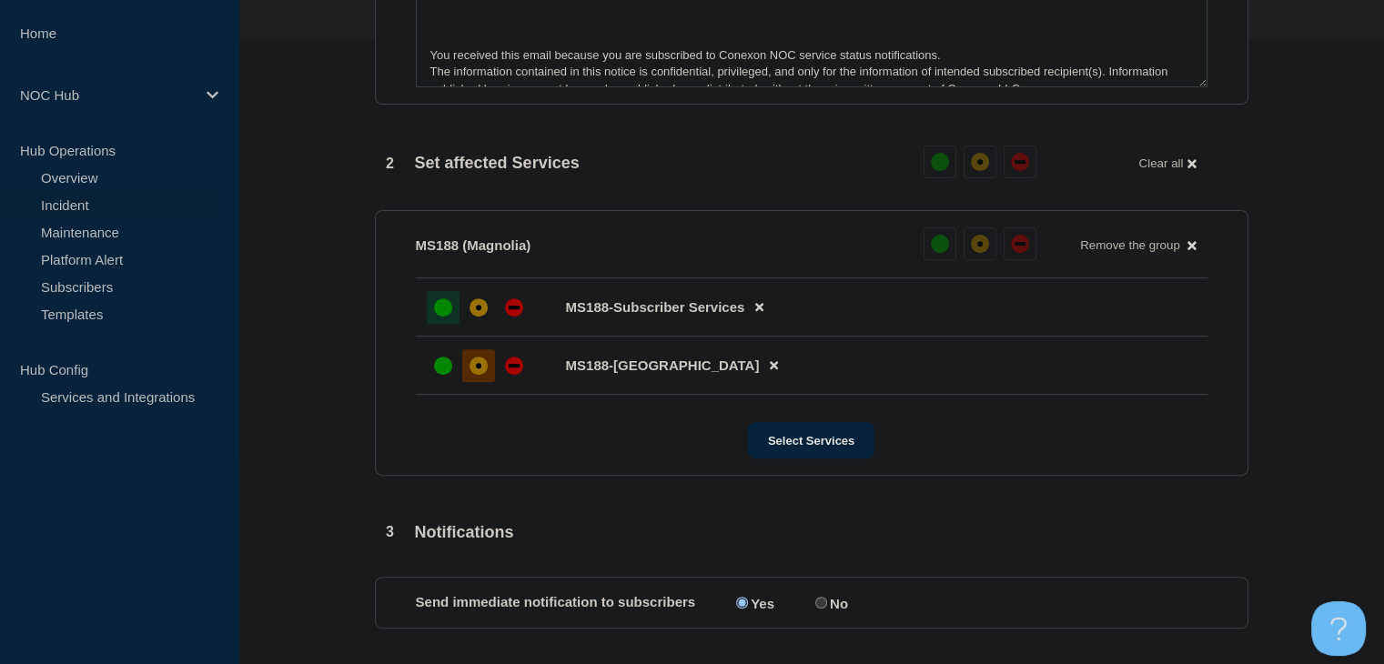
scroll to position [819, 0]
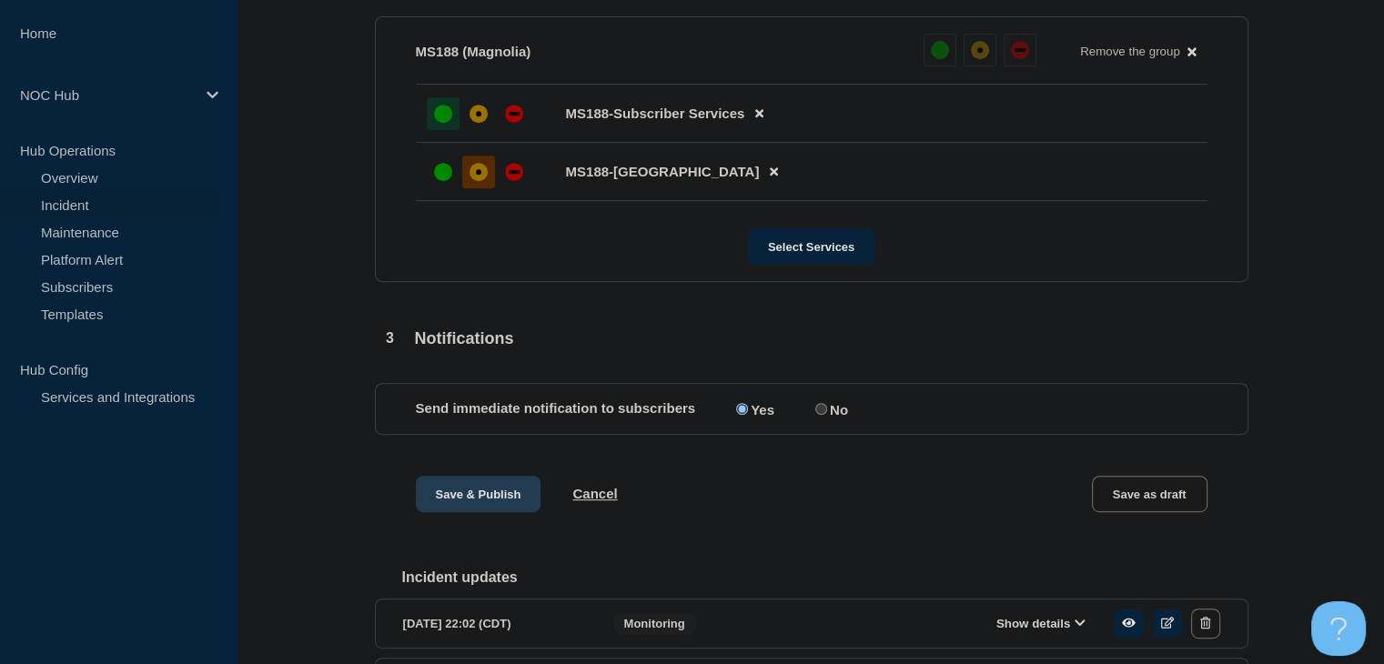
click at [461, 510] on button "Save & Publish" at bounding box center [479, 494] width 126 height 36
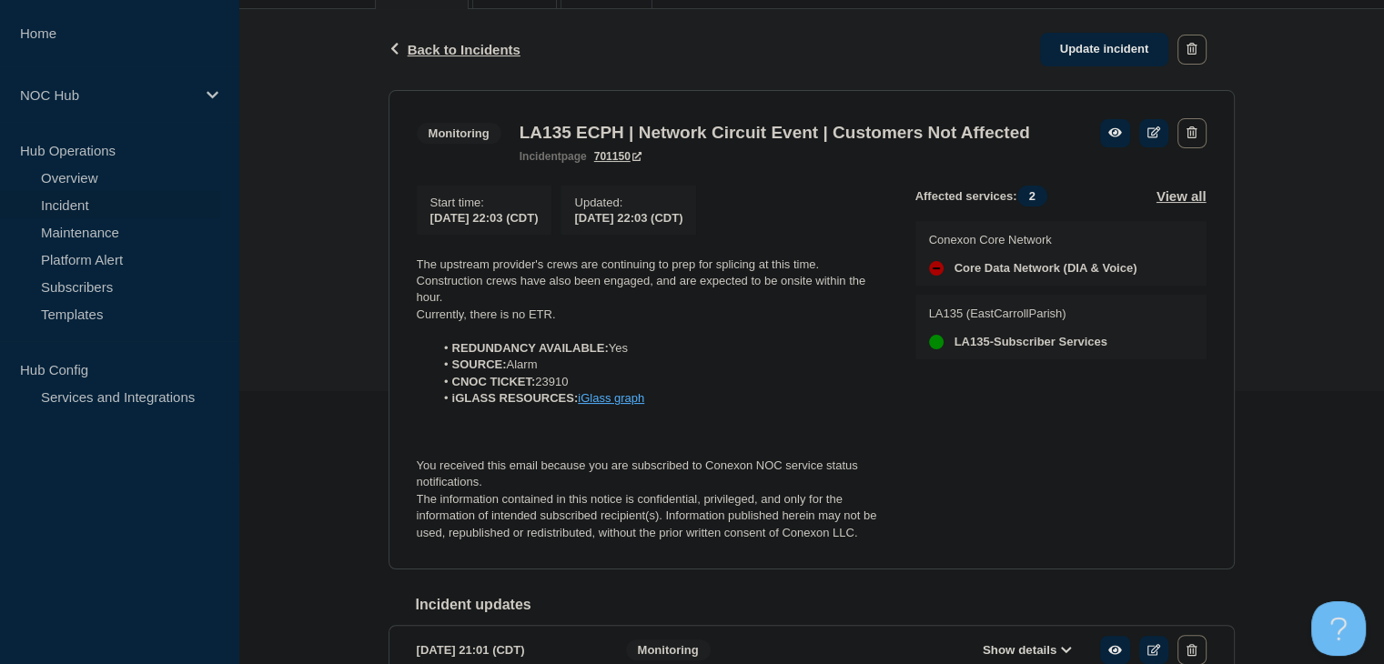
scroll to position [364, 0]
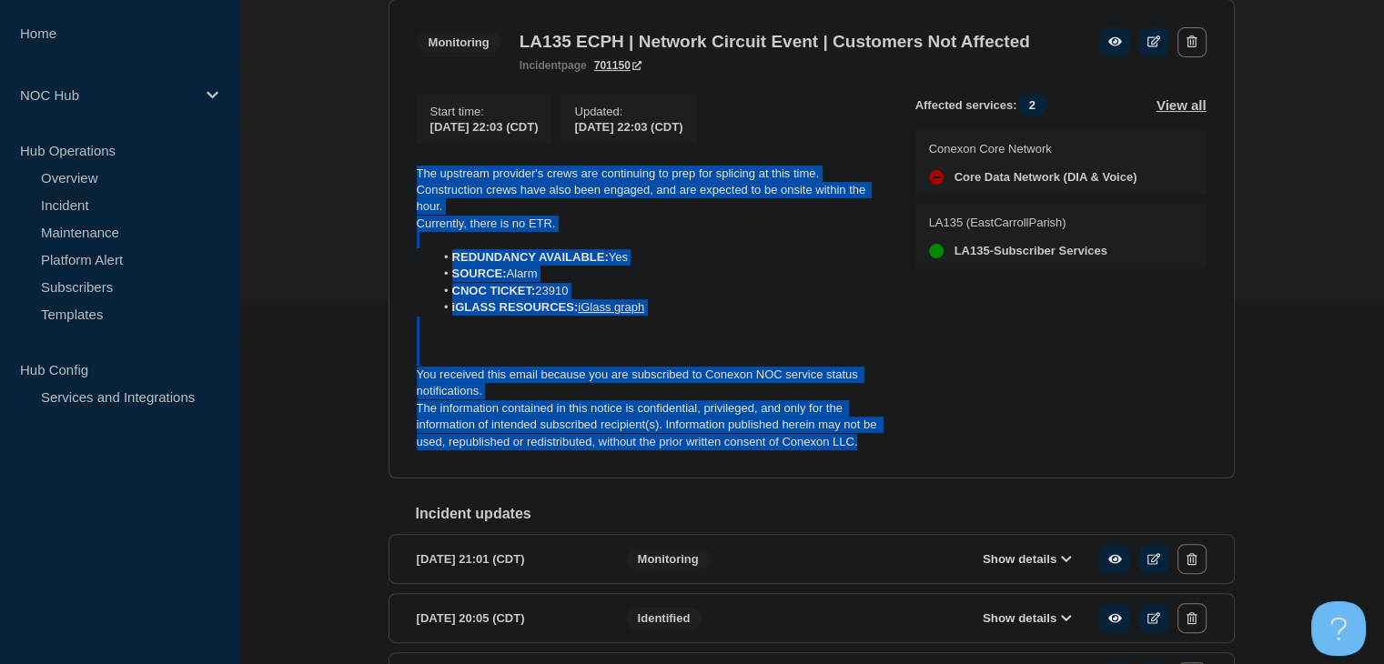
drag, startPoint x: 875, startPoint y: 474, endPoint x: 401, endPoint y: 196, distance: 549.8
click at [392, 197] on section "Monitoring LA135 ECPH | Network Circuit Event | Customers Not Affected incident…" at bounding box center [812, 239] width 846 height 480
copy div "The upstream provider's crews are continuing to prep for splicing at this time.…"
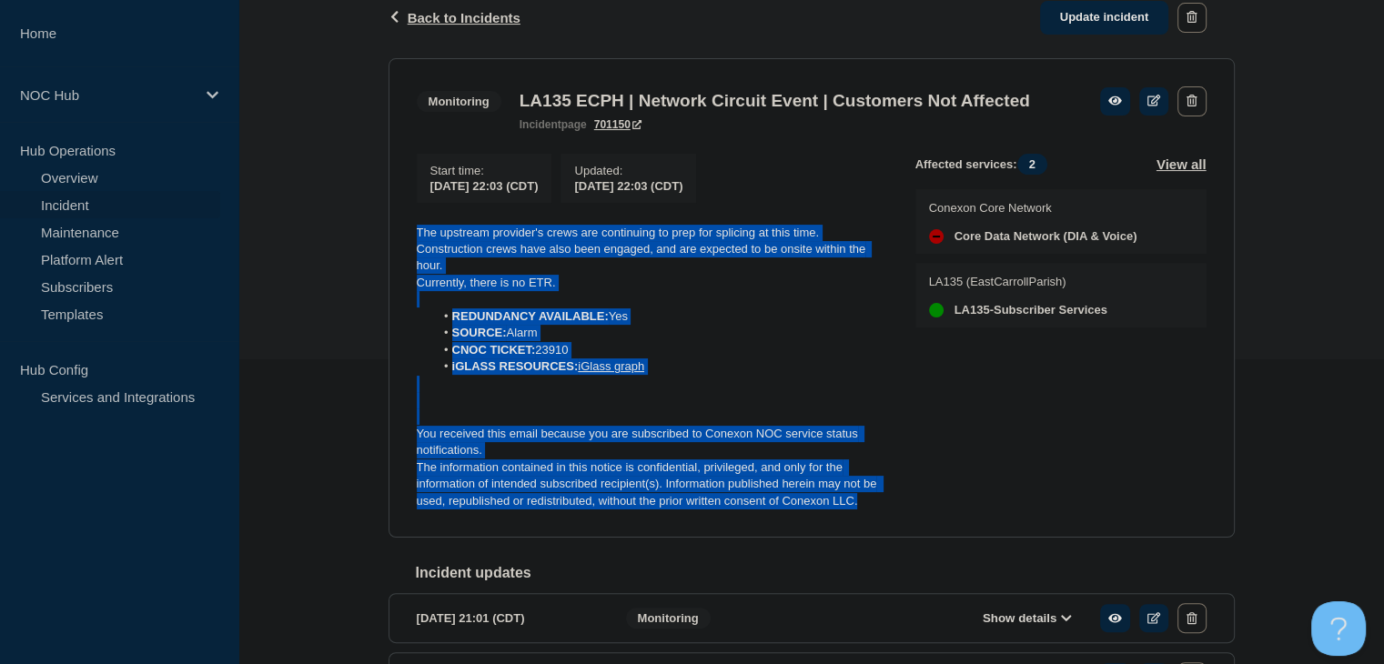
scroll to position [273, 0]
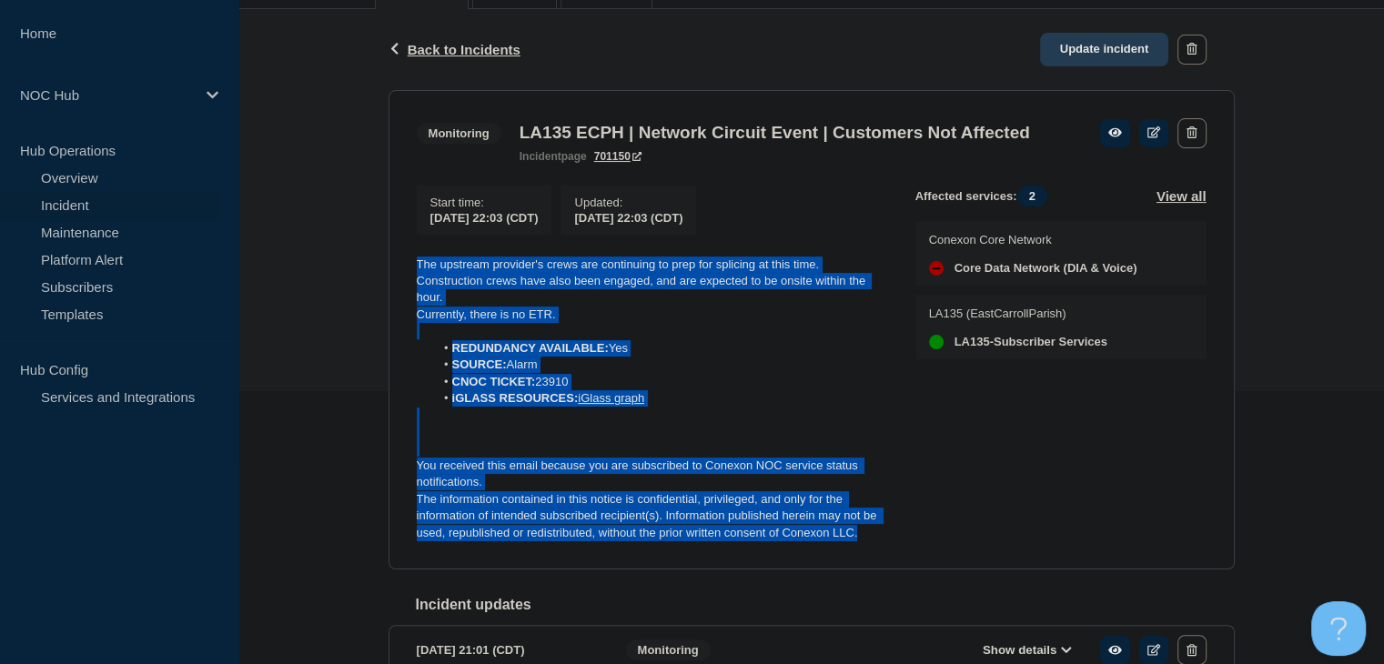
click at [1107, 62] on link "Update incident" at bounding box center [1104, 50] width 129 height 34
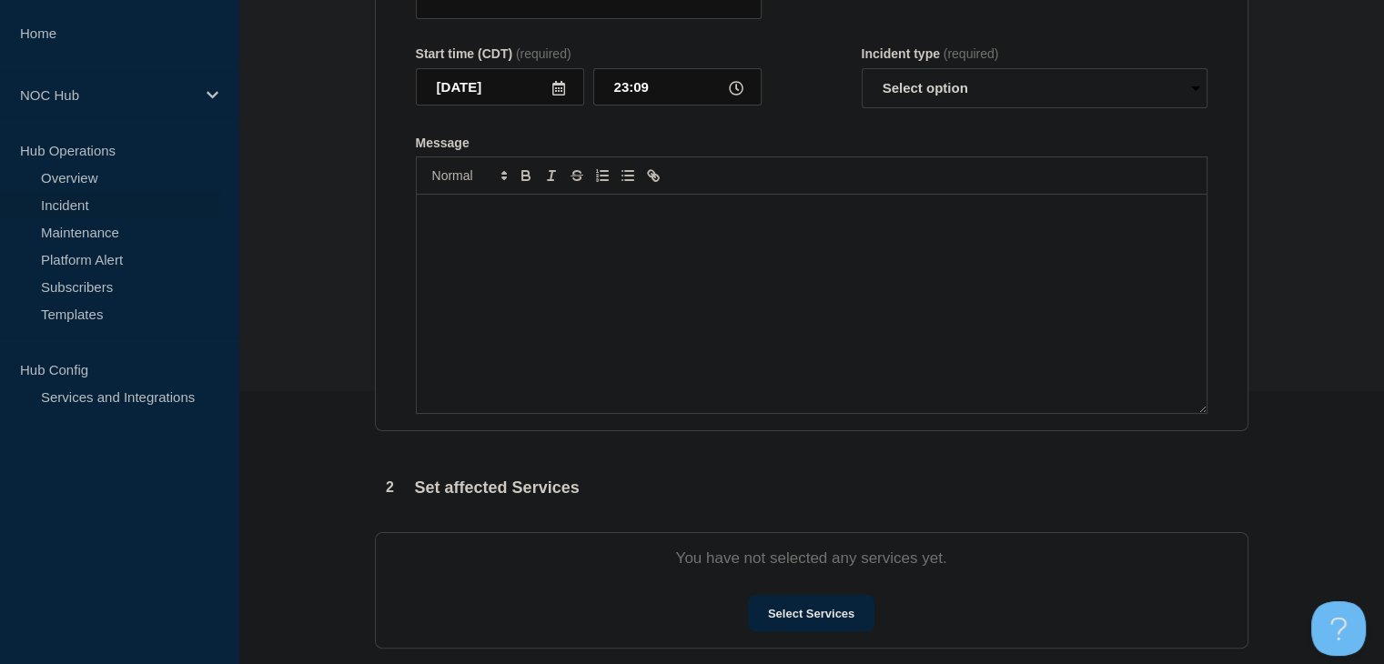
type input "LA135 ECPH | Network Circuit Event | Customers Not Affected"
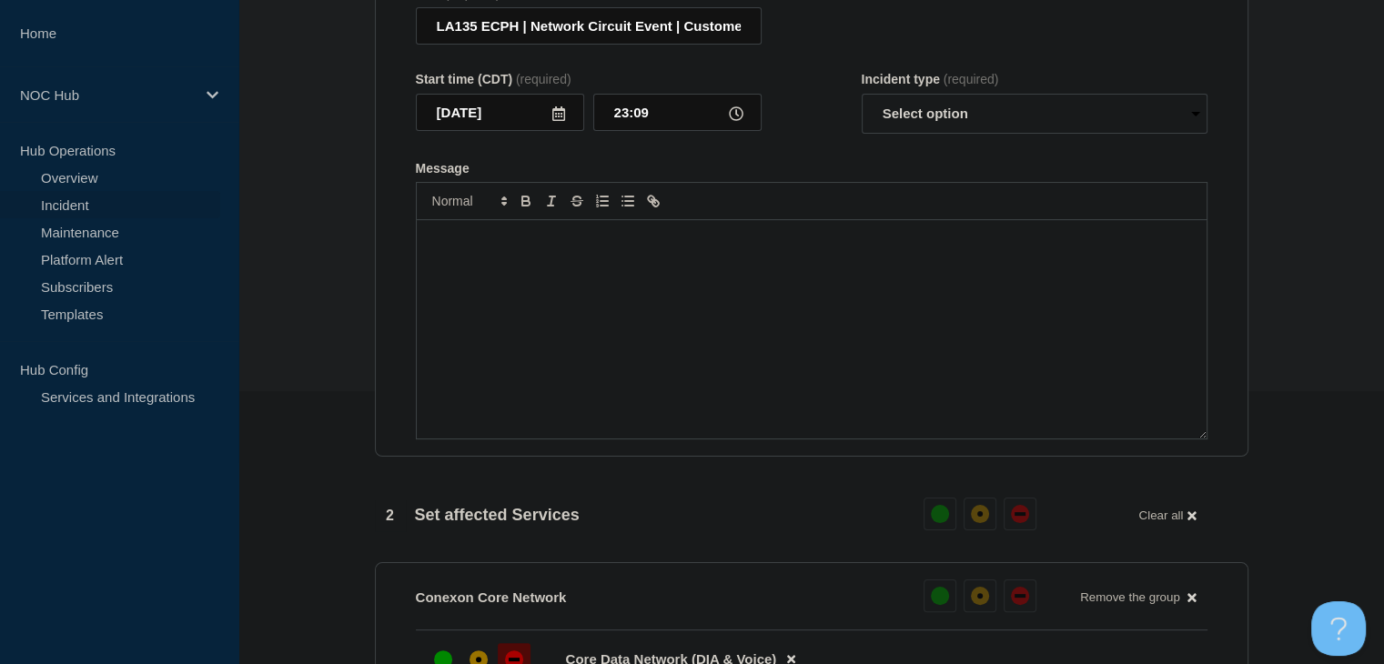
click at [675, 369] on div "Message" at bounding box center [812, 329] width 790 height 218
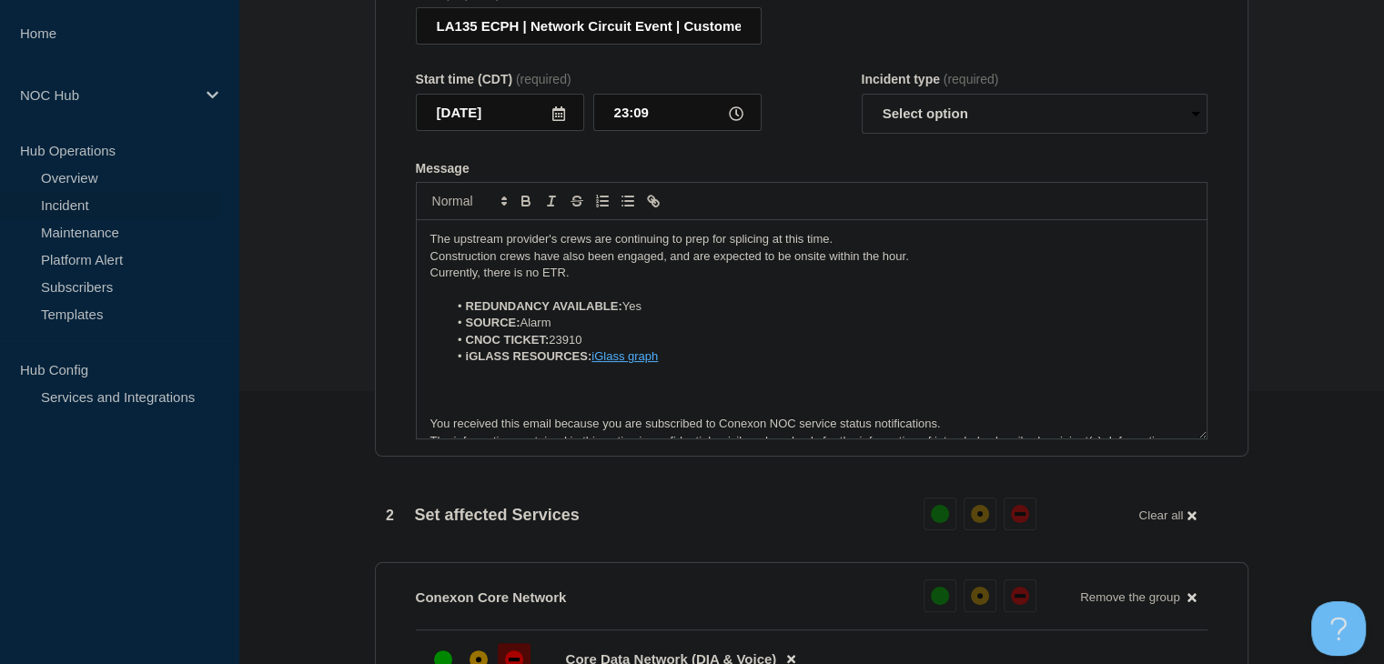
scroll to position [25, 0]
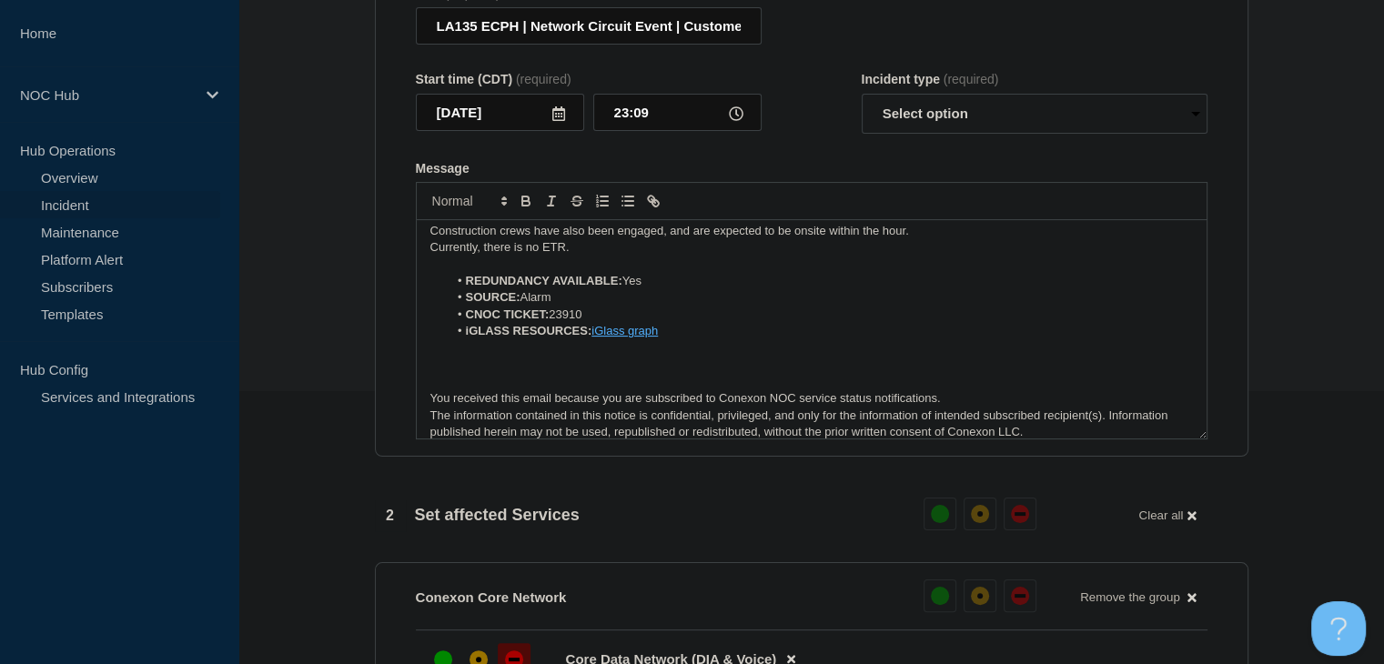
click at [675, 369] on p "Message" at bounding box center [811, 365] width 763 height 16
click at [889, 126] on select "Select option Investigating Identified Monitoring Resolved" at bounding box center [1035, 114] width 346 height 40
select select "monitoring"
click at [862, 105] on select "Select option Investigating Identified Monitoring Resolved" at bounding box center [1035, 114] width 346 height 40
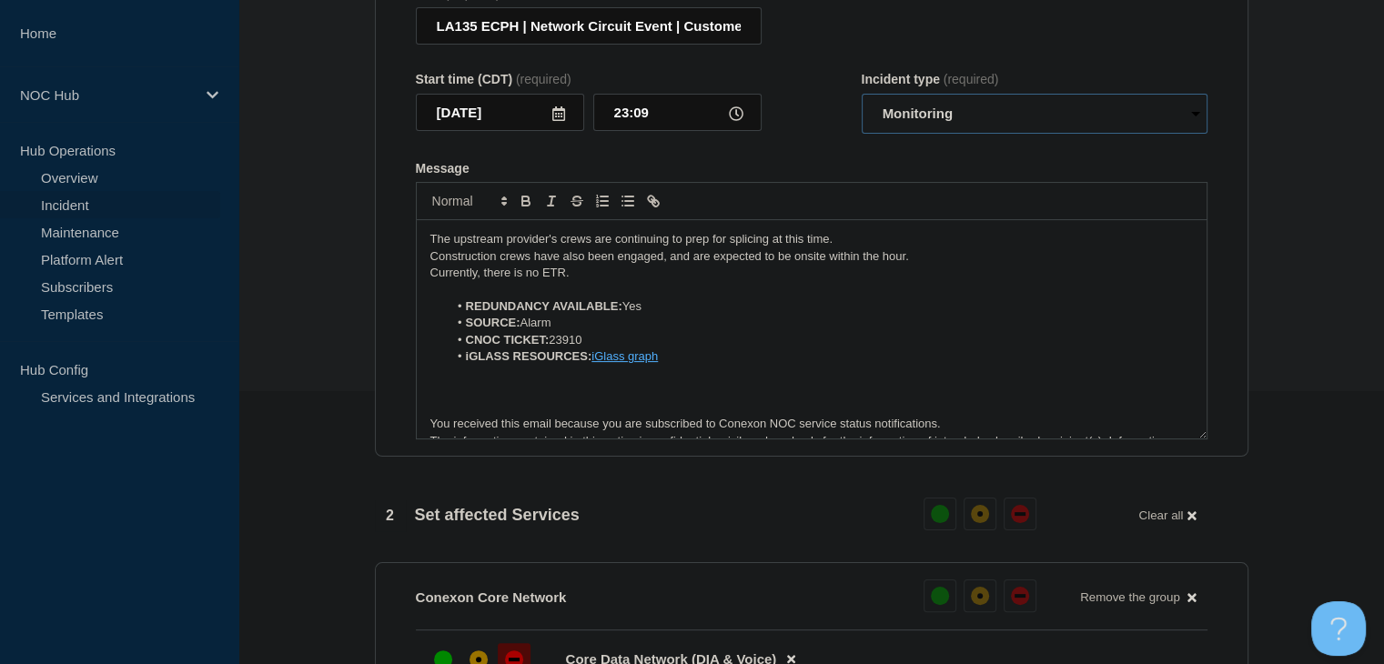
scroll to position [0, 0]
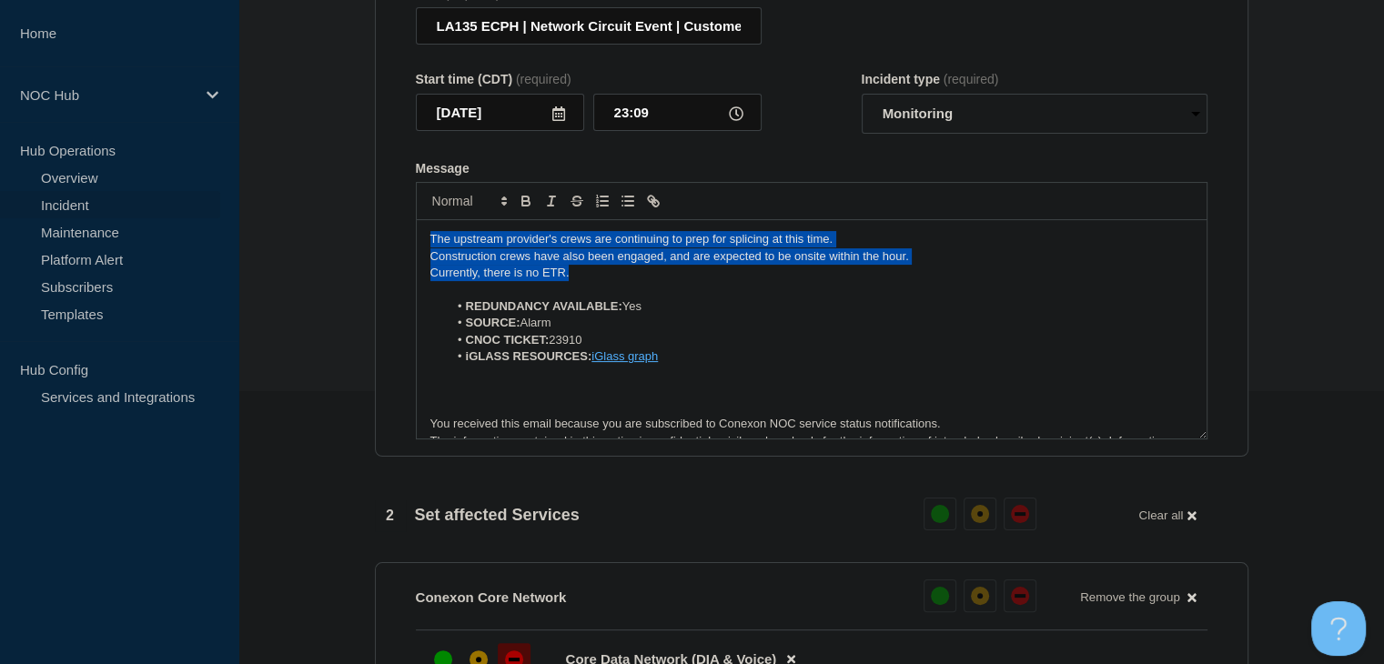
drag, startPoint x: 582, startPoint y: 292, endPoint x: 416, endPoint y: 245, distance: 173.1
click at [417, 245] on div "The upstream provider's crews are continuing to prep for splicing at this time.…" at bounding box center [812, 329] width 790 height 218
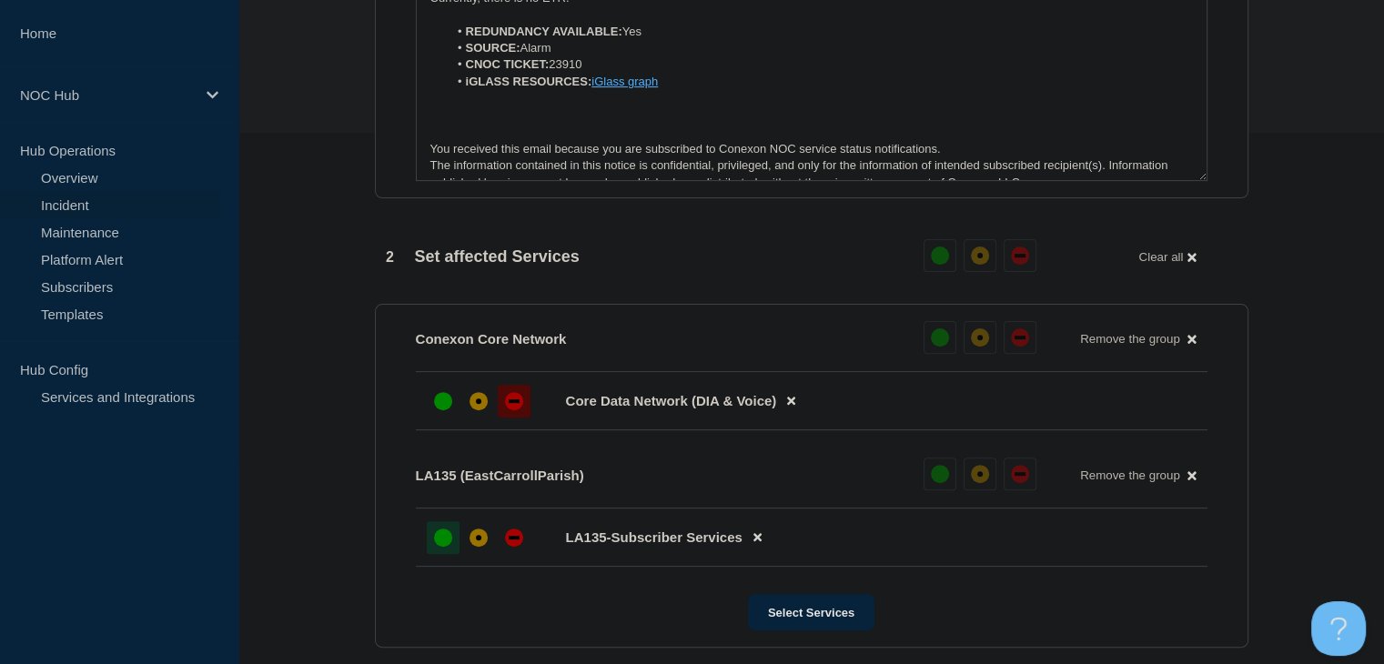
scroll to position [819, 0]
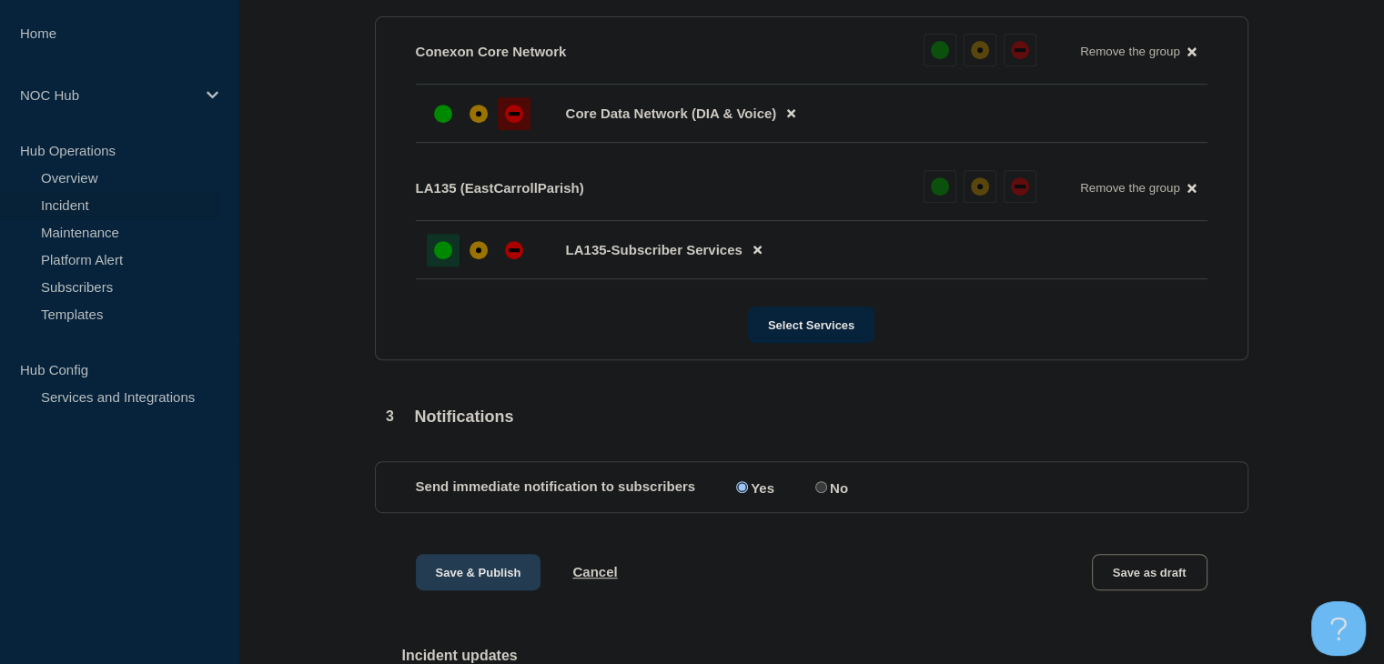
click at [488, 585] on button "Save & Publish" at bounding box center [479, 572] width 126 height 36
